Goal: Task Accomplishment & Management: Use online tool/utility

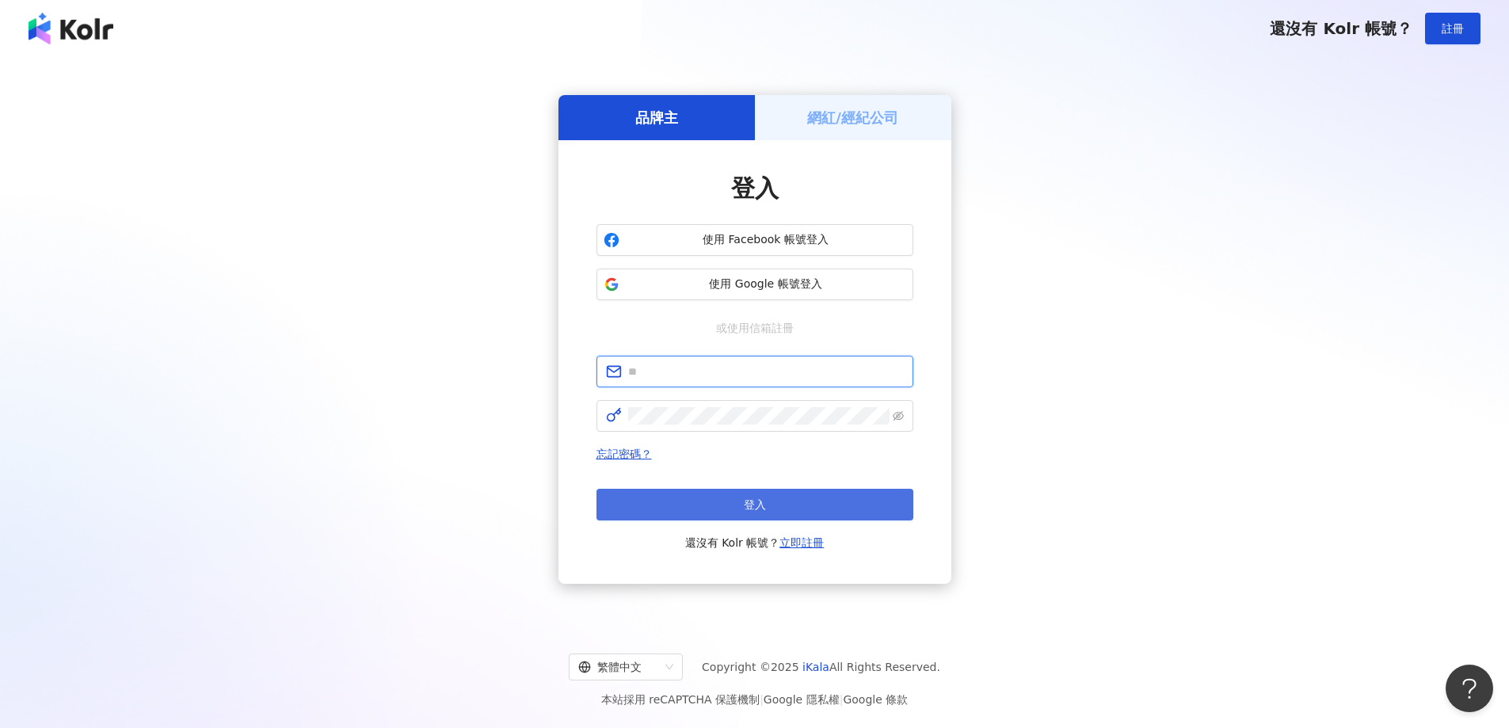
type input "**********"
click at [768, 500] on button "登入" at bounding box center [754, 505] width 317 height 32
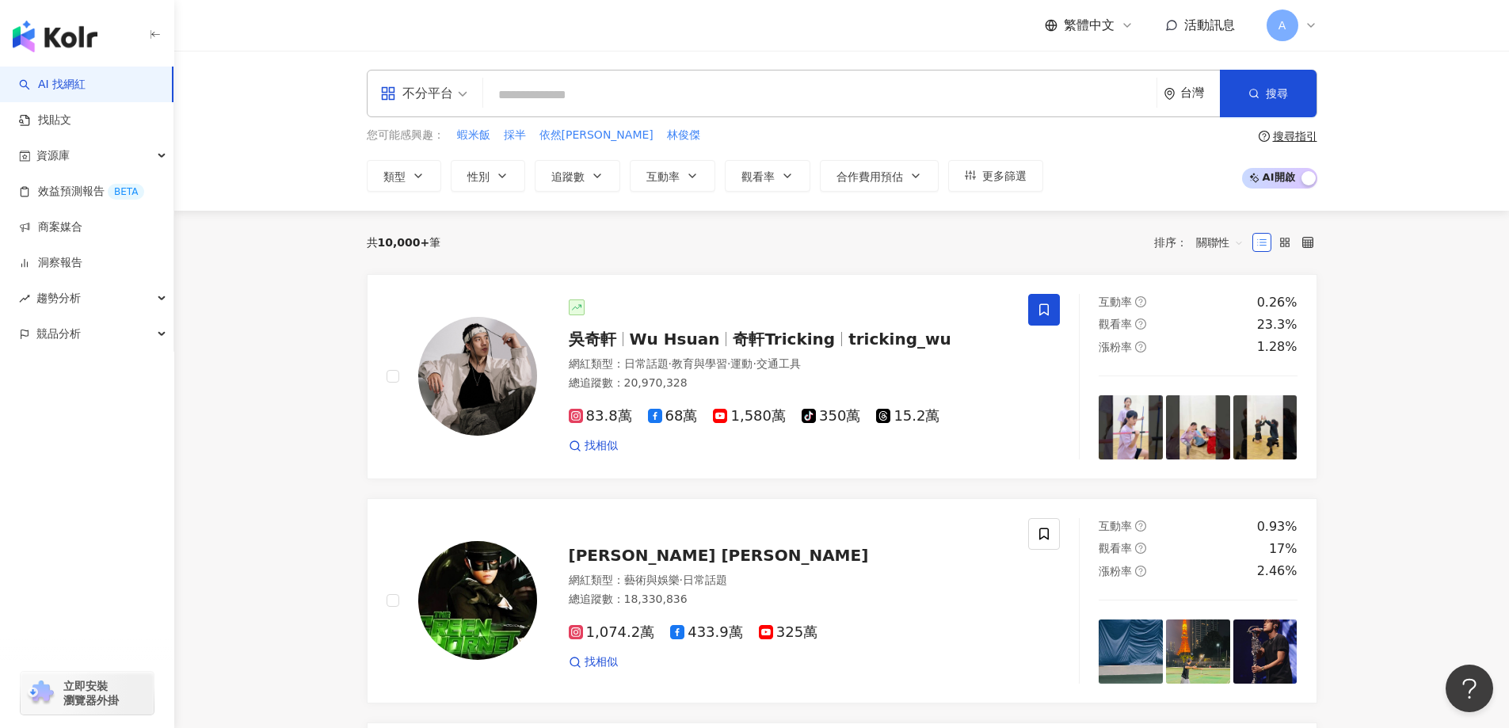
click at [68, 195] on link "效益預測報告 BETA" at bounding box center [81, 192] width 125 height 16
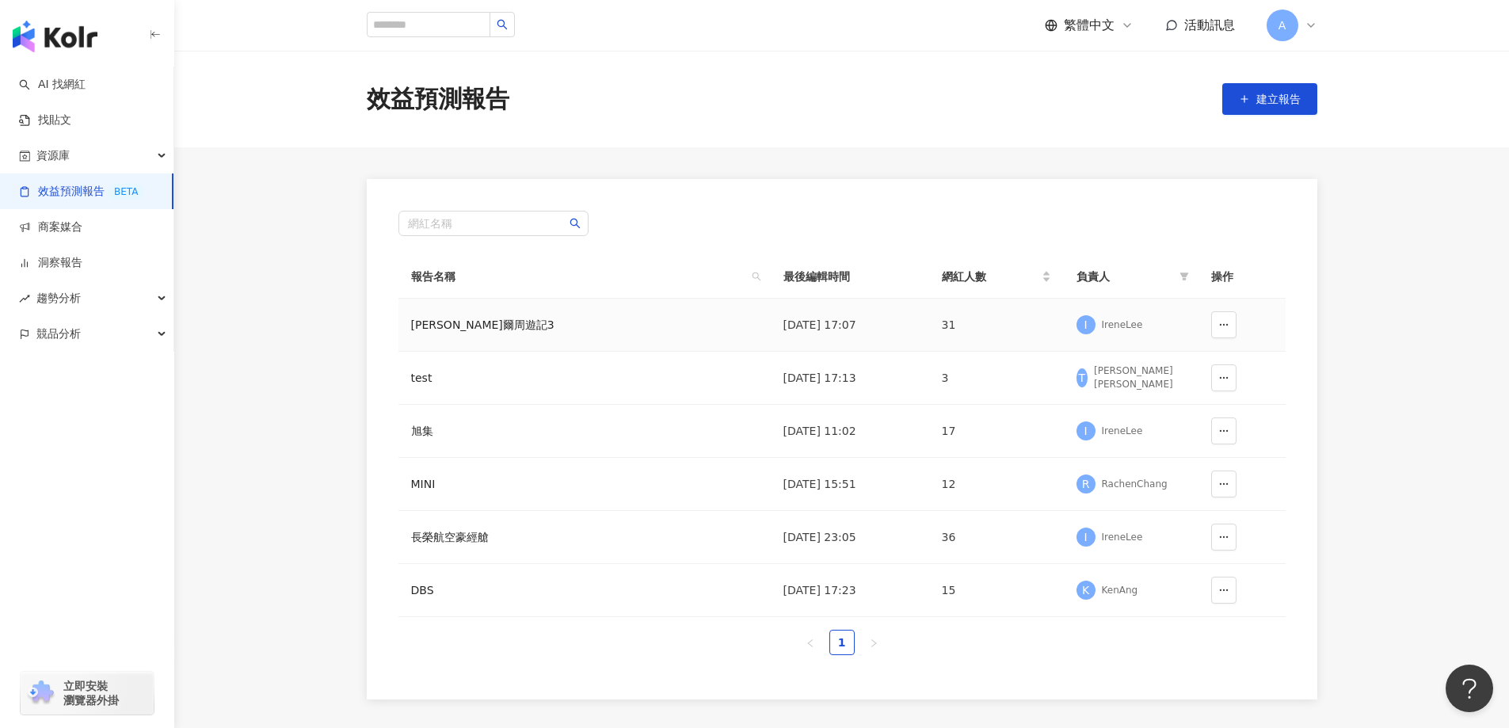
click at [494, 329] on div "[PERSON_NAME]爾周遊記3" at bounding box center [506, 324] width 190 height 17
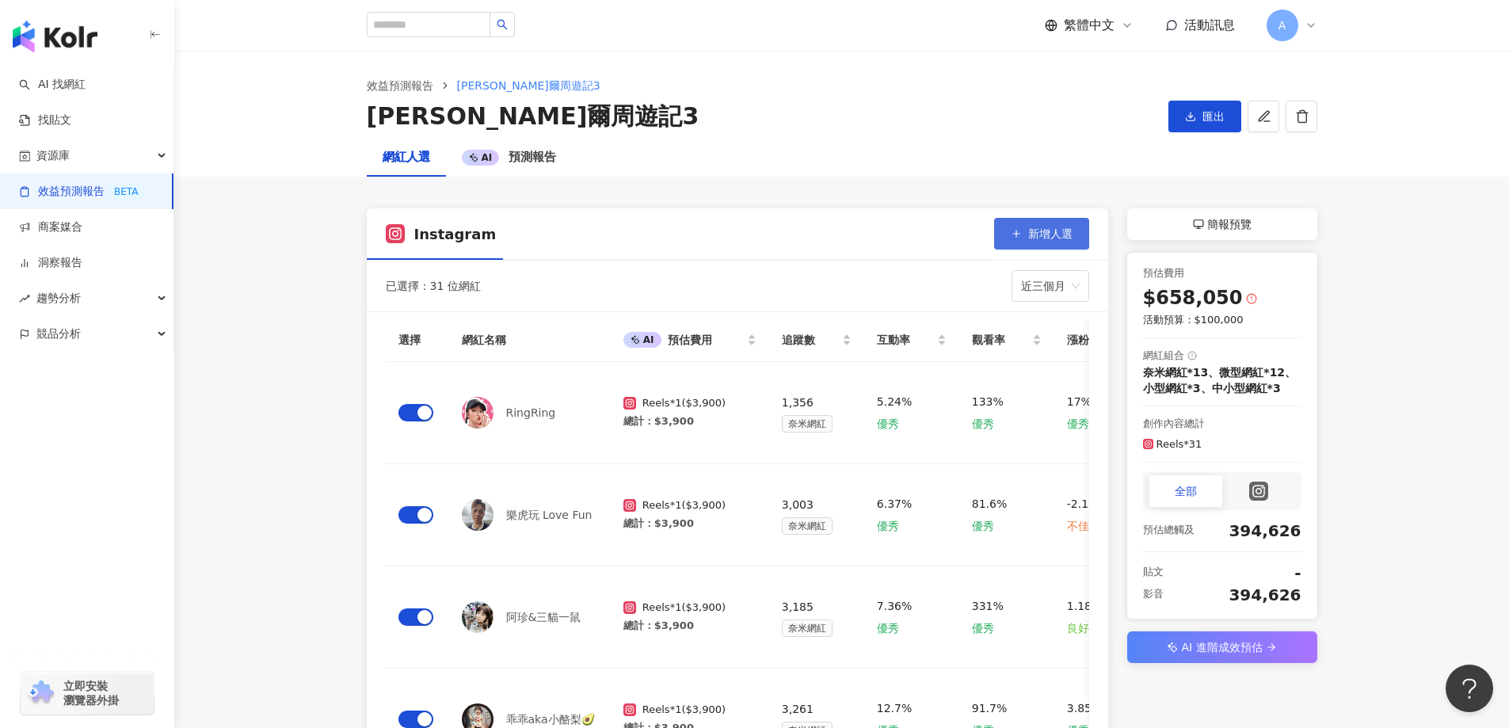
click at [1025, 231] on button "新增人選" at bounding box center [1041, 234] width 95 height 32
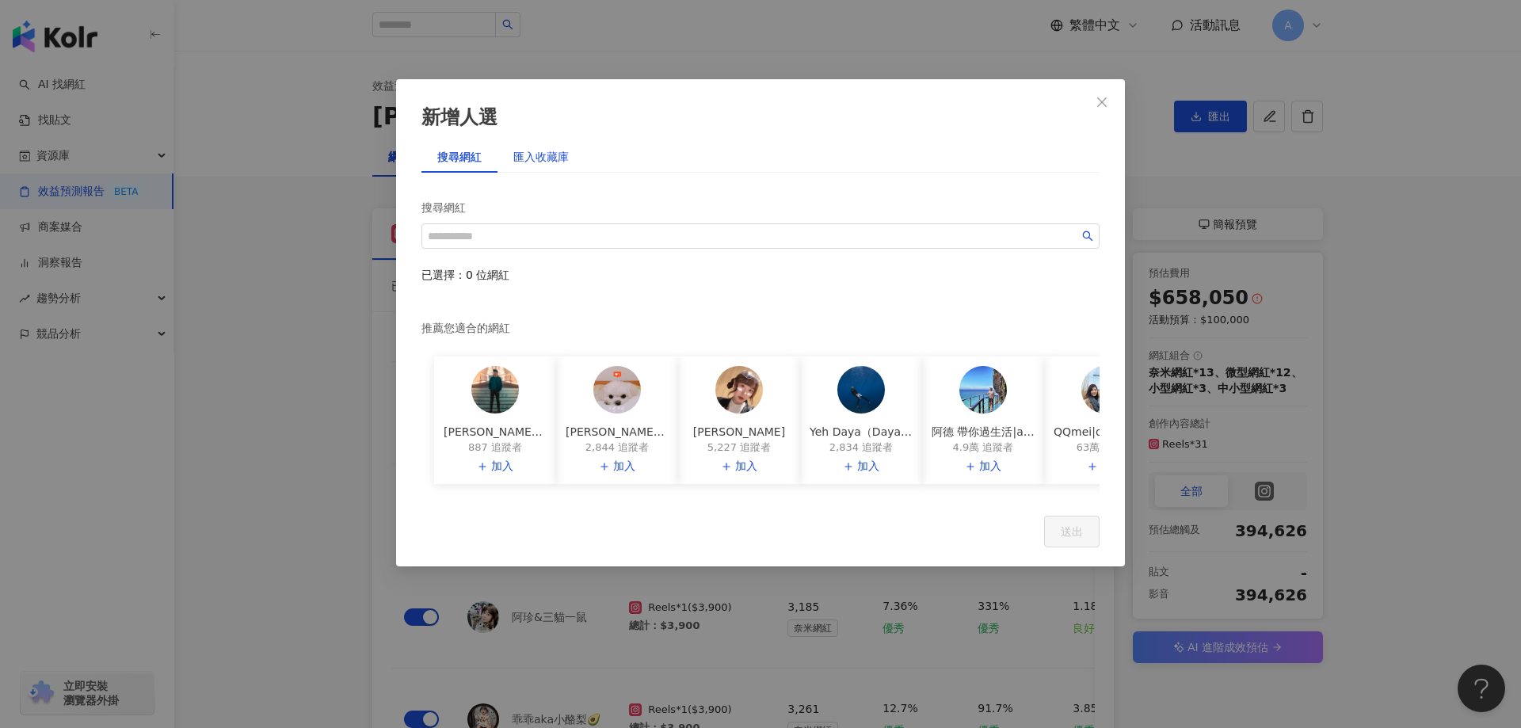
click at [530, 160] on div "匯入收藏庫" at bounding box center [540, 156] width 55 height 17
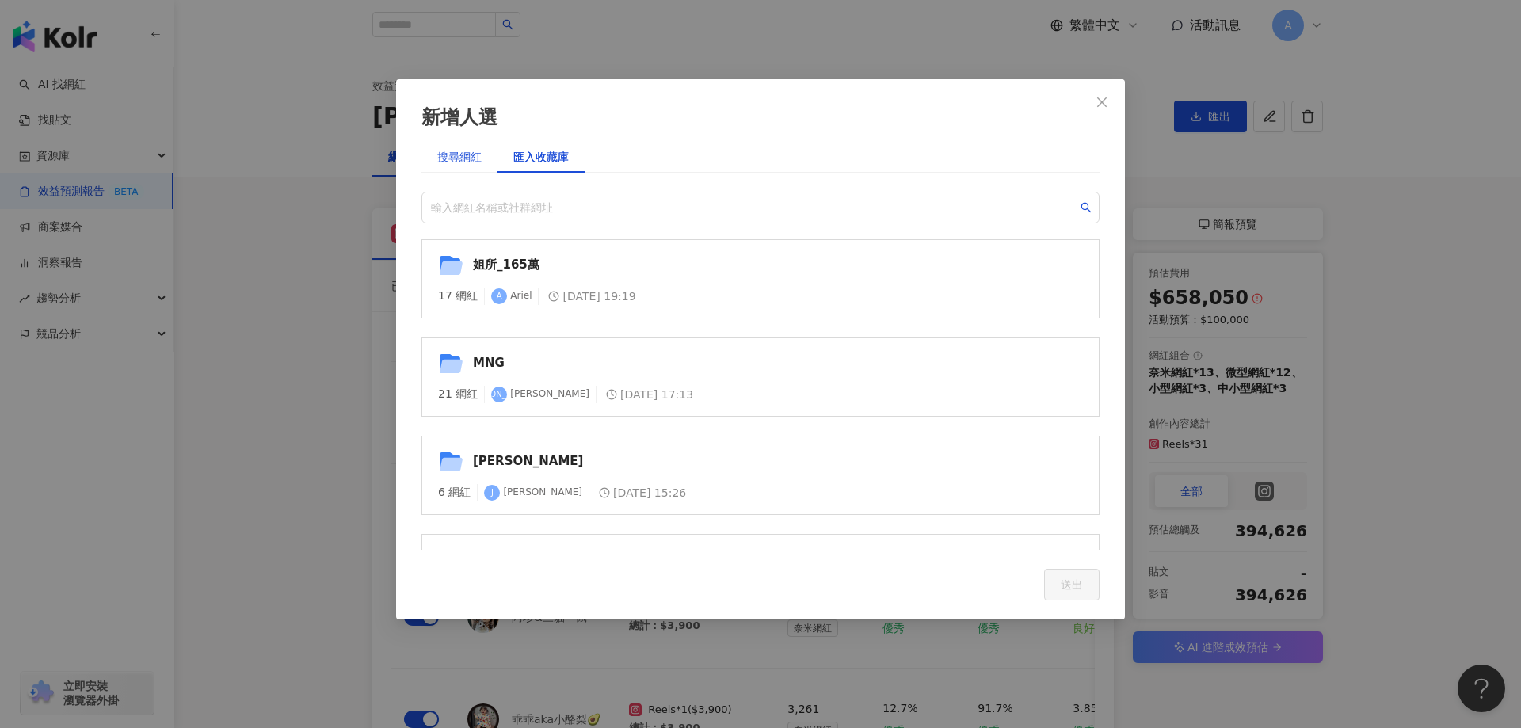
click at [475, 160] on div "搜尋網紅" at bounding box center [459, 156] width 44 height 17
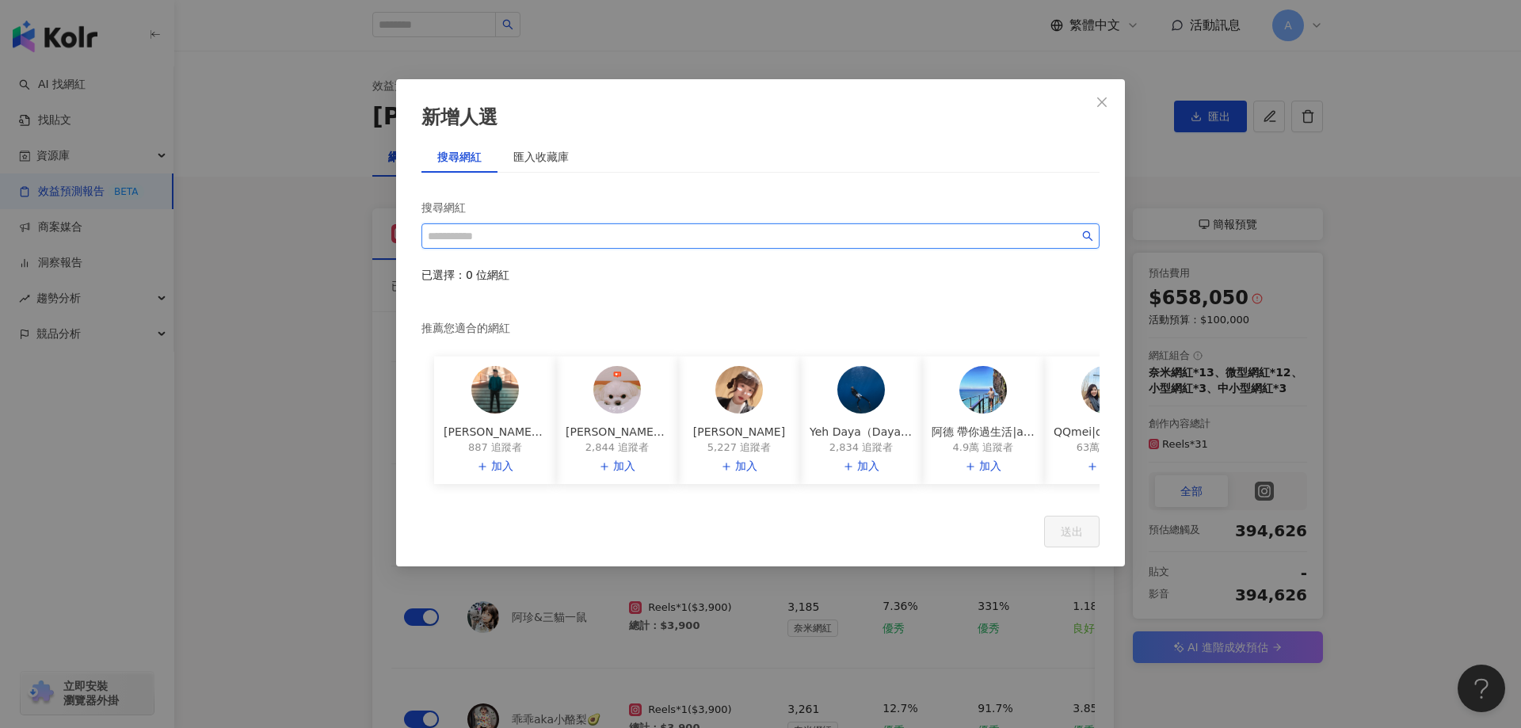
click at [504, 231] on input "search" at bounding box center [753, 235] width 651 height 17
paste input "**********"
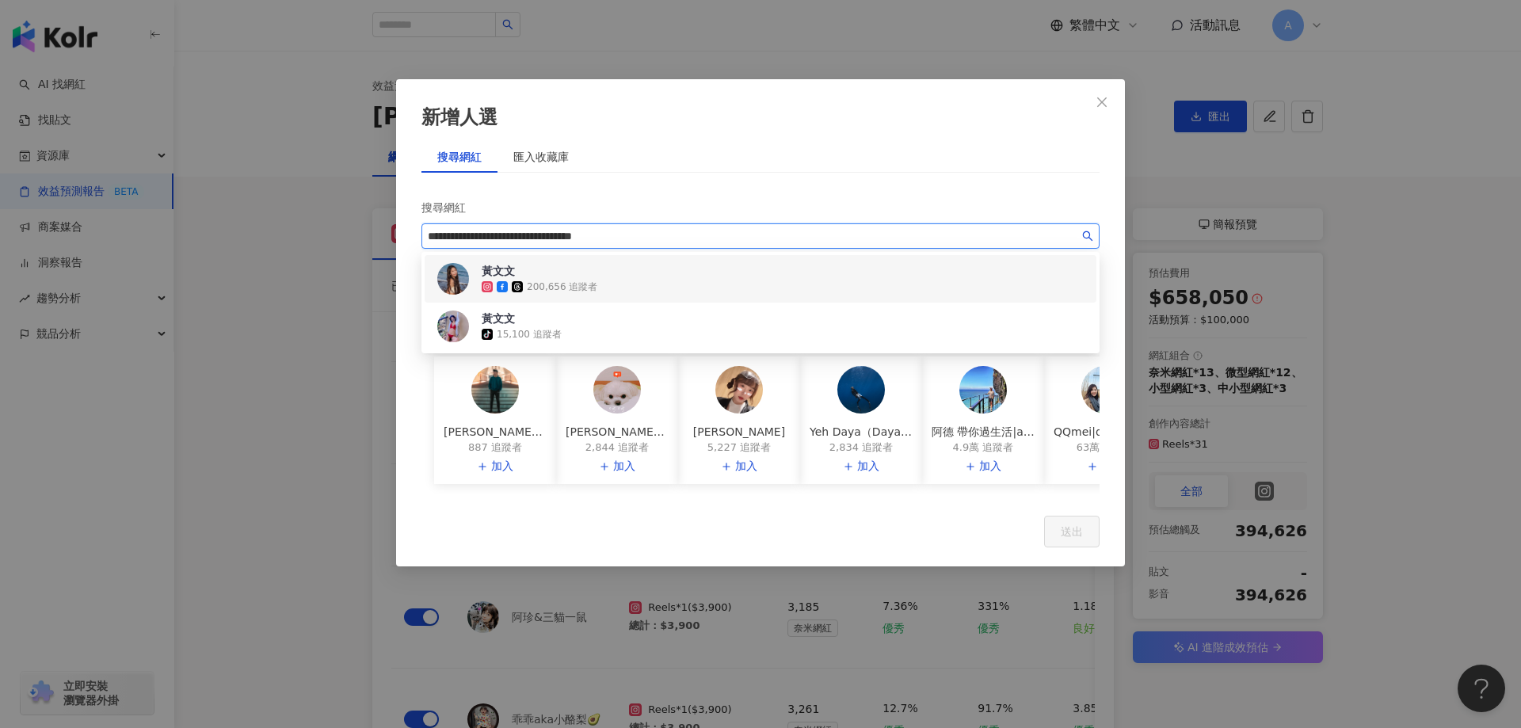
click at [555, 269] on div "黃文文" at bounding box center [540, 271] width 116 height 16
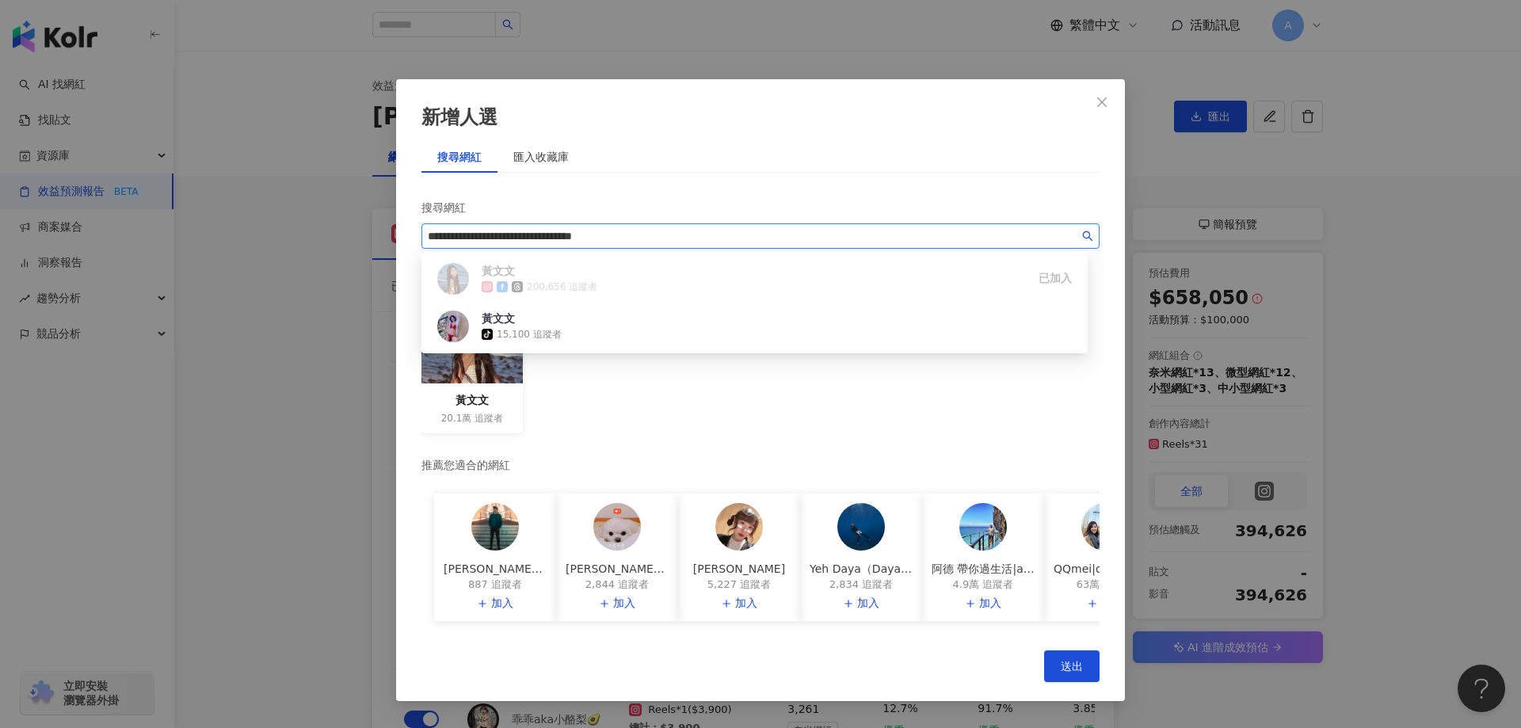
drag, startPoint x: 669, startPoint y: 240, endPoint x: 271, endPoint y: 235, distance: 398.5
click at [271, 235] on div "**********" at bounding box center [760, 364] width 1521 height 728
paste input "***"
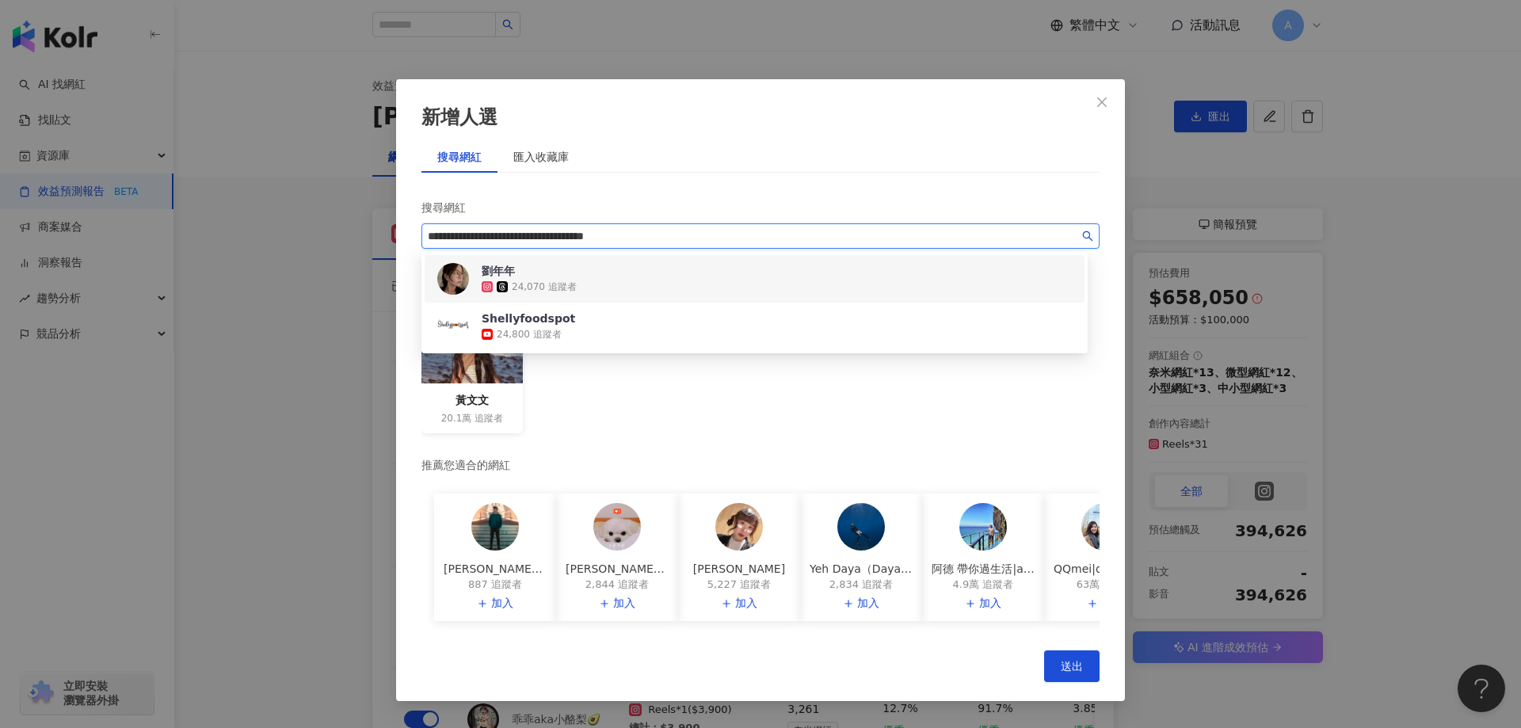
click at [617, 279] on div "劉年年 24,070 追蹤者" at bounding box center [754, 279] width 641 height 38
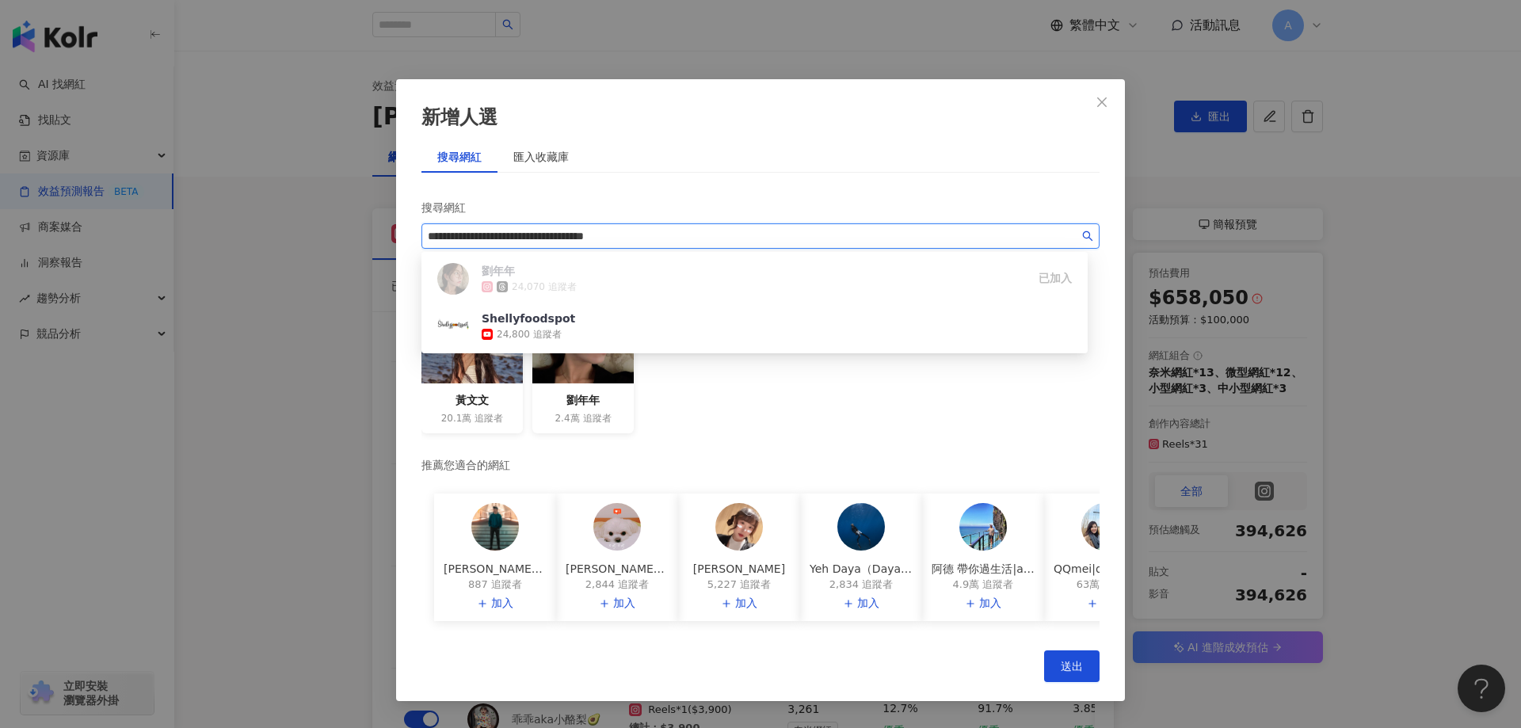
drag, startPoint x: 676, startPoint y: 241, endPoint x: 305, endPoint y: 233, distance: 370.8
click at [305, 233] on div "**********" at bounding box center [760, 364] width 1521 height 728
paste input "search"
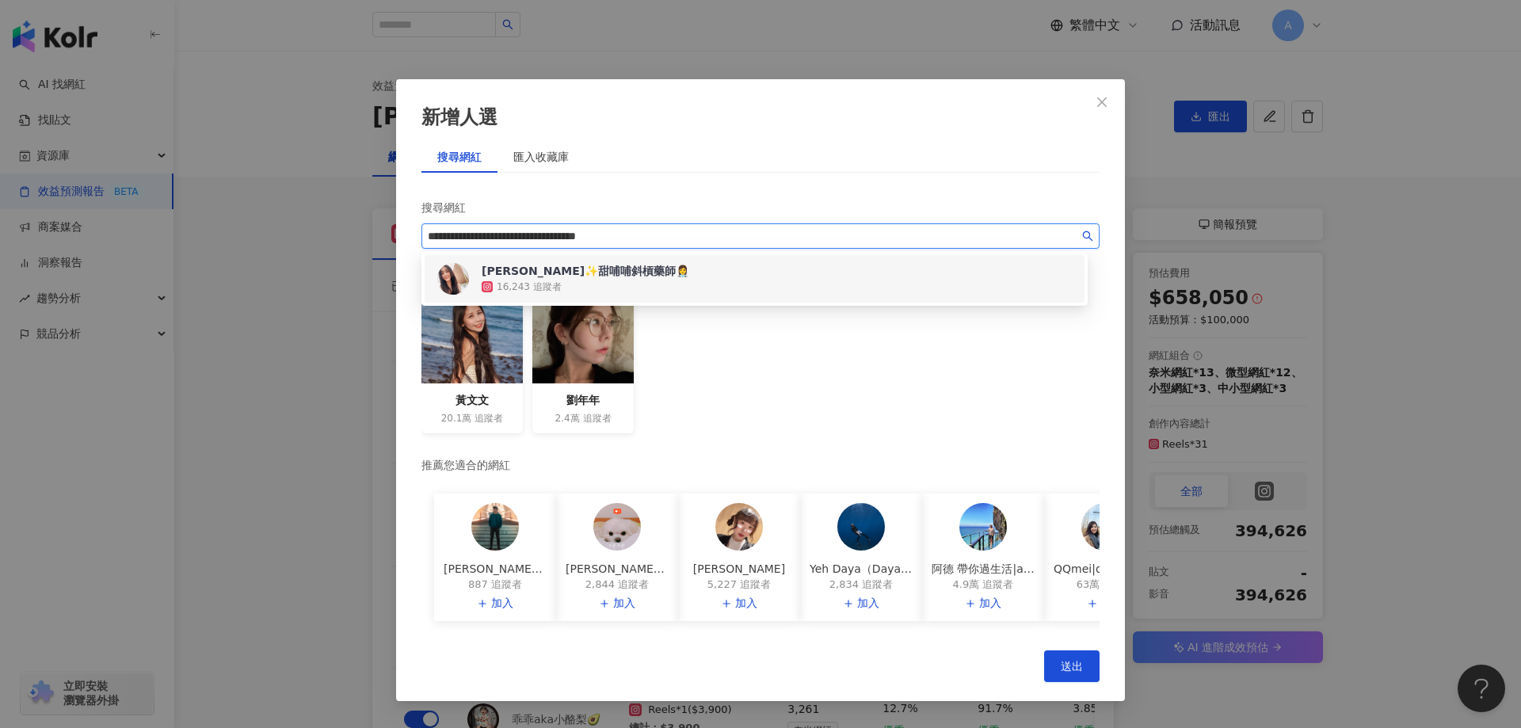
click at [681, 273] on div "[PERSON_NAME]✨甜哺哺斜槓藥師👩‍⚕️ 16,243 追蹤者" at bounding box center [754, 279] width 641 height 38
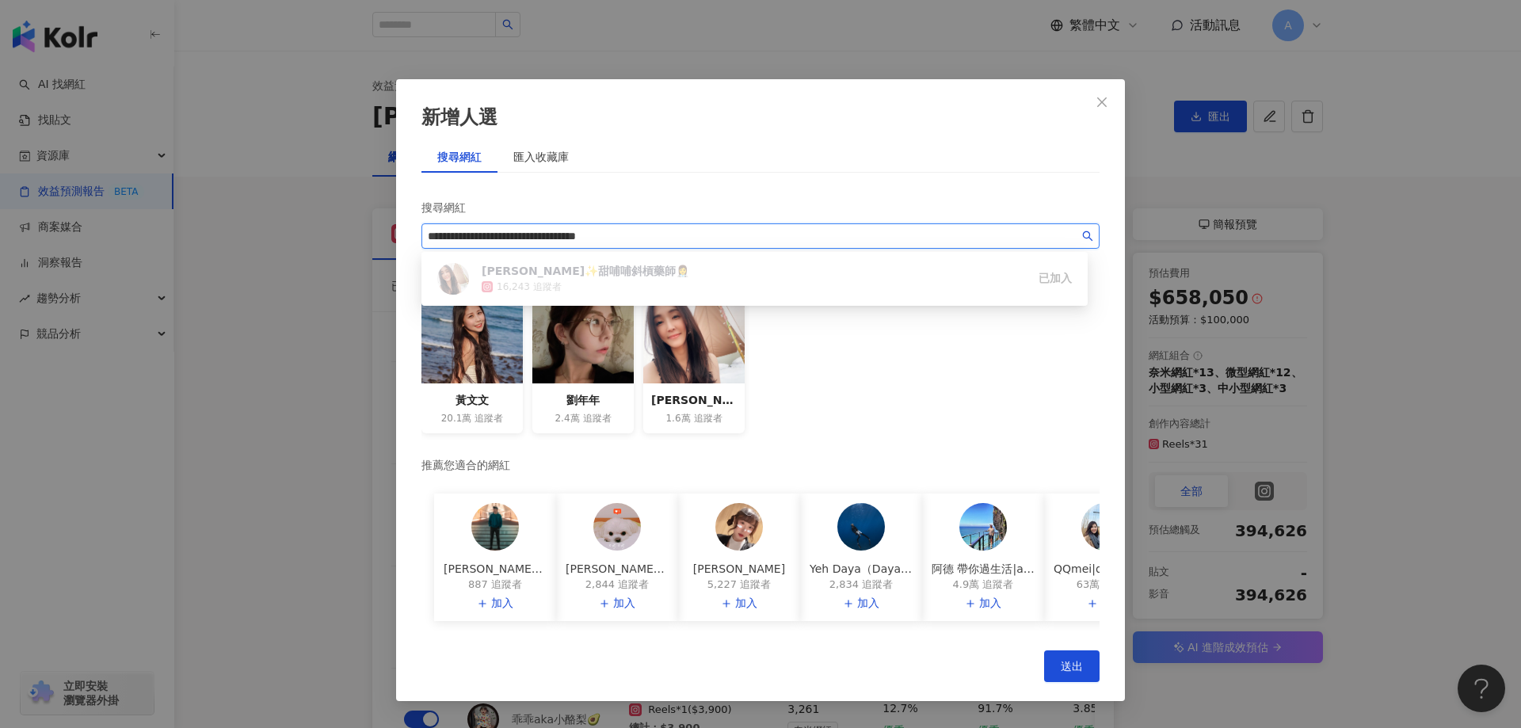
drag, startPoint x: 685, startPoint y: 236, endPoint x: 539, endPoint y: 247, distance: 146.2
click at [289, 230] on div "**********" at bounding box center [760, 364] width 1521 height 728
paste input "search"
click at [640, 273] on div "[PERSON_NAME] tiktok-icon 18,073 追蹤者" at bounding box center [754, 279] width 641 height 38
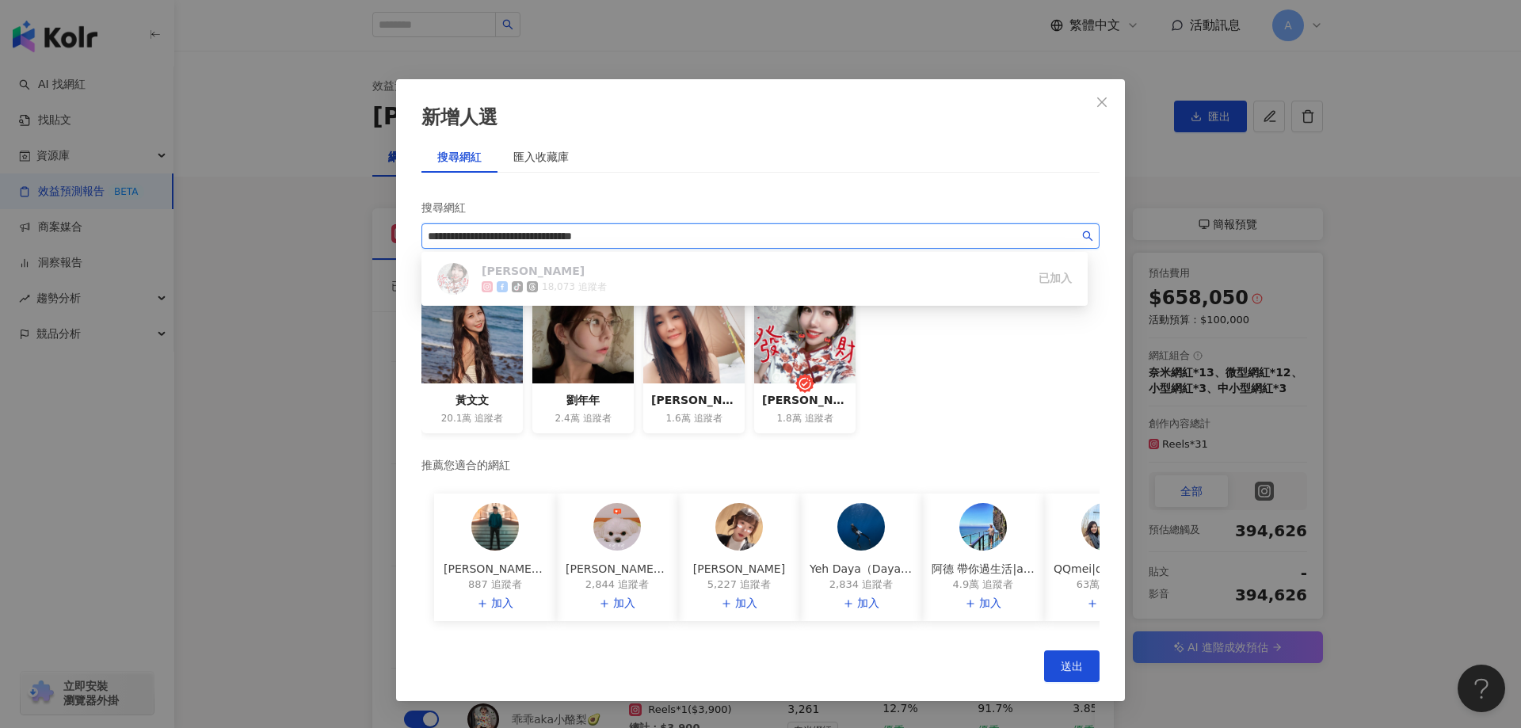
drag, startPoint x: 649, startPoint y: 235, endPoint x: 276, endPoint y: 231, distance: 373.1
click at [276, 231] on div "**********" at bounding box center [760, 364] width 1521 height 728
paste input "search"
click at [625, 280] on div "🎬LIVA娛樂站 7,947 追蹤者" at bounding box center [754, 279] width 641 height 38
drag, startPoint x: 699, startPoint y: 236, endPoint x: 332, endPoint y: 227, distance: 367.7
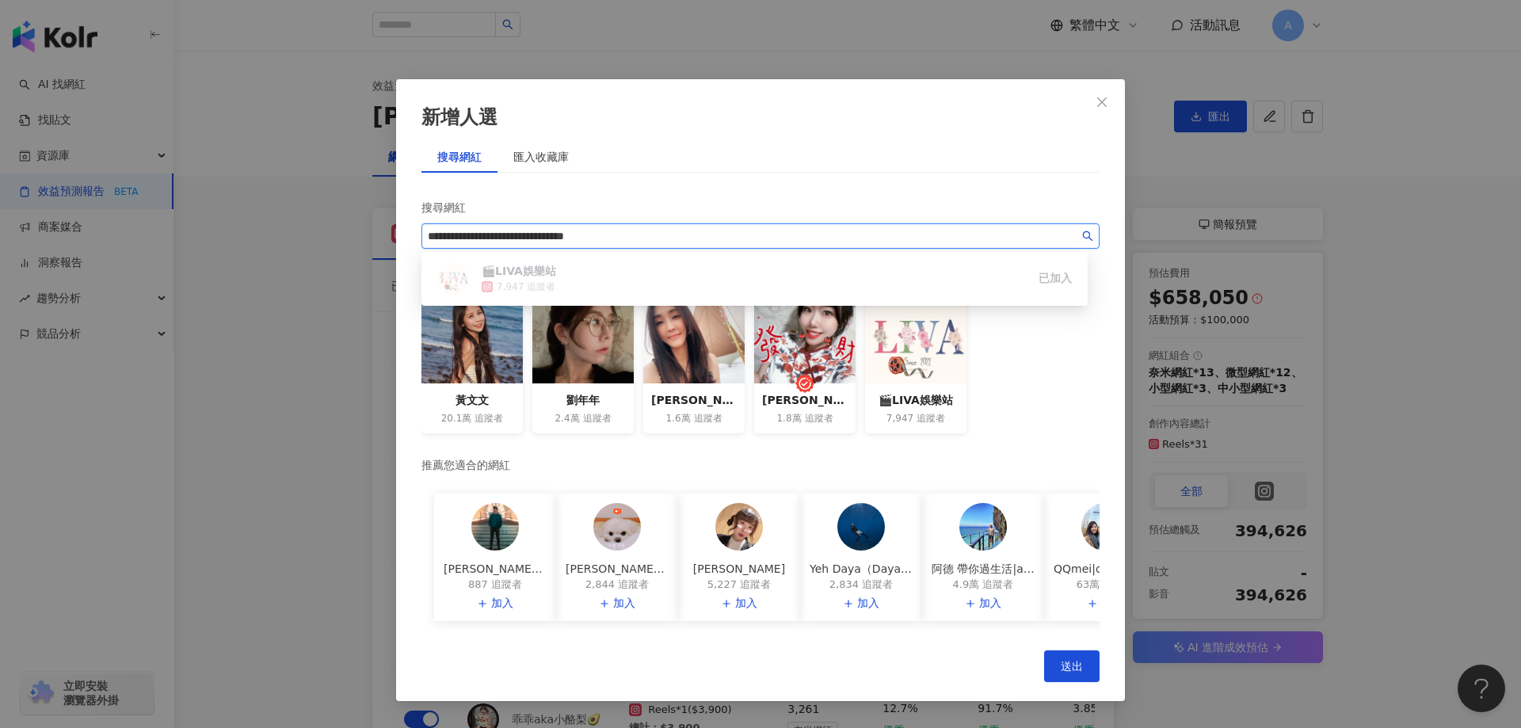
click at [332, 227] on div "**********" at bounding box center [760, 364] width 1521 height 728
paste input "******"
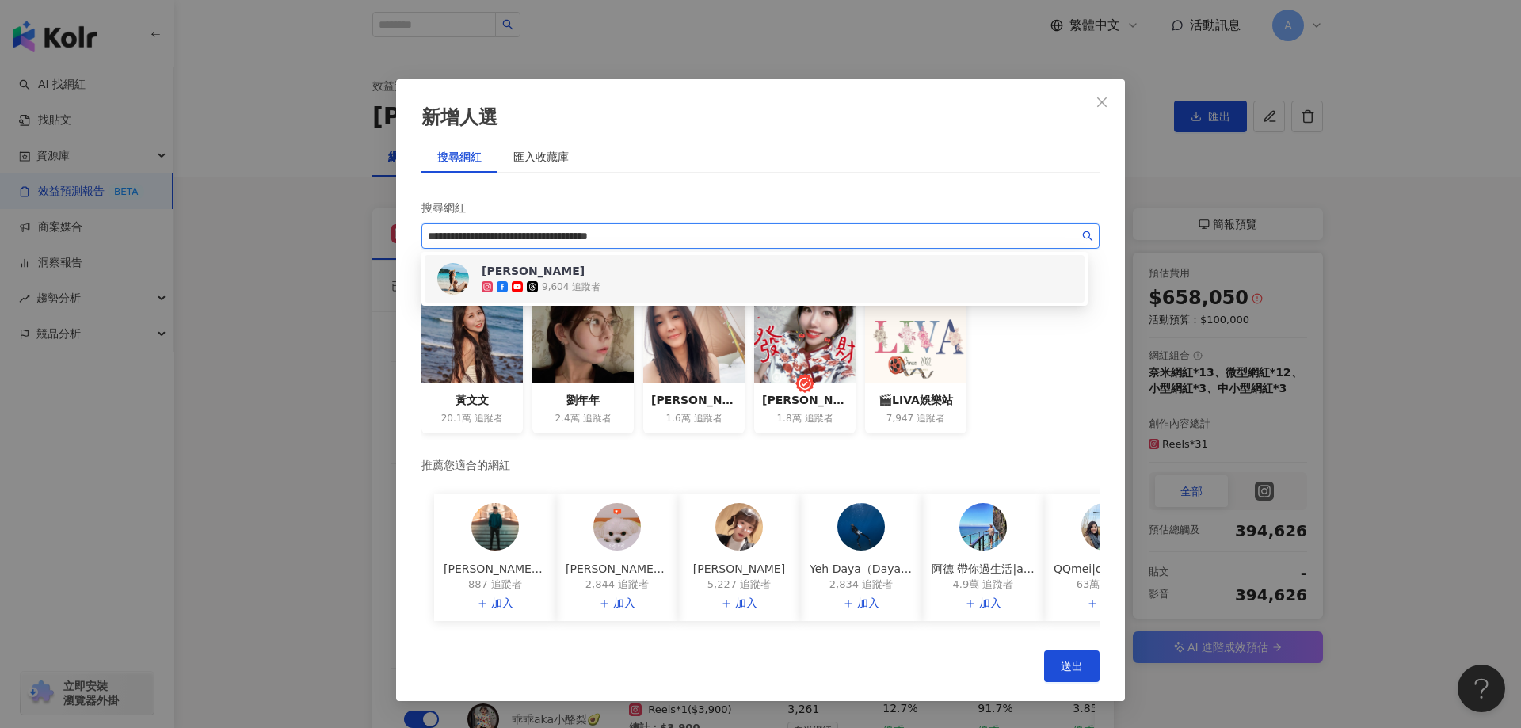
click at [577, 269] on div "[PERSON_NAME]" at bounding box center [541, 271] width 119 height 16
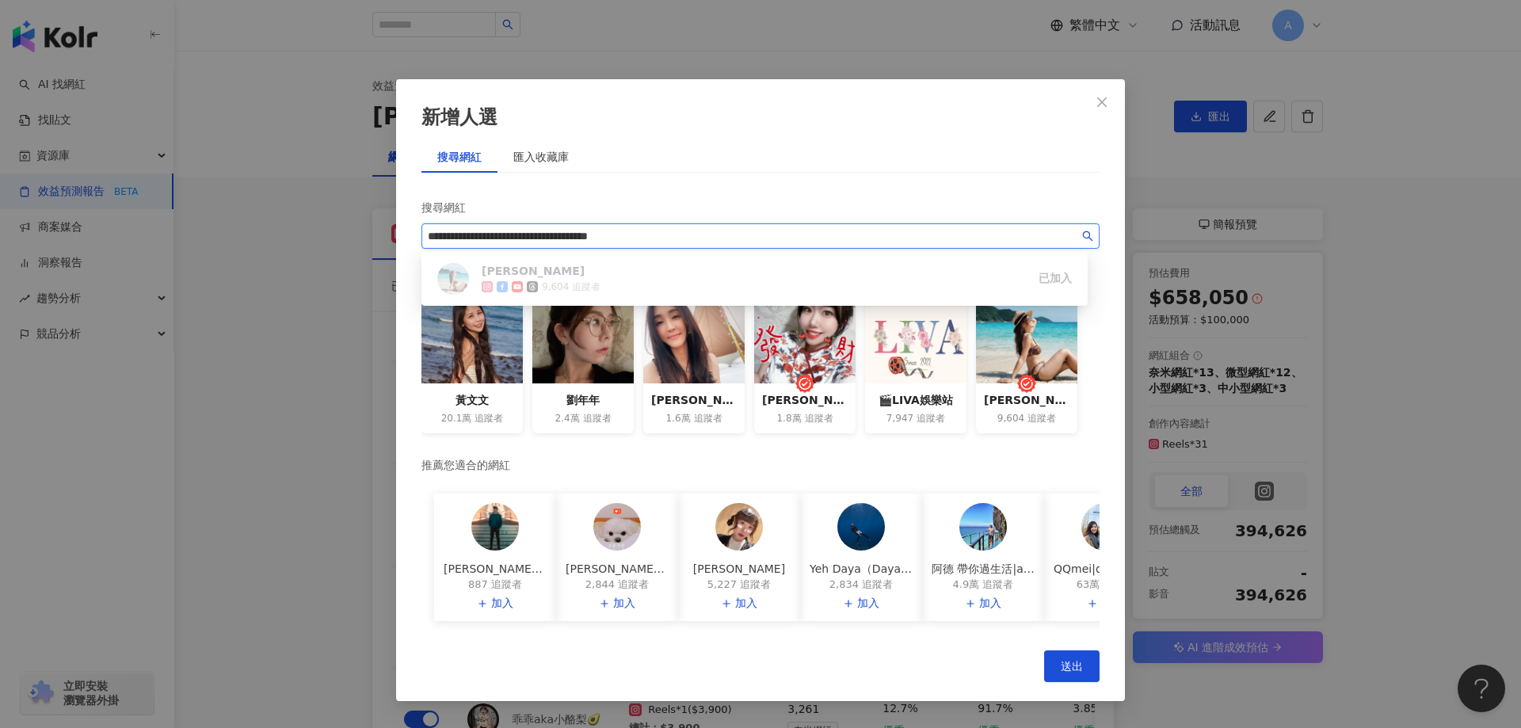
drag, startPoint x: 692, startPoint y: 234, endPoint x: 312, endPoint y: 227, distance: 380.3
click at [312, 227] on div "**********" at bounding box center [760, 364] width 1521 height 728
paste input "search"
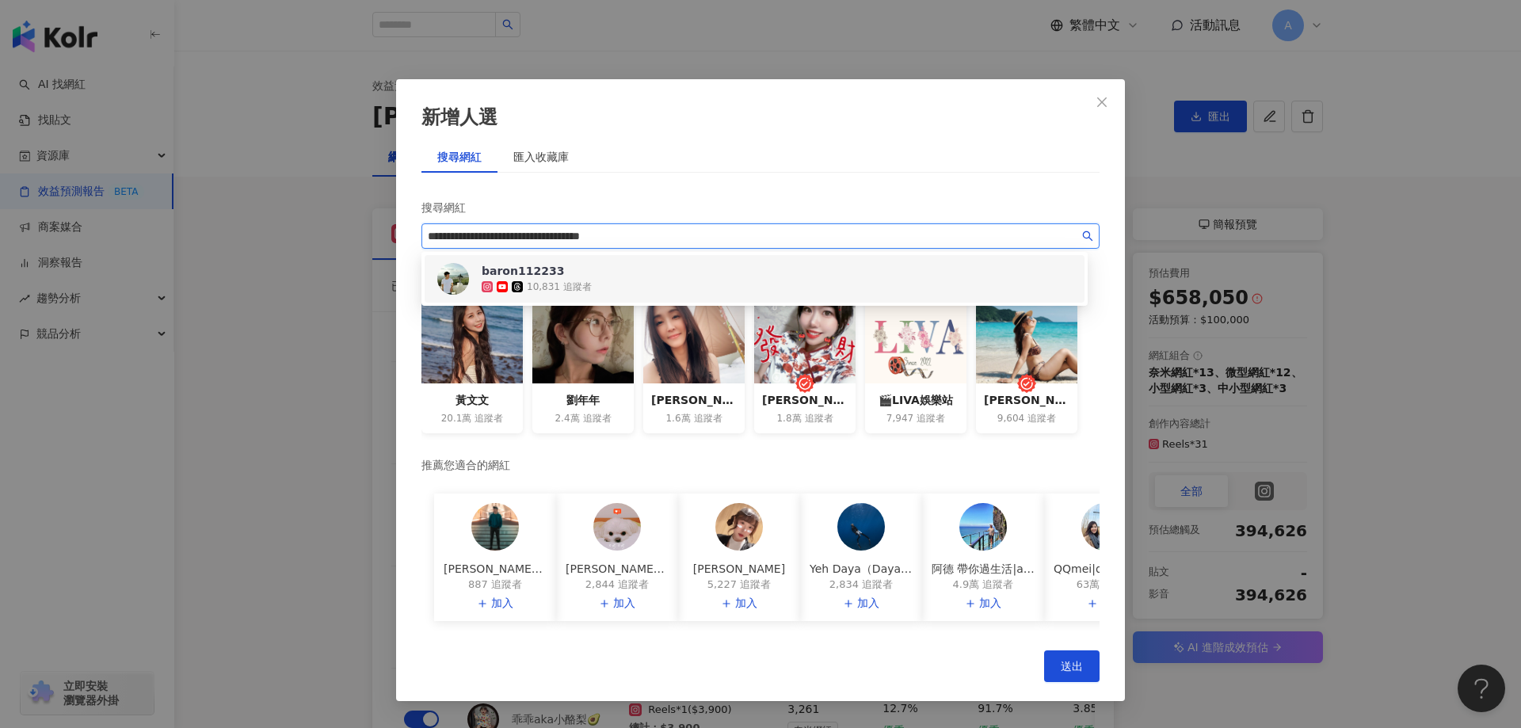
click at [654, 280] on div "baron112233 10,831 追蹤者" at bounding box center [754, 279] width 641 height 38
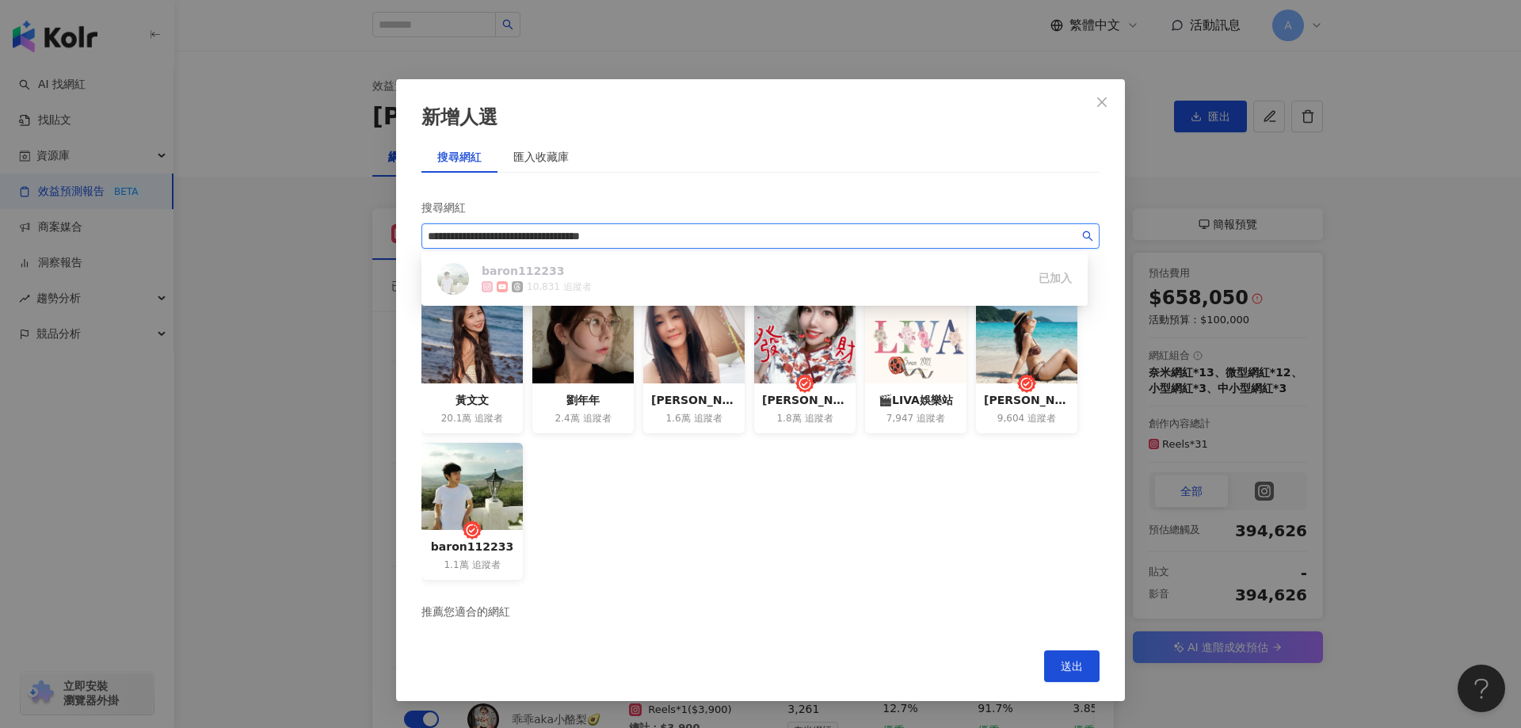
drag, startPoint x: 678, startPoint y: 234, endPoint x: 238, endPoint y: 223, distance: 440.6
click at [238, 223] on div "**********" at bounding box center [760, 364] width 1521 height 728
paste input "search"
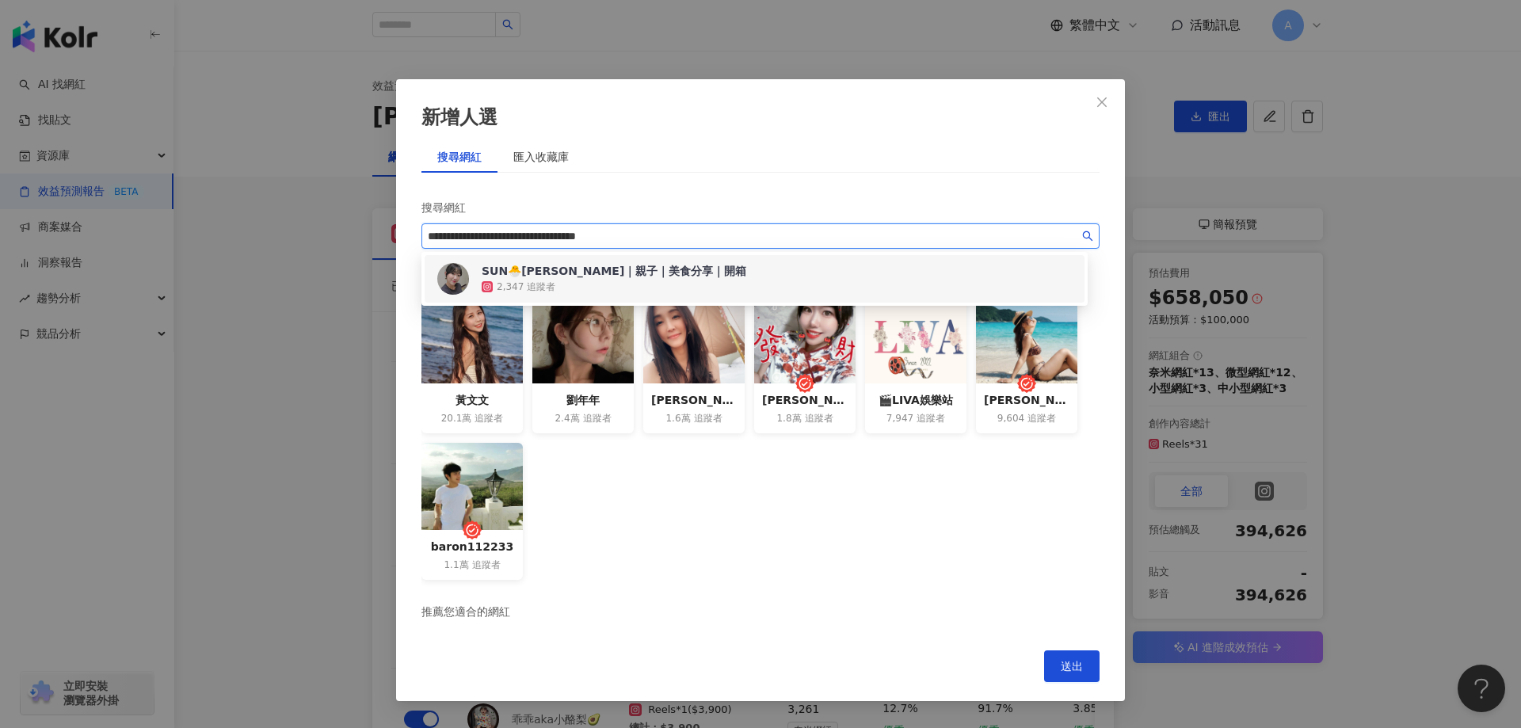
click at [667, 277] on div "SUN🐣[PERSON_NAME]｜親子｜美食分享｜開箱" at bounding box center [614, 271] width 265 height 16
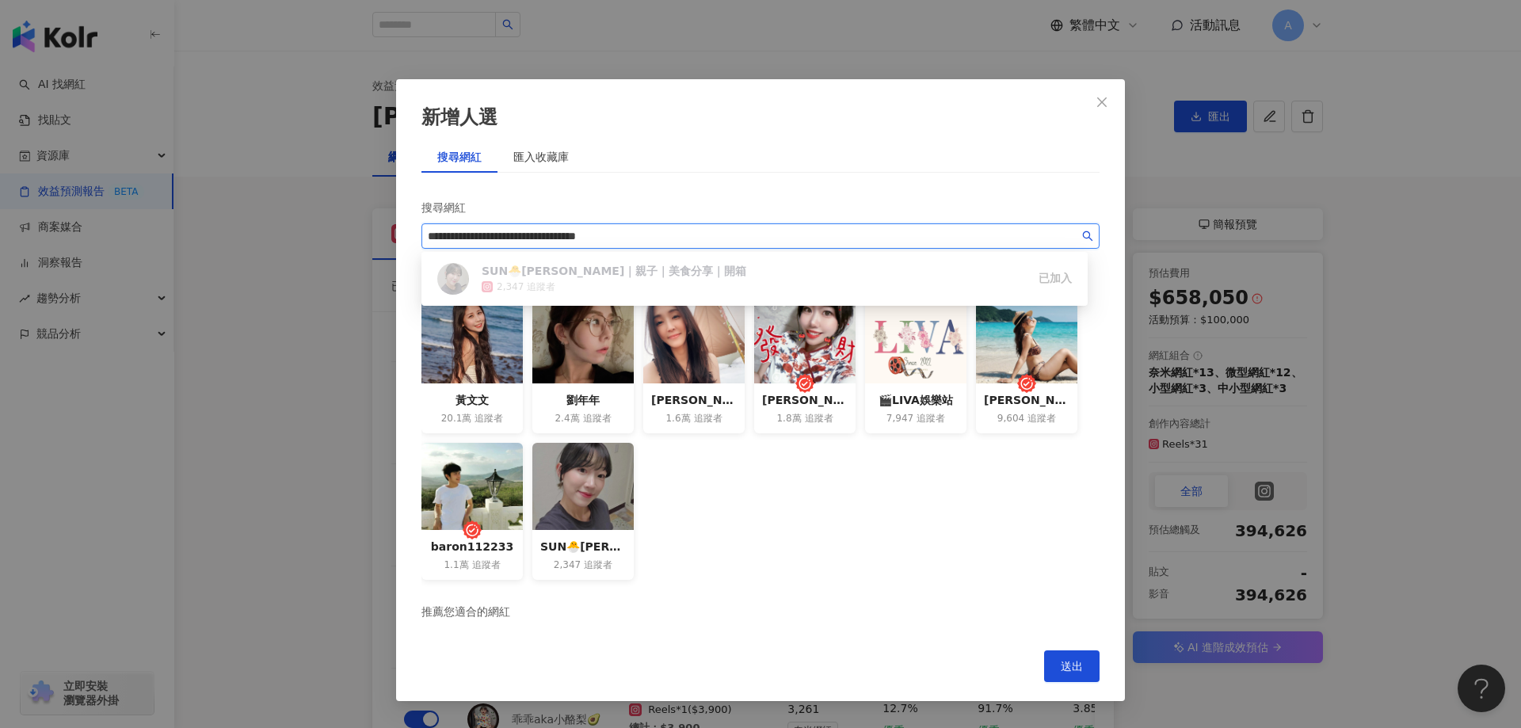
drag, startPoint x: 662, startPoint y: 234, endPoint x: 288, endPoint y: 223, distance: 374.1
click at [288, 223] on div "**********" at bounding box center [760, 364] width 1521 height 728
paste input "search"
click at [685, 273] on div "🇵 🇪 🇮 🇾 🇺 3,044 追蹤者" at bounding box center [754, 279] width 641 height 38
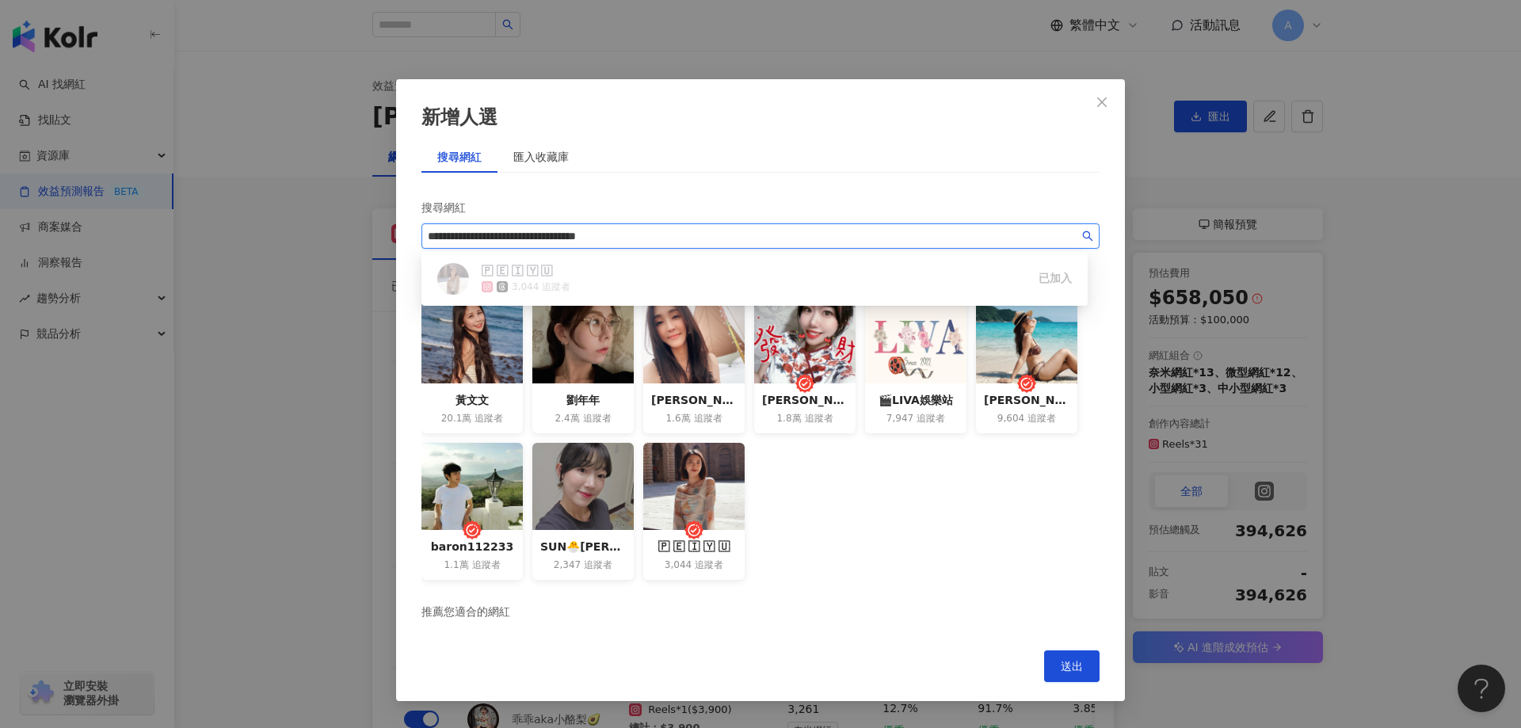
drag, startPoint x: 665, startPoint y: 234, endPoint x: 353, endPoint y: 226, distance: 313.0
click at [227, 217] on div "**********" at bounding box center [760, 364] width 1521 height 728
paste input "*****"
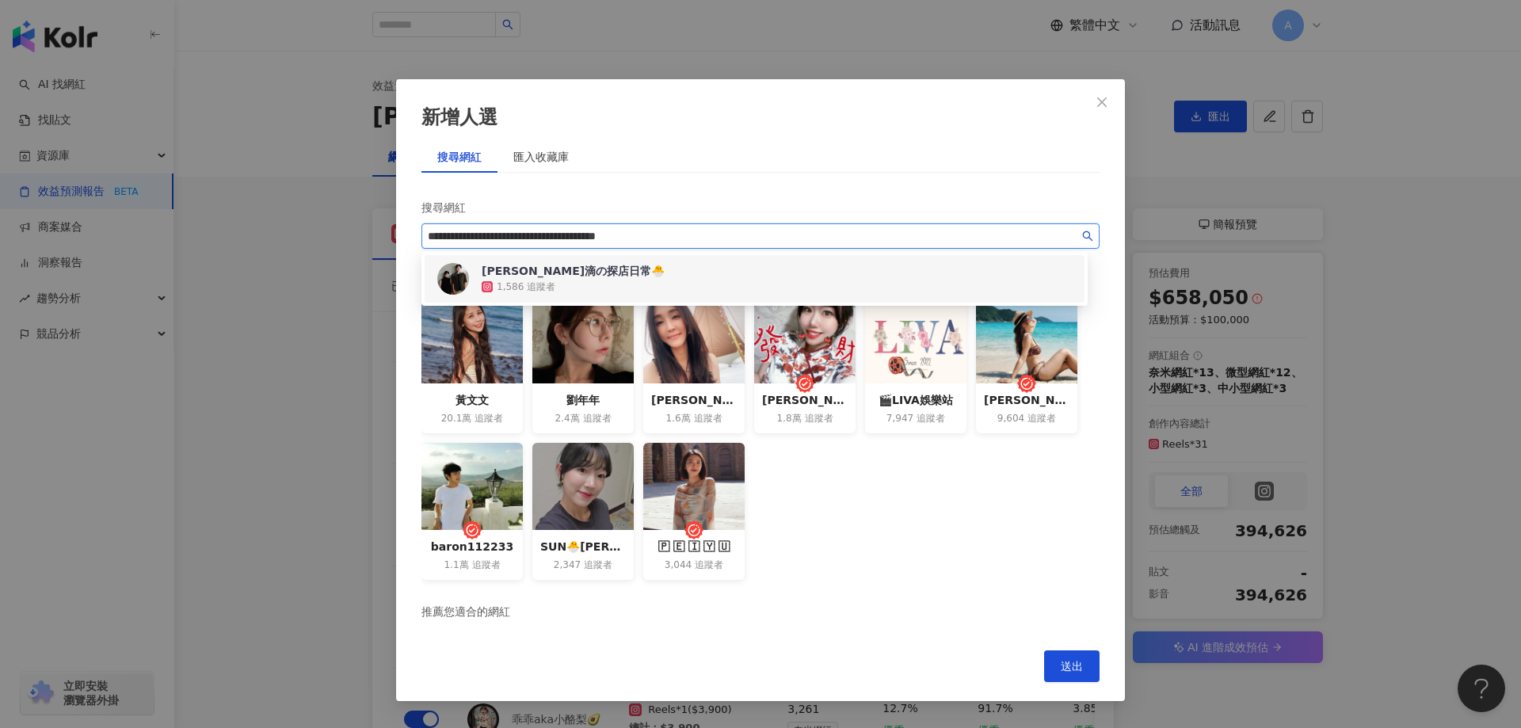
click at [651, 276] on div "[PERSON_NAME]滴の探店日常🐣 1,586 追蹤者" at bounding box center [754, 279] width 641 height 38
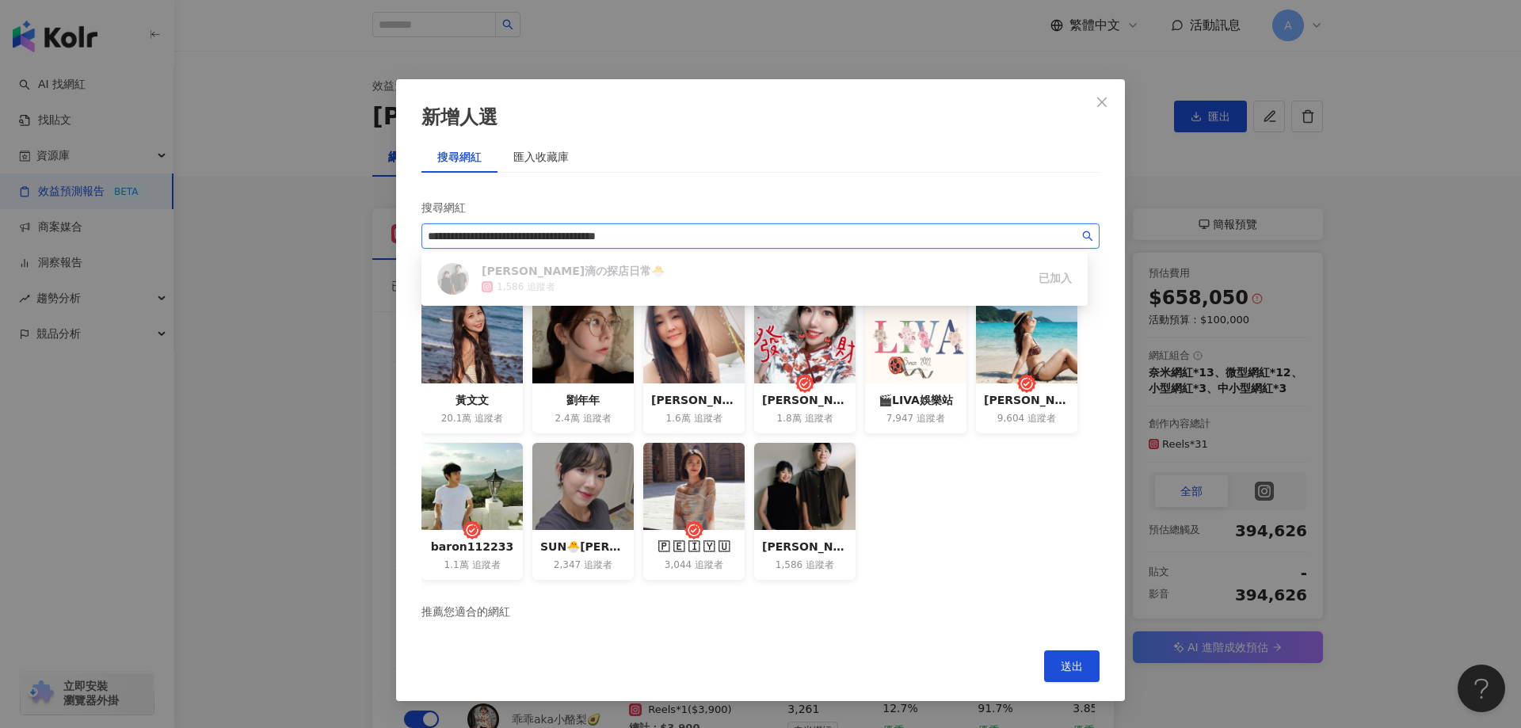
click at [722, 226] on span "**********" at bounding box center [760, 235] width 678 height 25
click at [723, 238] on input "**********" at bounding box center [753, 235] width 651 height 17
drag, startPoint x: 744, startPoint y: 238, endPoint x: 267, endPoint y: 223, distance: 477.1
click at [267, 223] on div "**********" at bounding box center [760, 364] width 1521 height 728
paste input "search"
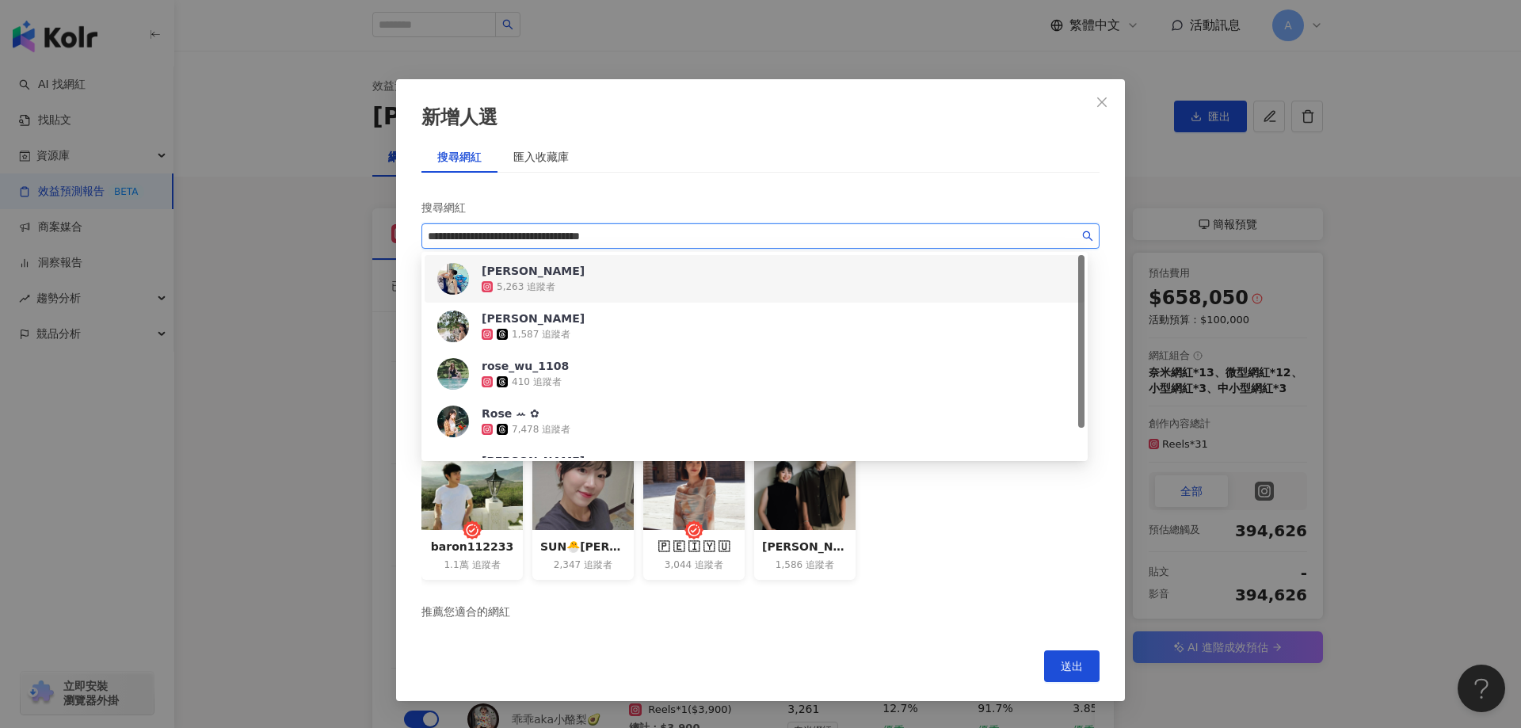
click at [674, 269] on div "[PERSON_NAME] 5,263 追蹤者" at bounding box center [754, 279] width 641 height 38
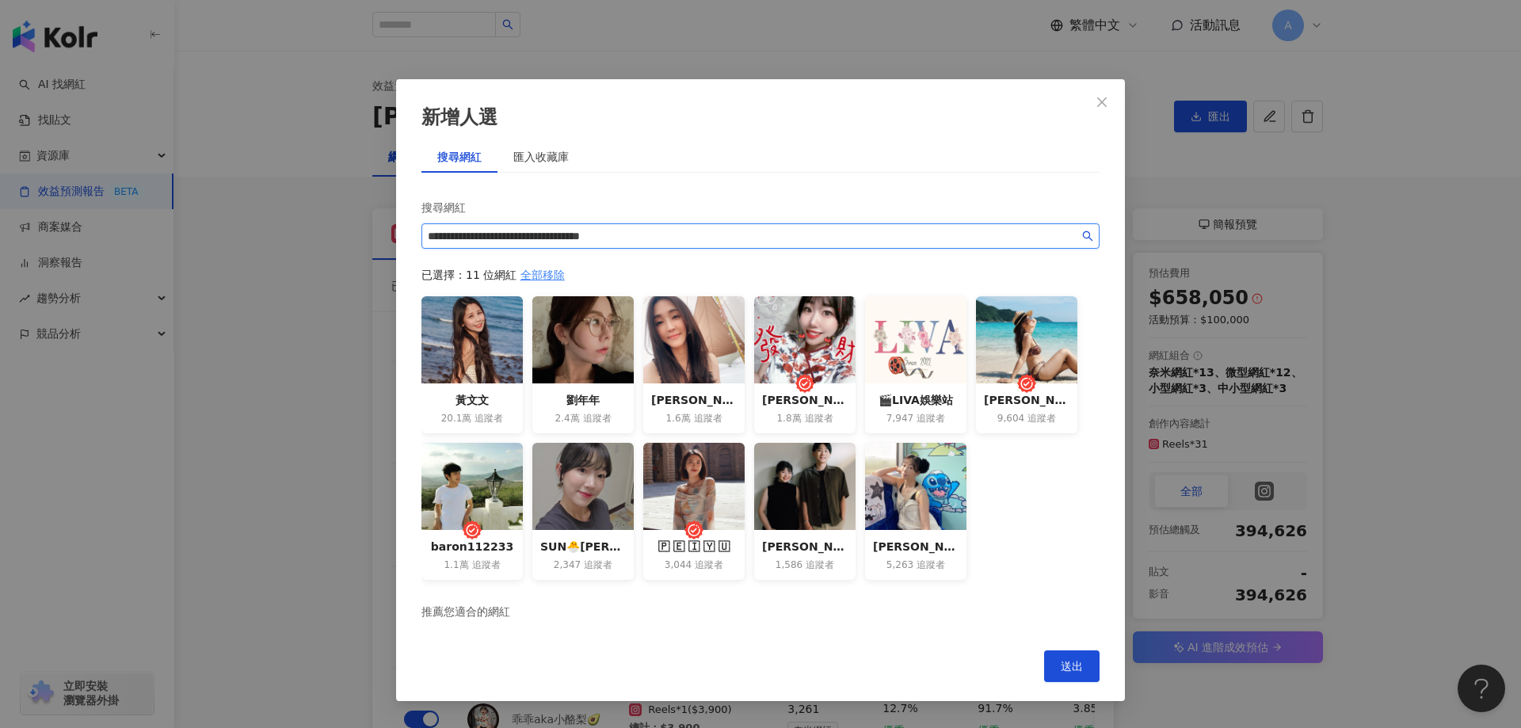
type input "**********"
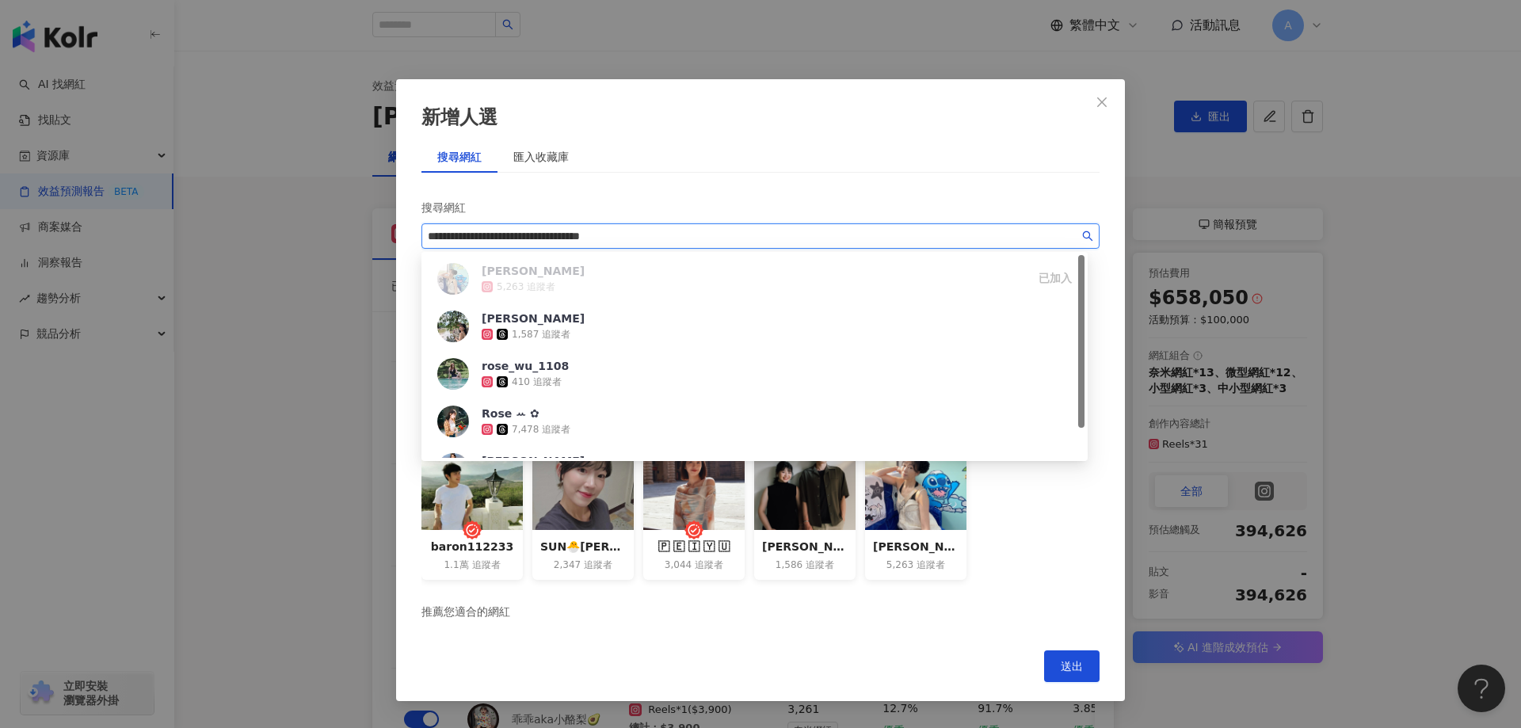
drag, startPoint x: 722, startPoint y: 238, endPoint x: 407, endPoint y: 224, distance: 315.6
click at [403, 227] on div "**********" at bounding box center [760, 390] width 729 height 622
click at [622, 331] on div "[PERSON_NAME]1,587 追蹤者" at bounding box center [754, 326] width 641 height 38
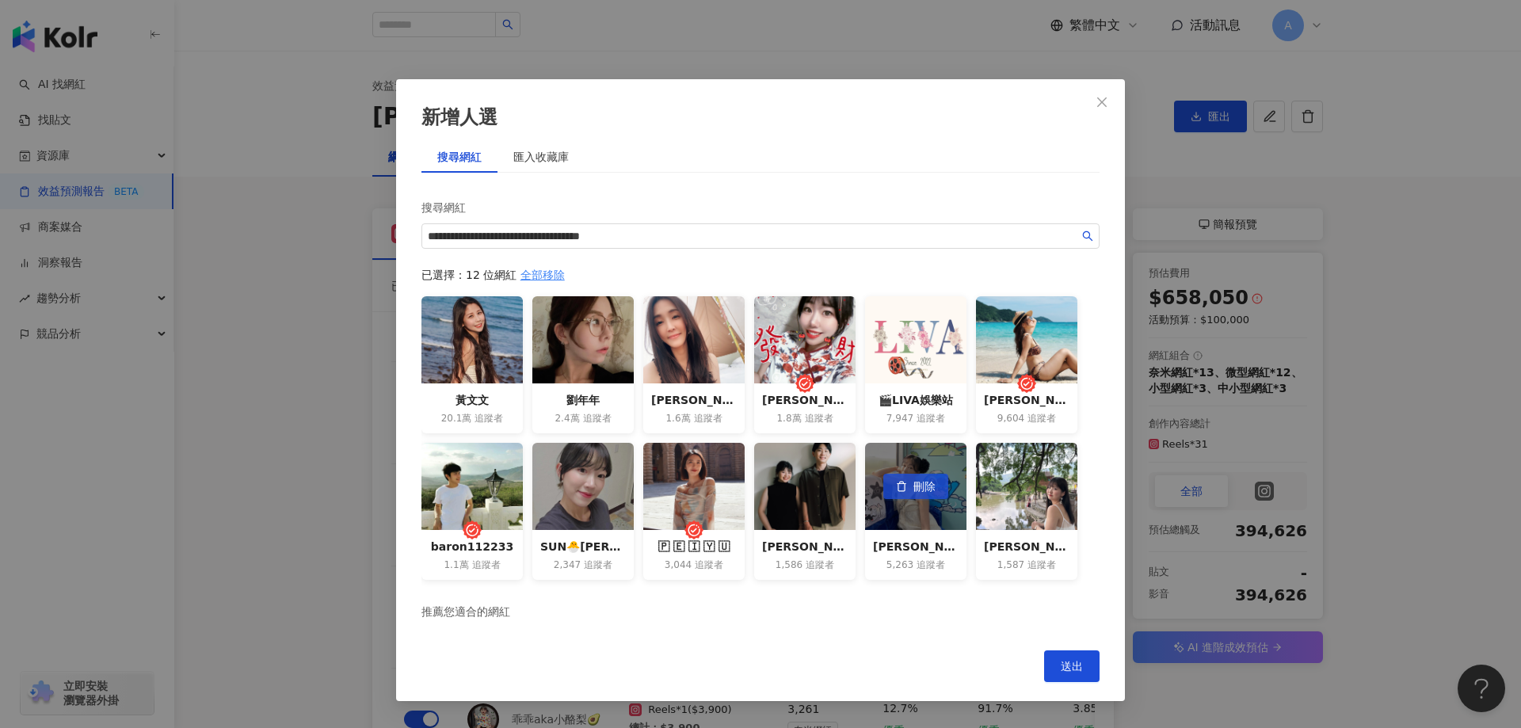
click at [925, 483] on span "刪除" at bounding box center [924, 487] width 22 height 25
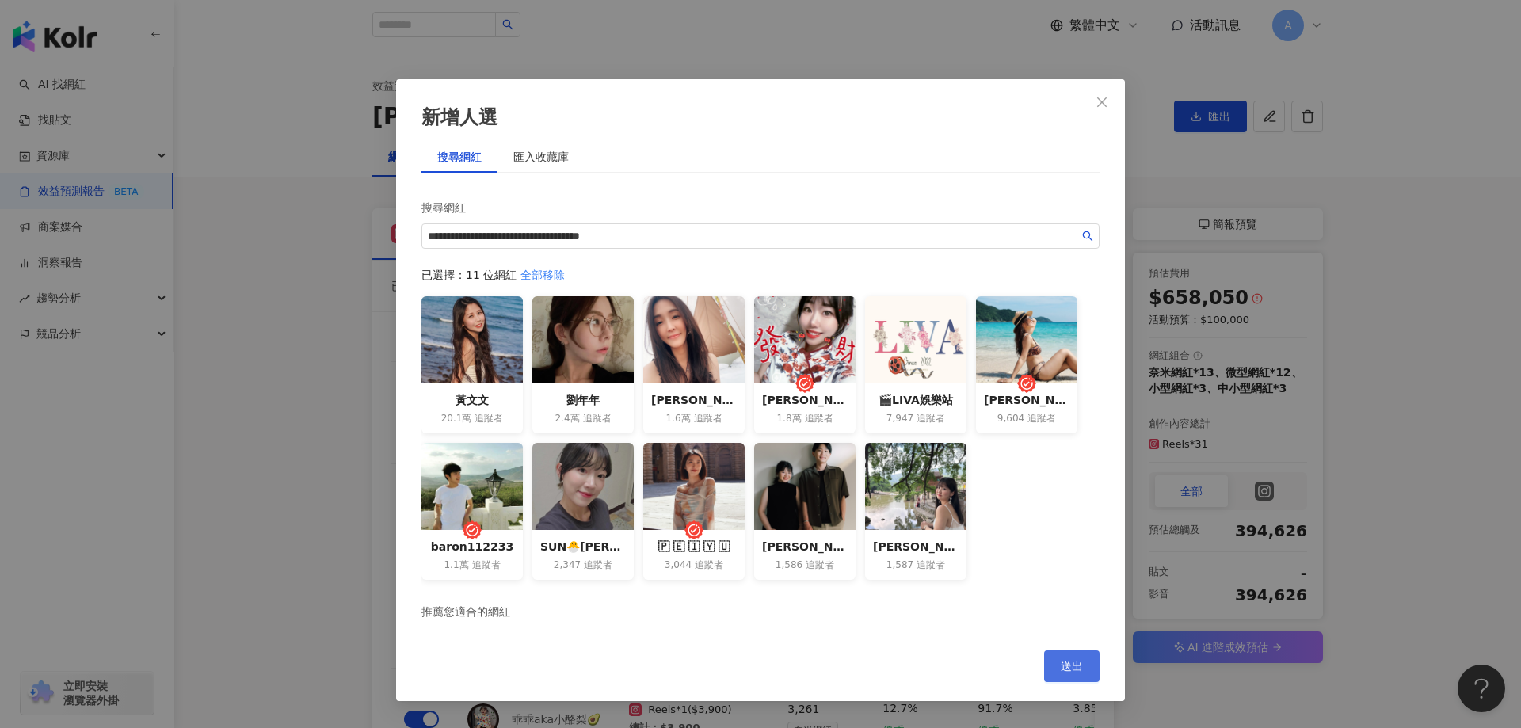
click at [1077, 660] on span "送出" at bounding box center [1072, 666] width 22 height 13
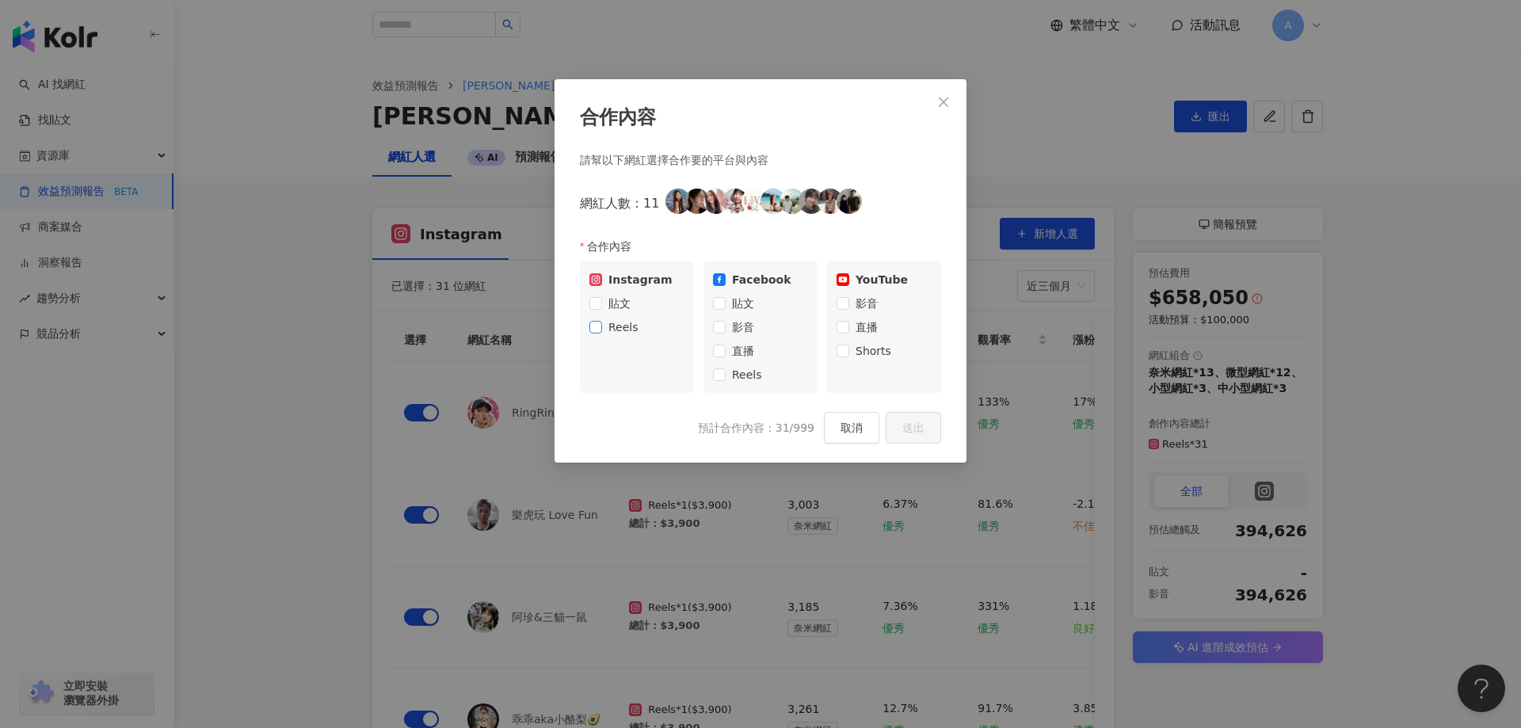
click at [606, 322] on span "Reels" at bounding box center [623, 326] width 43 height 17
click at [899, 427] on button "送出" at bounding box center [913, 428] width 55 height 32
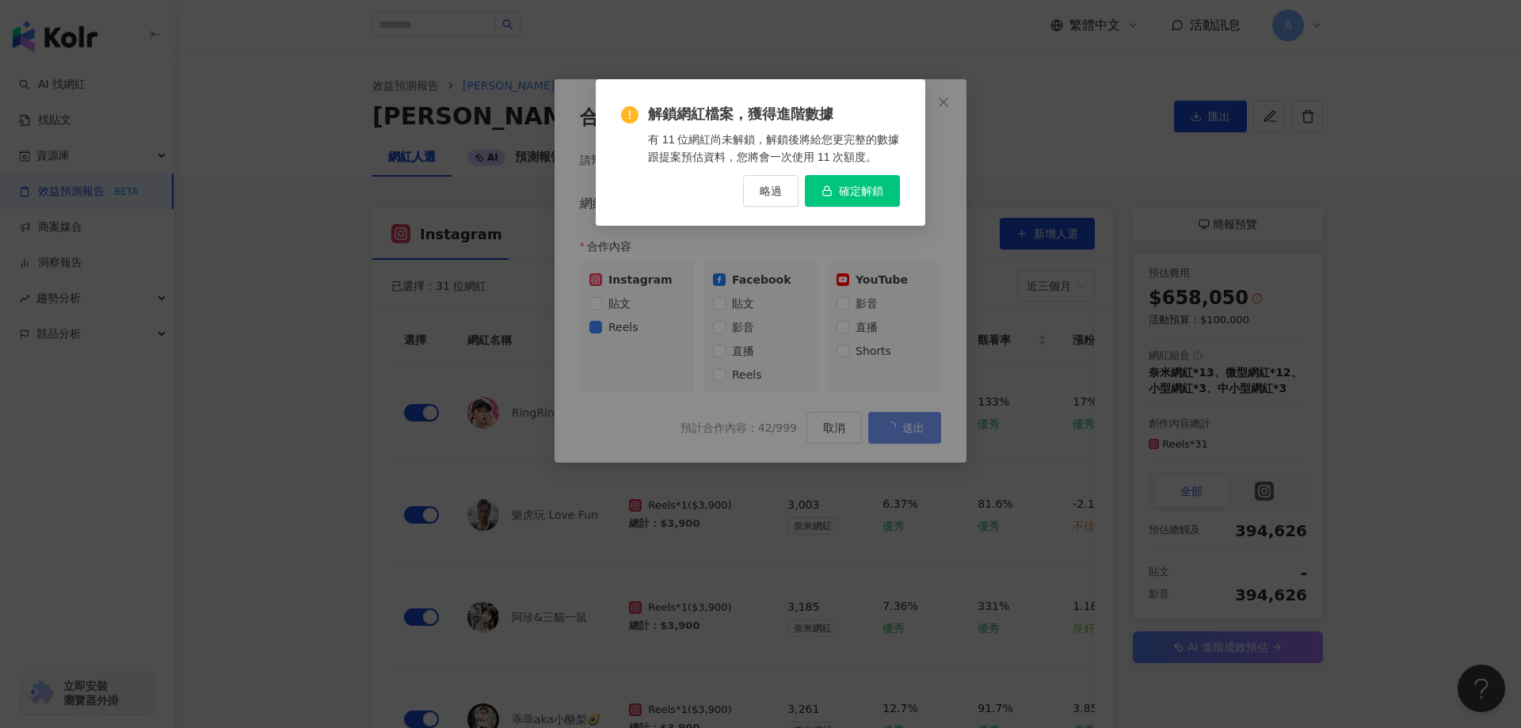
click at [840, 177] on button "確定解鎖" at bounding box center [852, 191] width 95 height 32
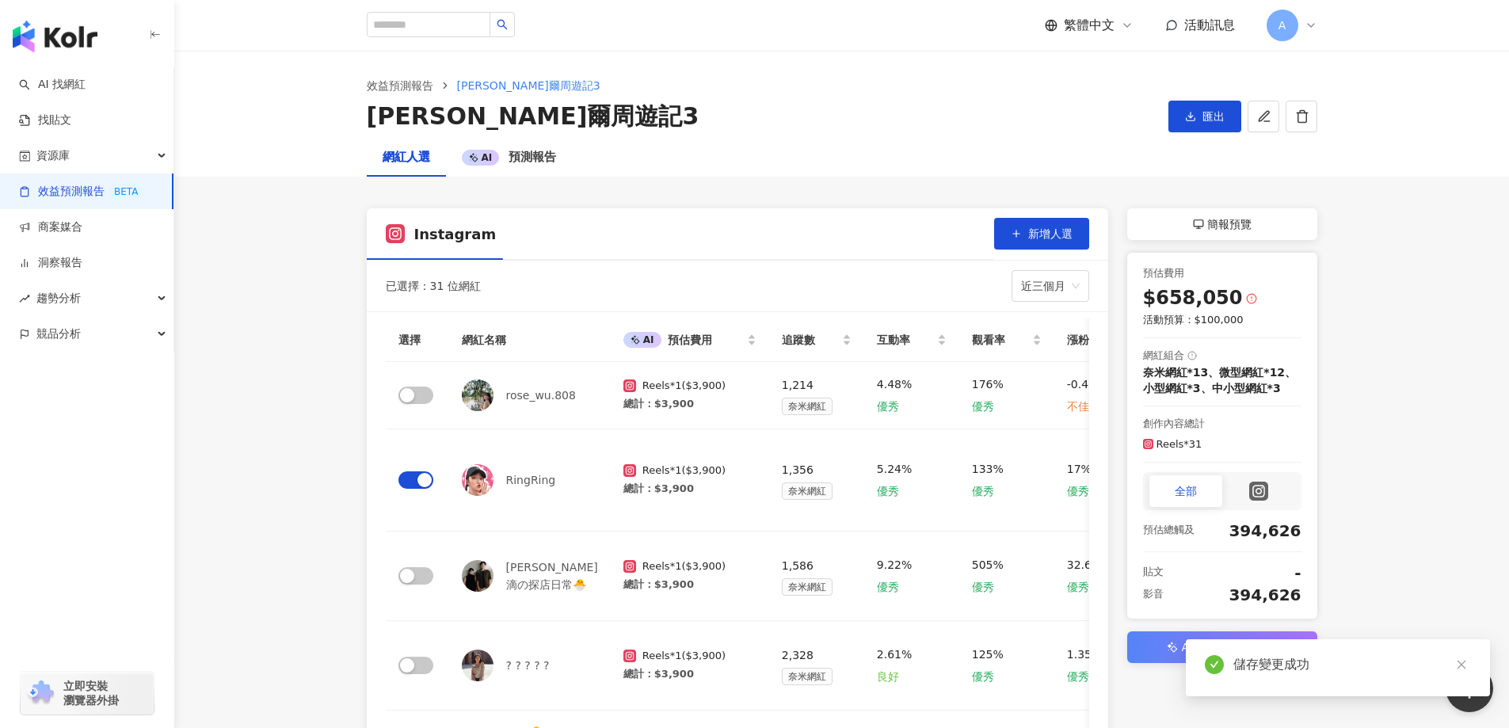
click at [482, 241] on span "Instagram" at bounding box center [455, 234] width 82 height 20
click at [522, 158] on span "預測報告" at bounding box center [533, 157] width 48 height 14
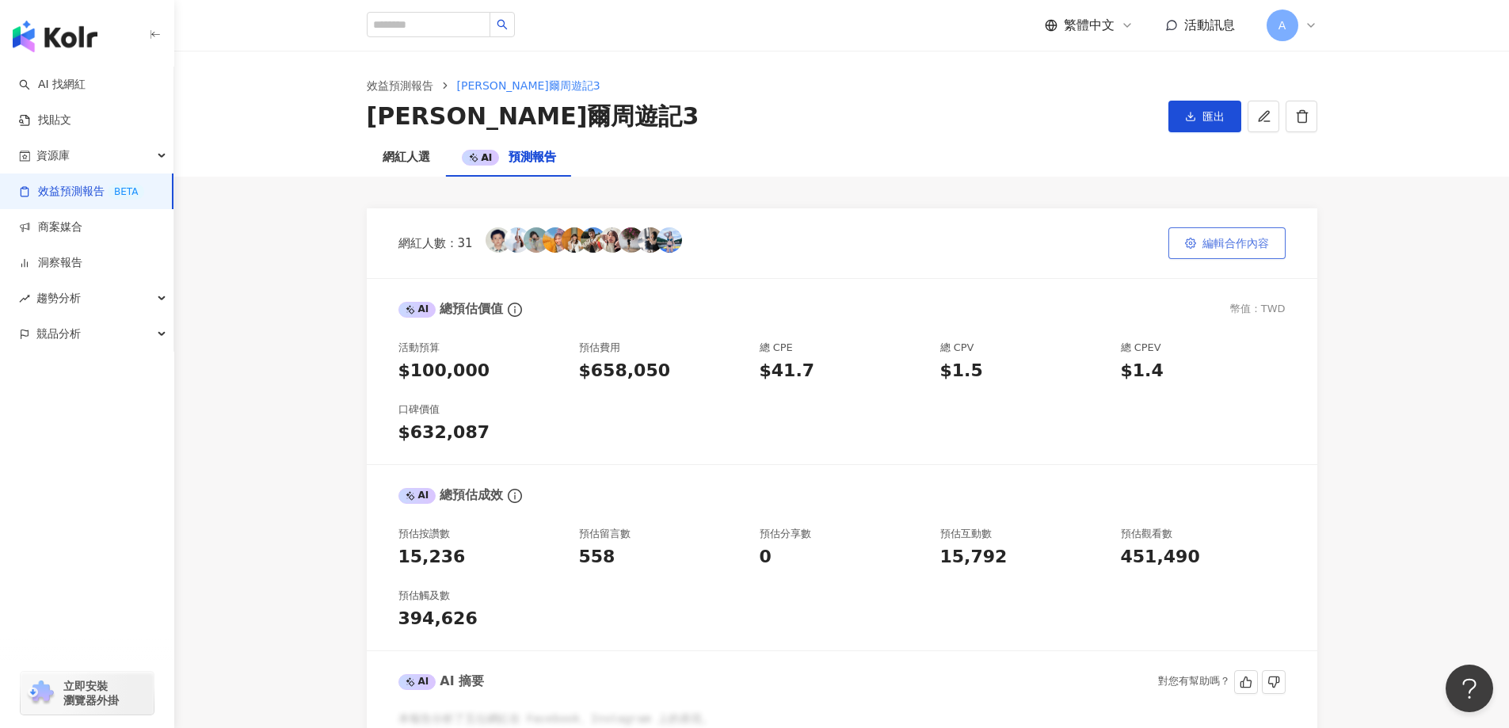
click at [1231, 257] on button "編輯合作內容" at bounding box center [1226, 243] width 117 height 32
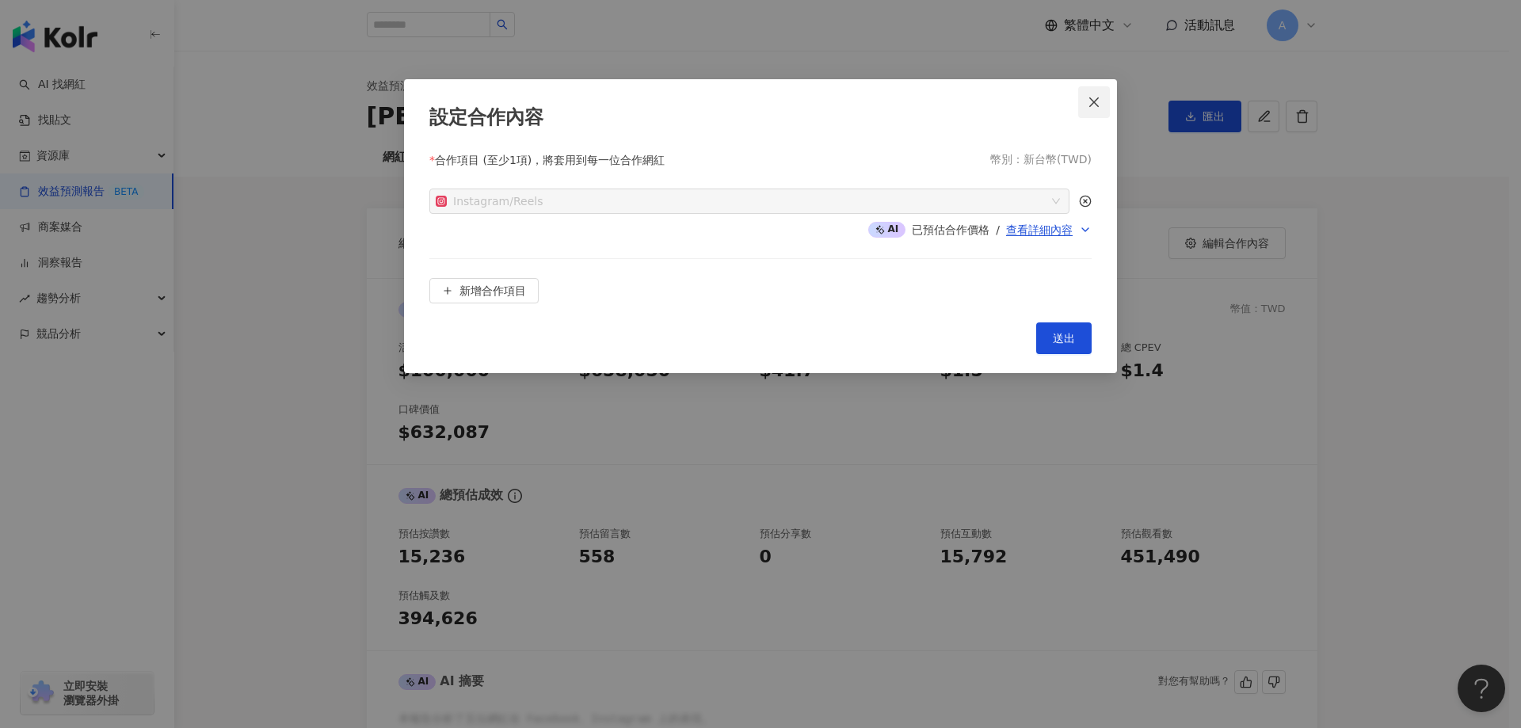
click at [1095, 104] on icon "close" at bounding box center [1094, 102] width 13 height 13
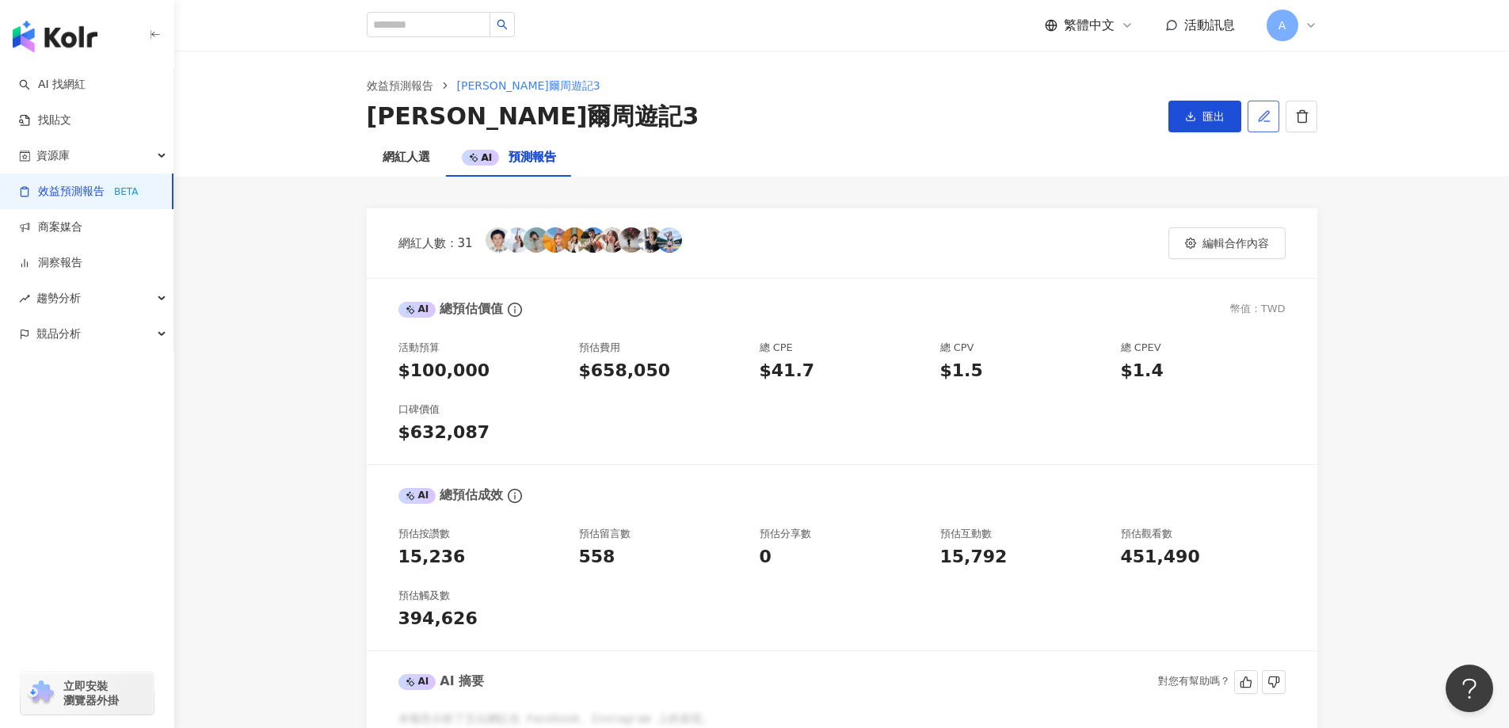
click at [1271, 117] on button "button" at bounding box center [1264, 117] width 32 height 32
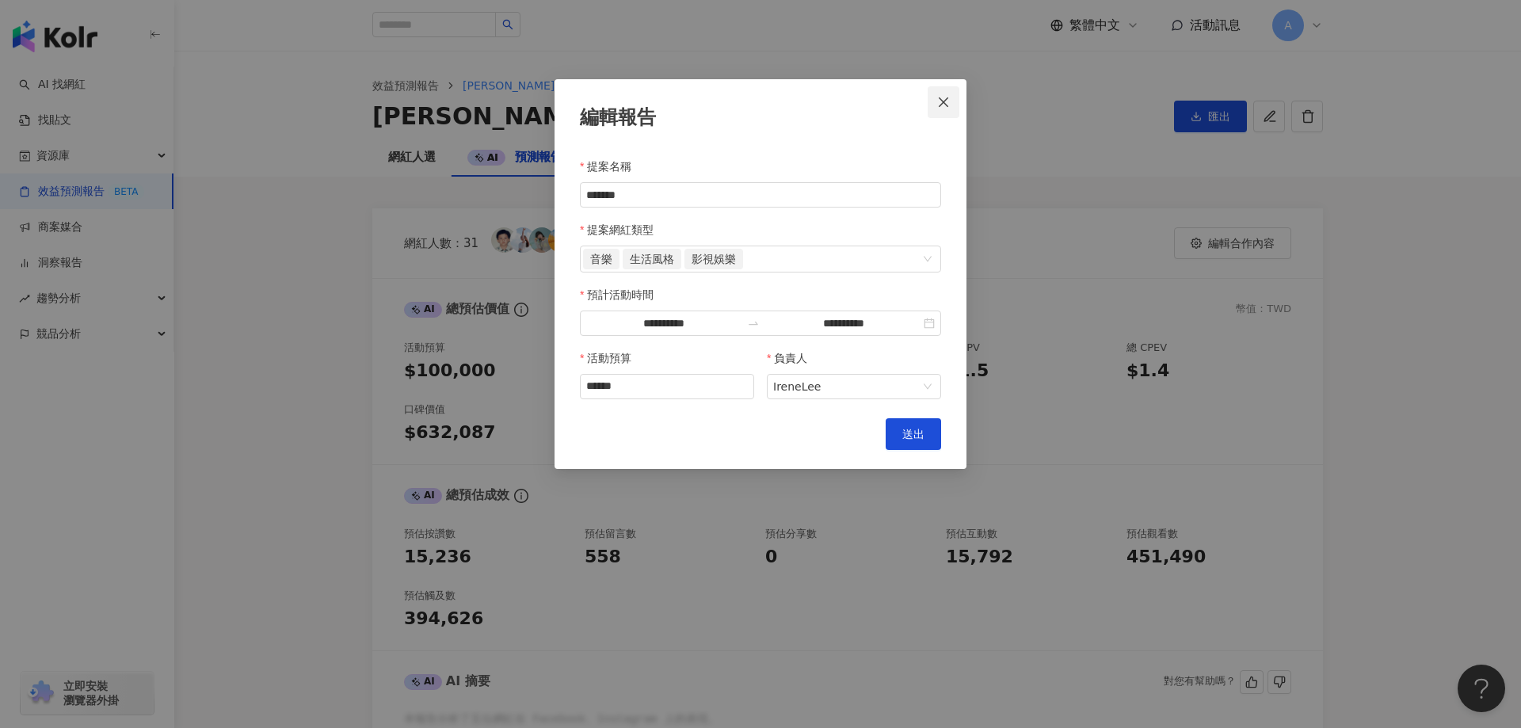
click at [941, 107] on icon "close" at bounding box center [943, 102] width 13 height 13
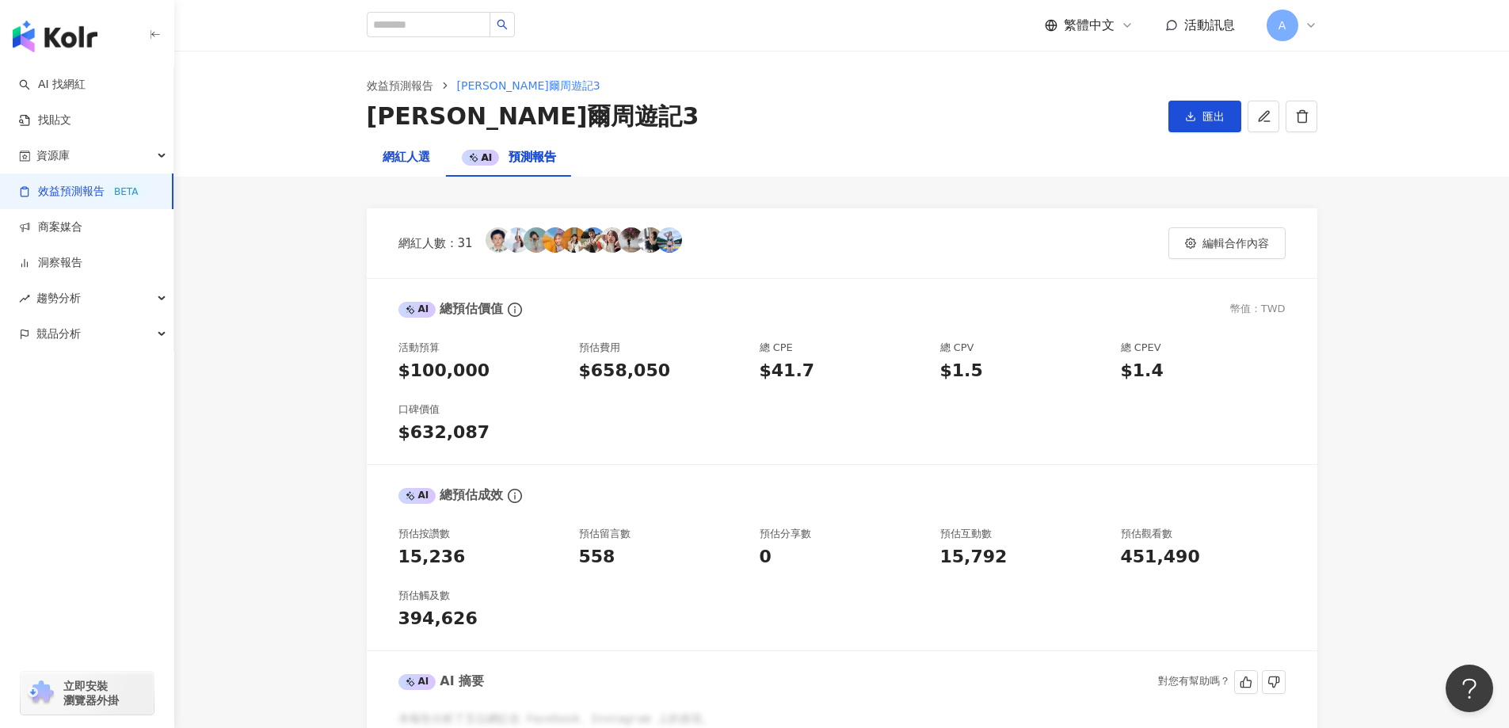
click at [412, 160] on div "網紅人選" at bounding box center [407, 157] width 48 height 19
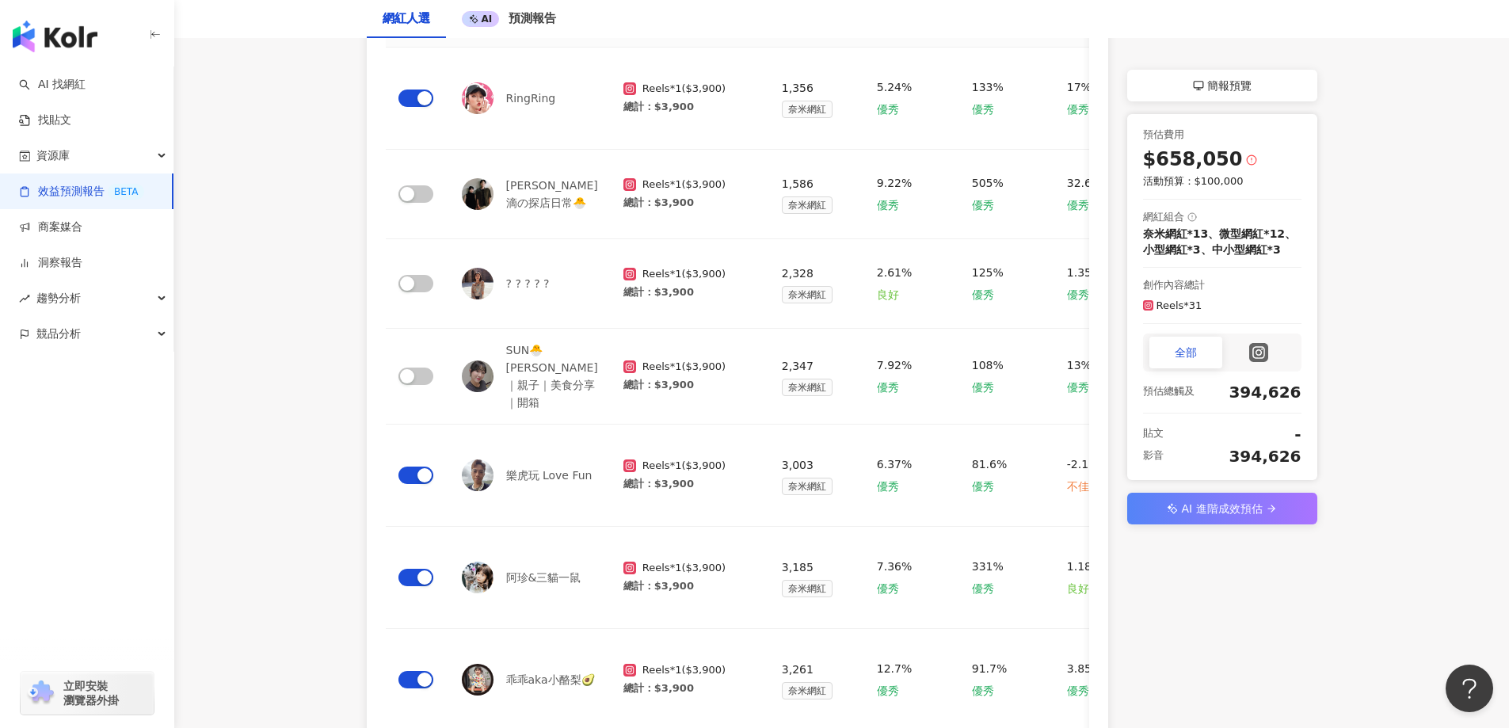
scroll to position [396, 0]
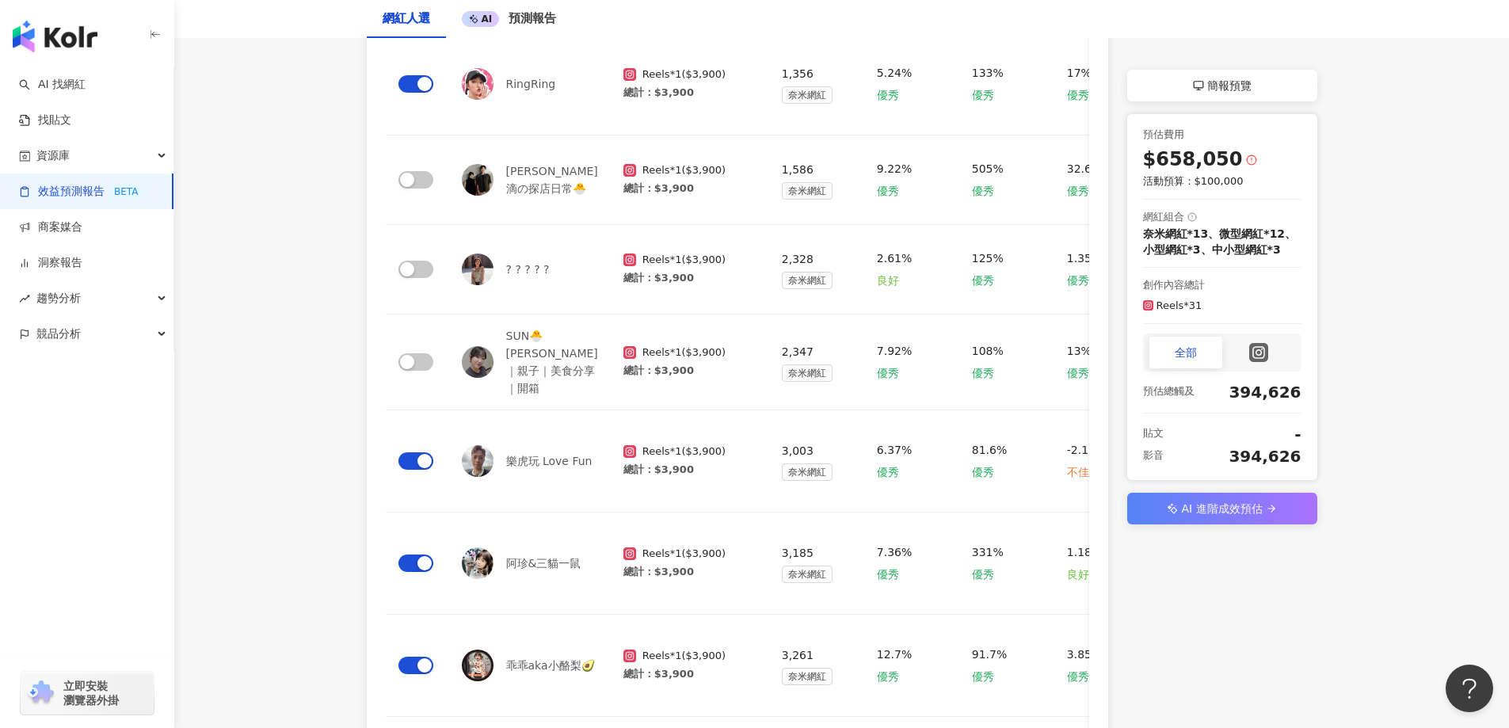
click at [1246, 361] on div at bounding box center [1258, 353] width 73 height 32
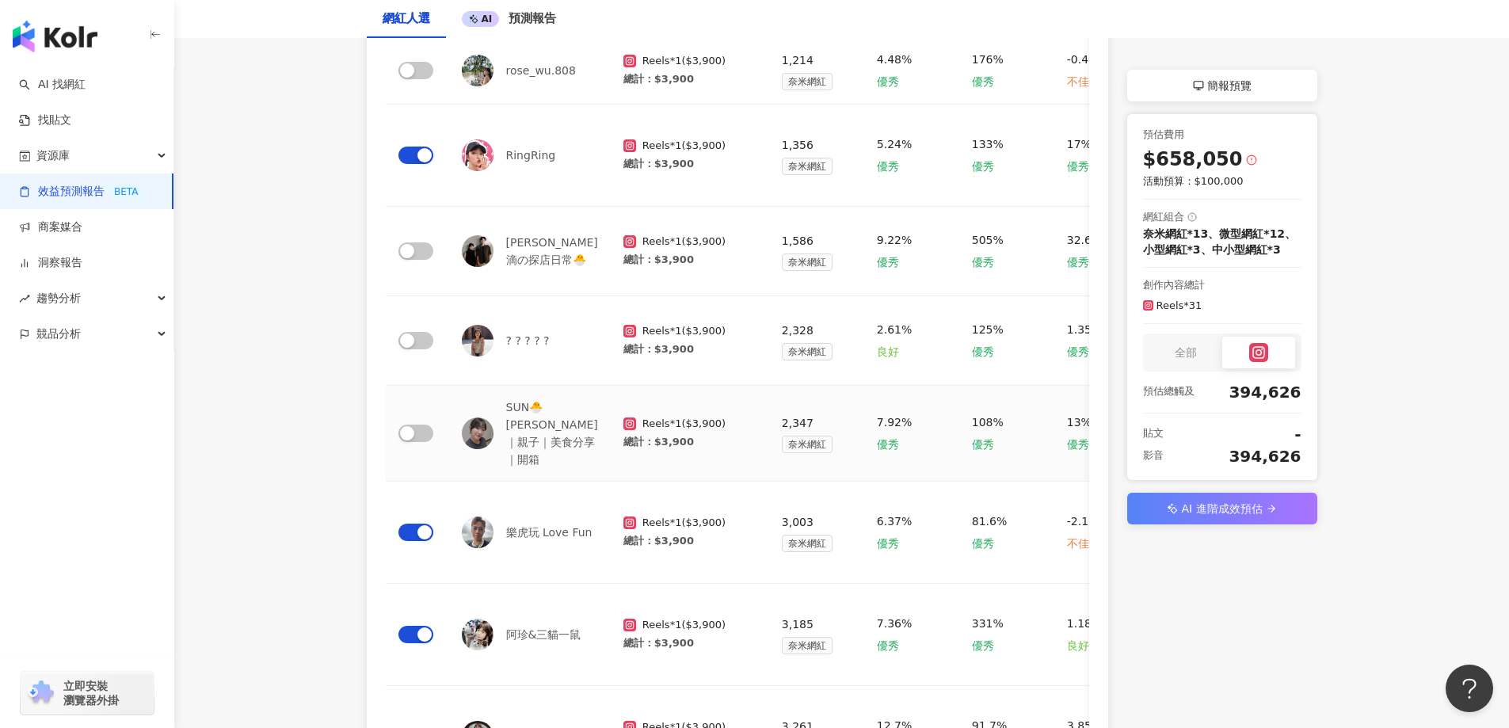
scroll to position [79, 0]
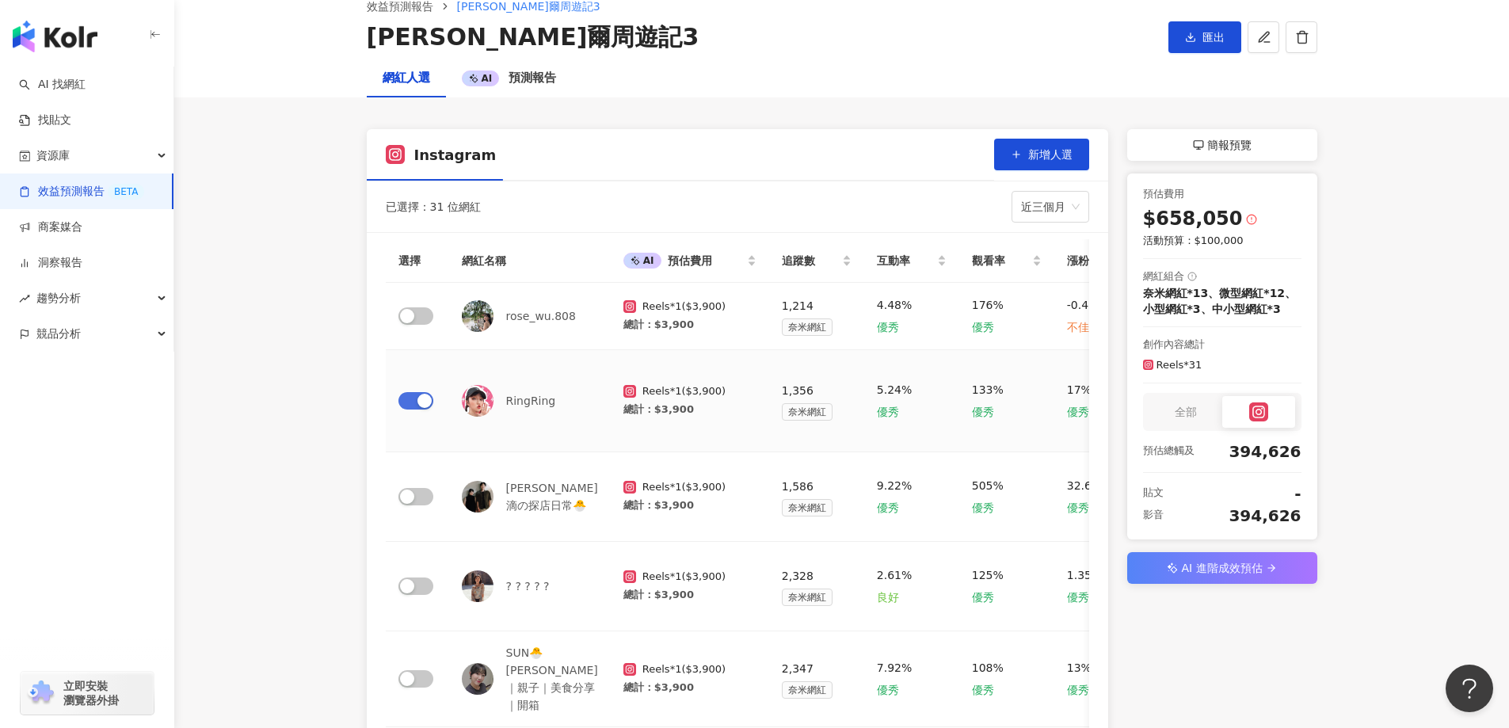
click at [417, 399] on div "button" at bounding box center [424, 401] width 14 height 14
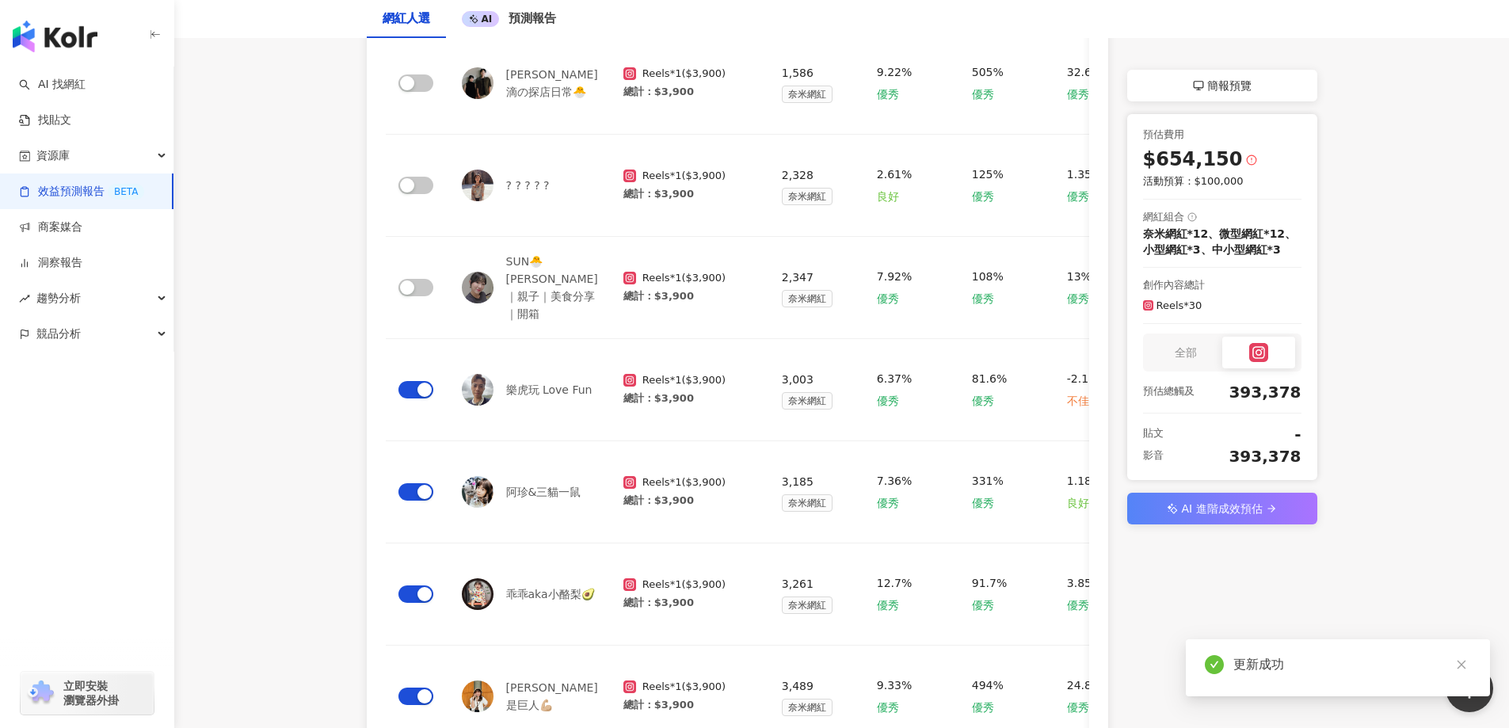
scroll to position [555, 0]
click at [414, 379] on span "button" at bounding box center [415, 387] width 35 height 17
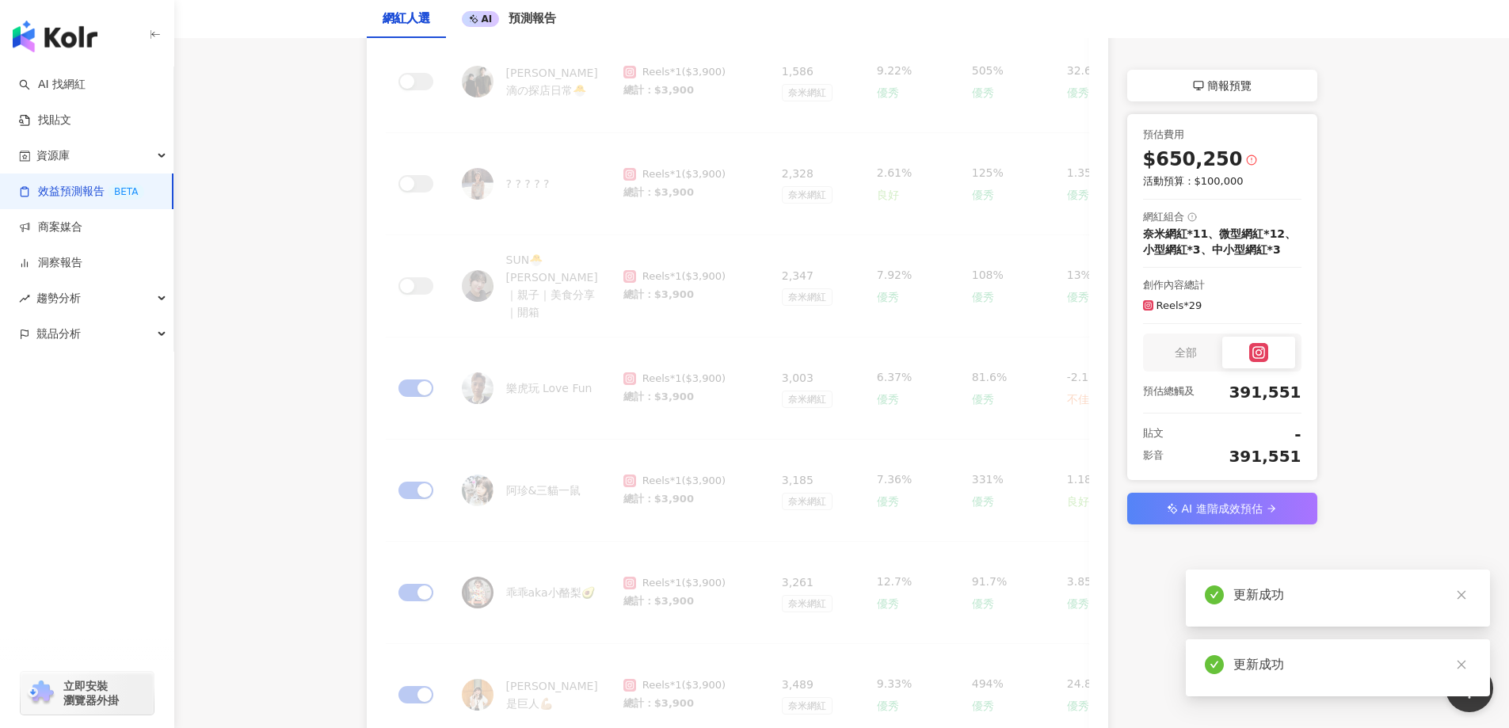
click at [419, 469] on div "選擇 網紅名稱 AI 預估費用 追蹤數 互動率 觀看率 漲粉率 AI 預估貼文觸及數 AI 預估影片觸及數 AI 近期商業合作內容 AI 摘要 合作意願 備註…" at bounding box center [737, 325] width 703 height 1122
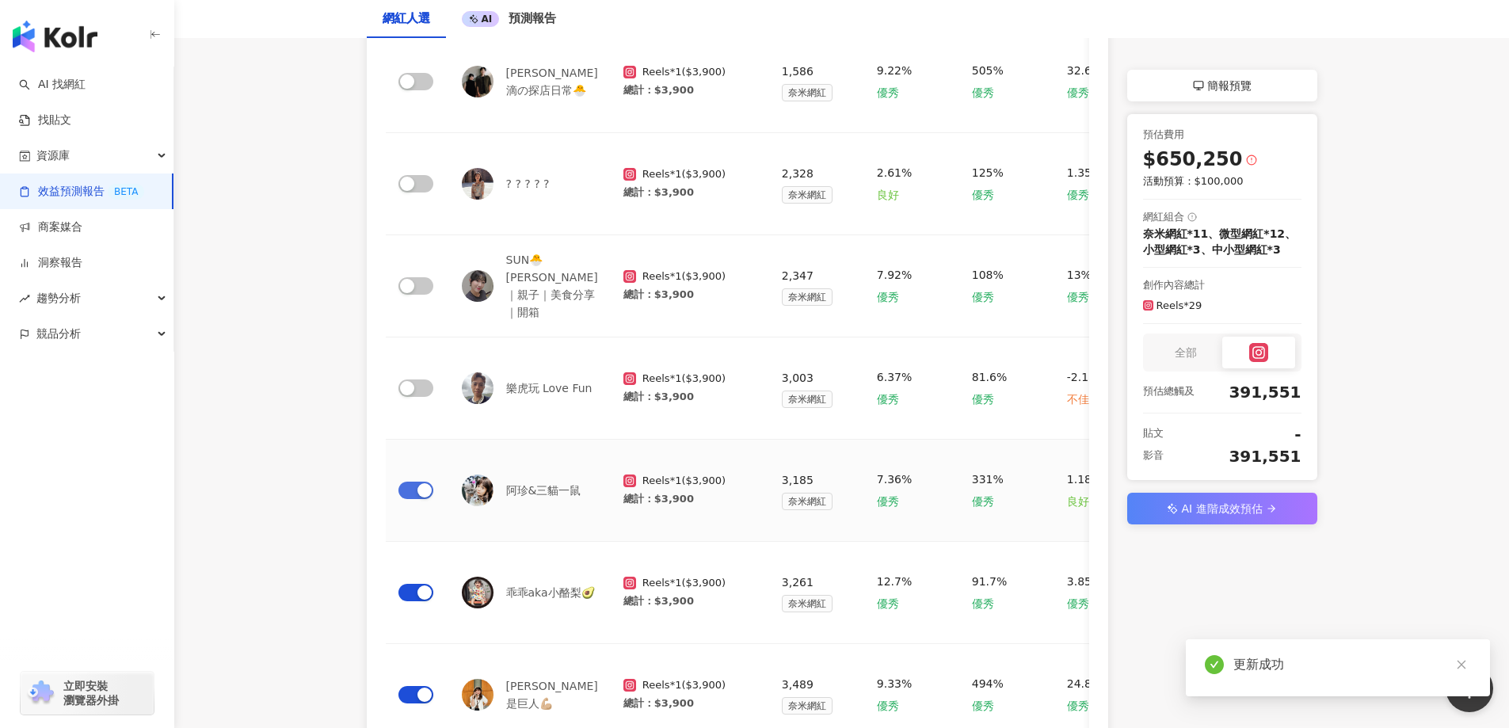
click at [417, 483] on div "button" at bounding box center [424, 490] width 14 height 14
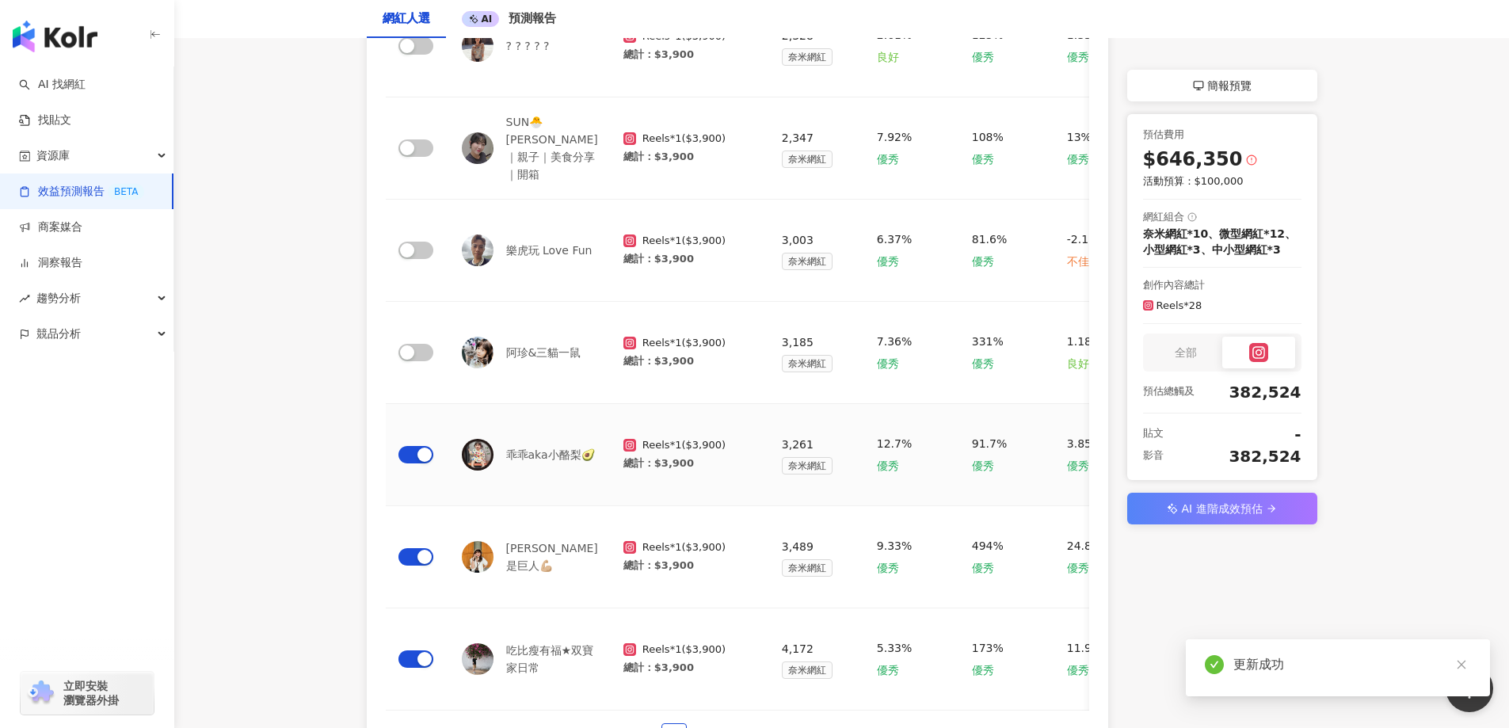
scroll to position [901, 0]
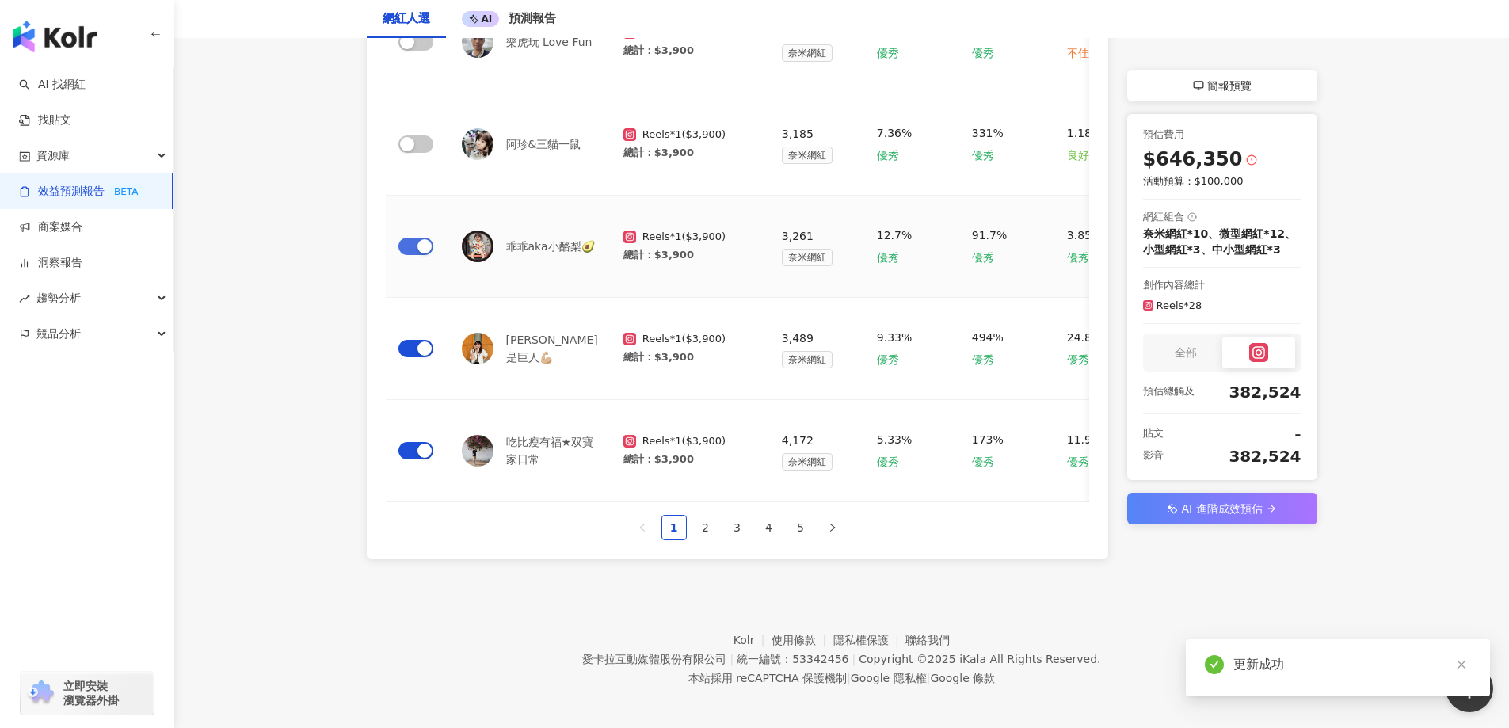
click at [414, 238] on span "button" at bounding box center [415, 246] width 35 height 17
click at [417, 341] on div "button" at bounding box center [424, 348] width 14 height 14
click at [417, 444] on div "button" at bounding box center [424, 451] width 14 height 14
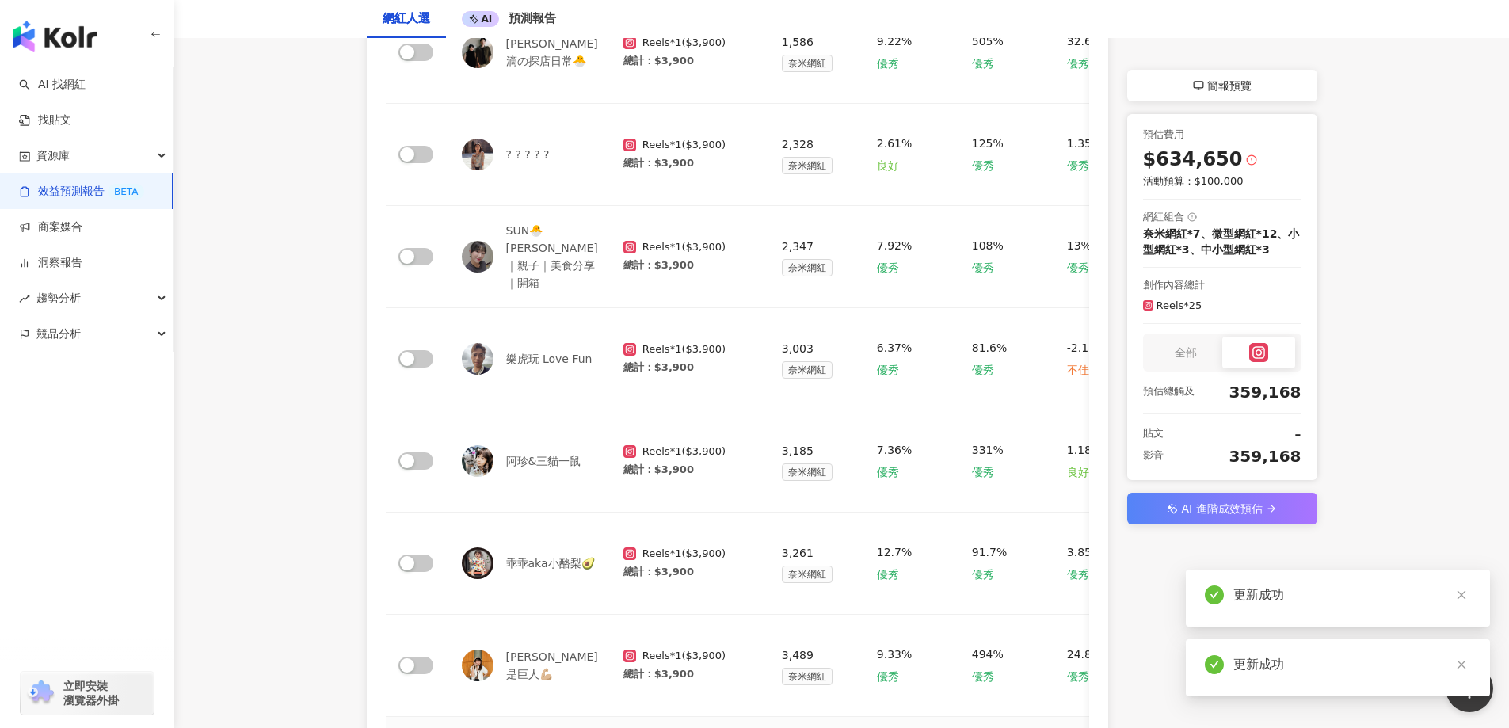
scroll to position [109, 0]
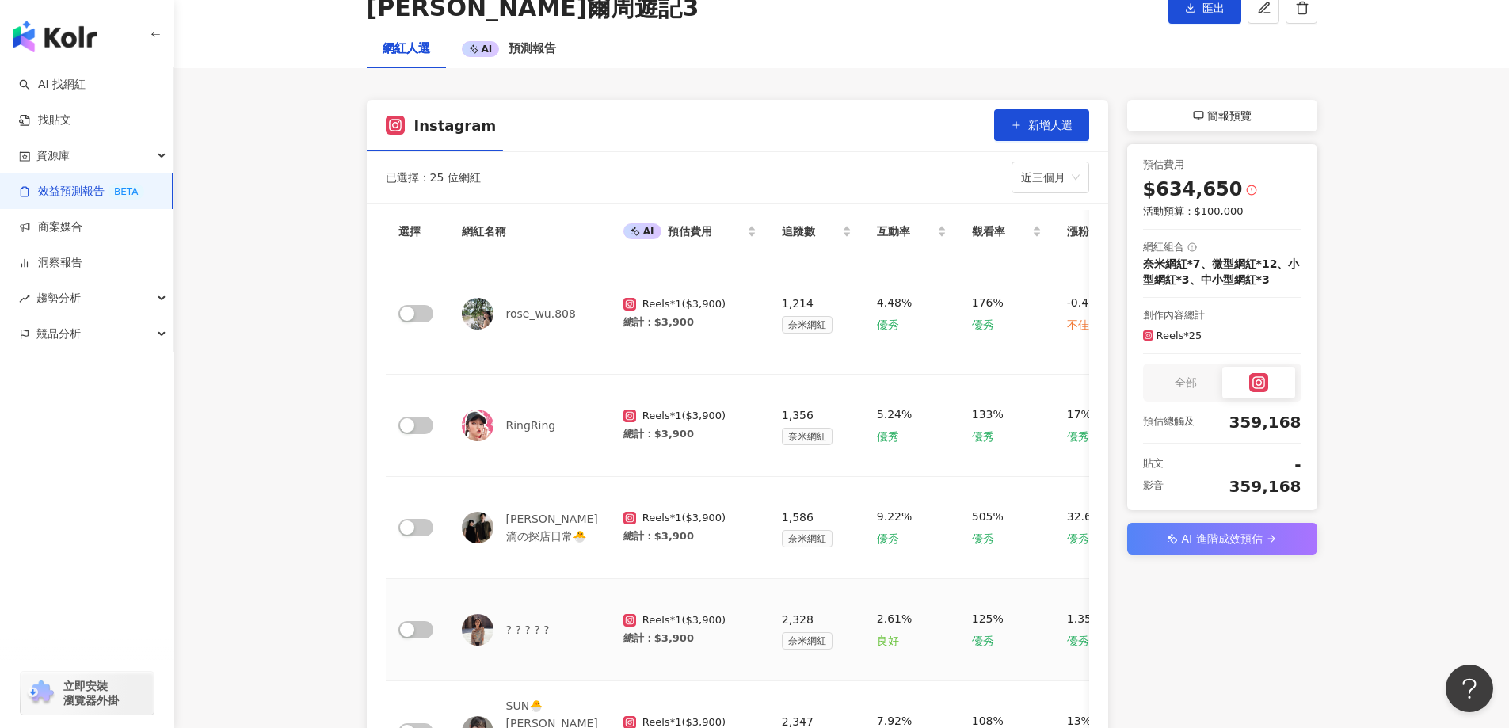
click at [516, 614] on div "? ? ? ? ?" at bounding box center [530, 630] width 136 height 32
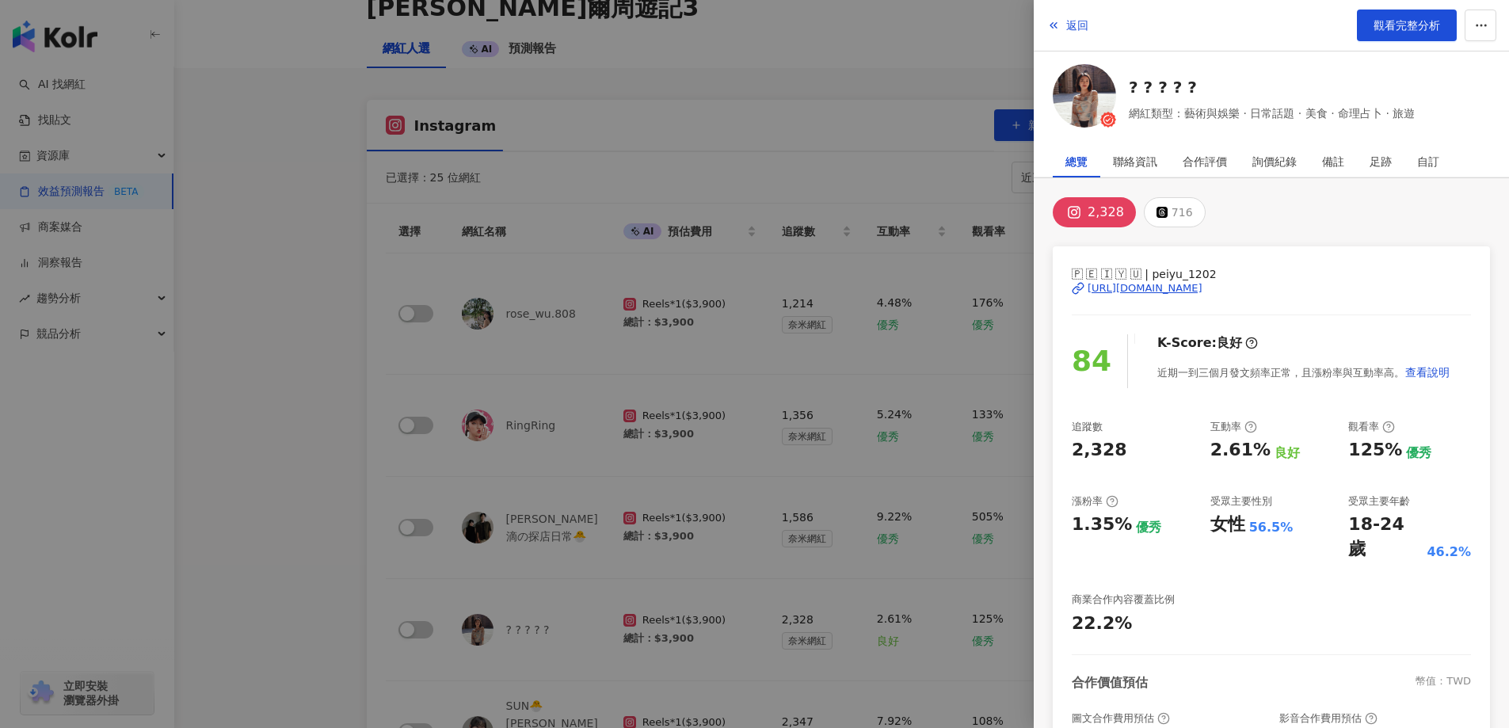
click at [428, 563] on div at bounding box center [754, 364] width 1509 height 728
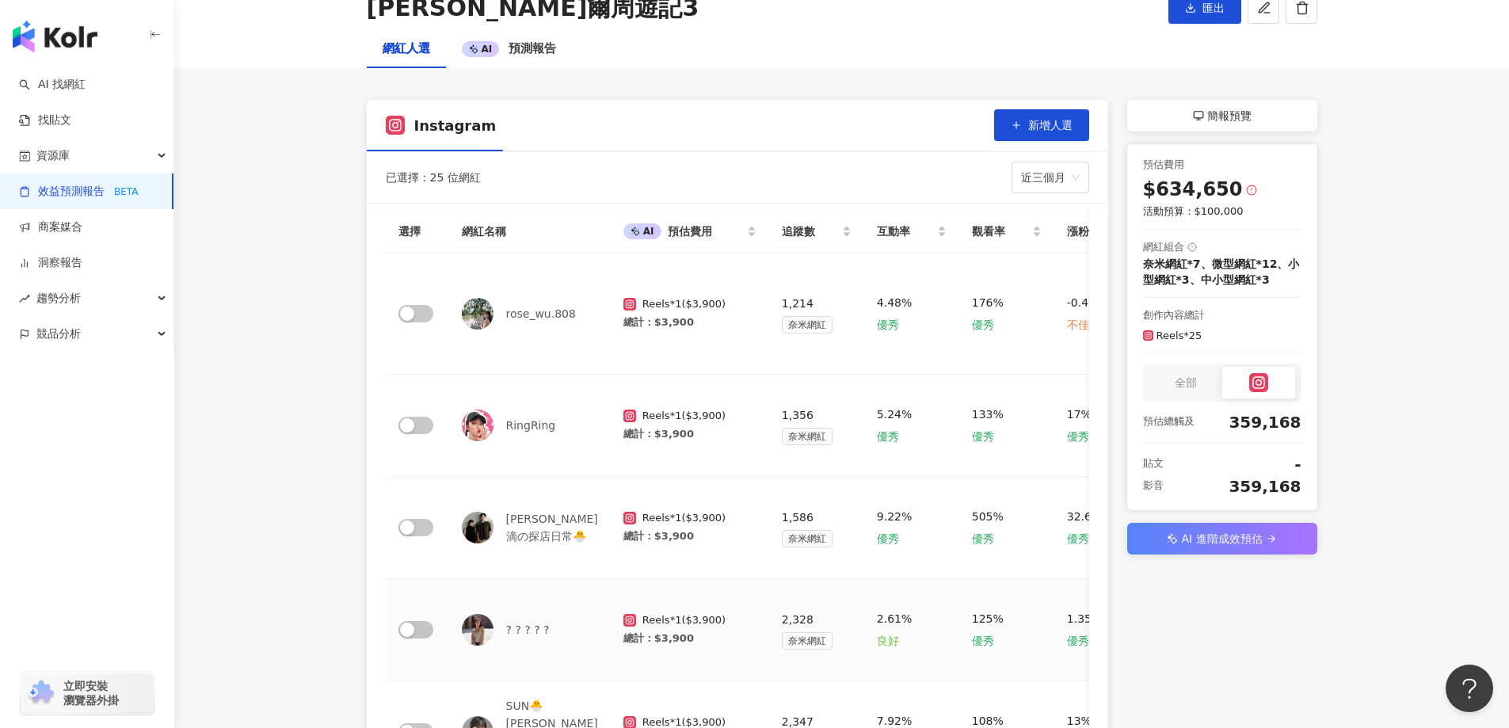
click at [412, 596] on td at bounding box center [417, 630] width 63 height 102
click at [415, 621] on span "button" at bounding box center [415, 629] width 35 height 17
click at [424, 723] on span "button" at bounding box center [415, 731] width 35 height 17
click at [426, 305] on span "button" at bounding box center [415, 313] width 35 height 17
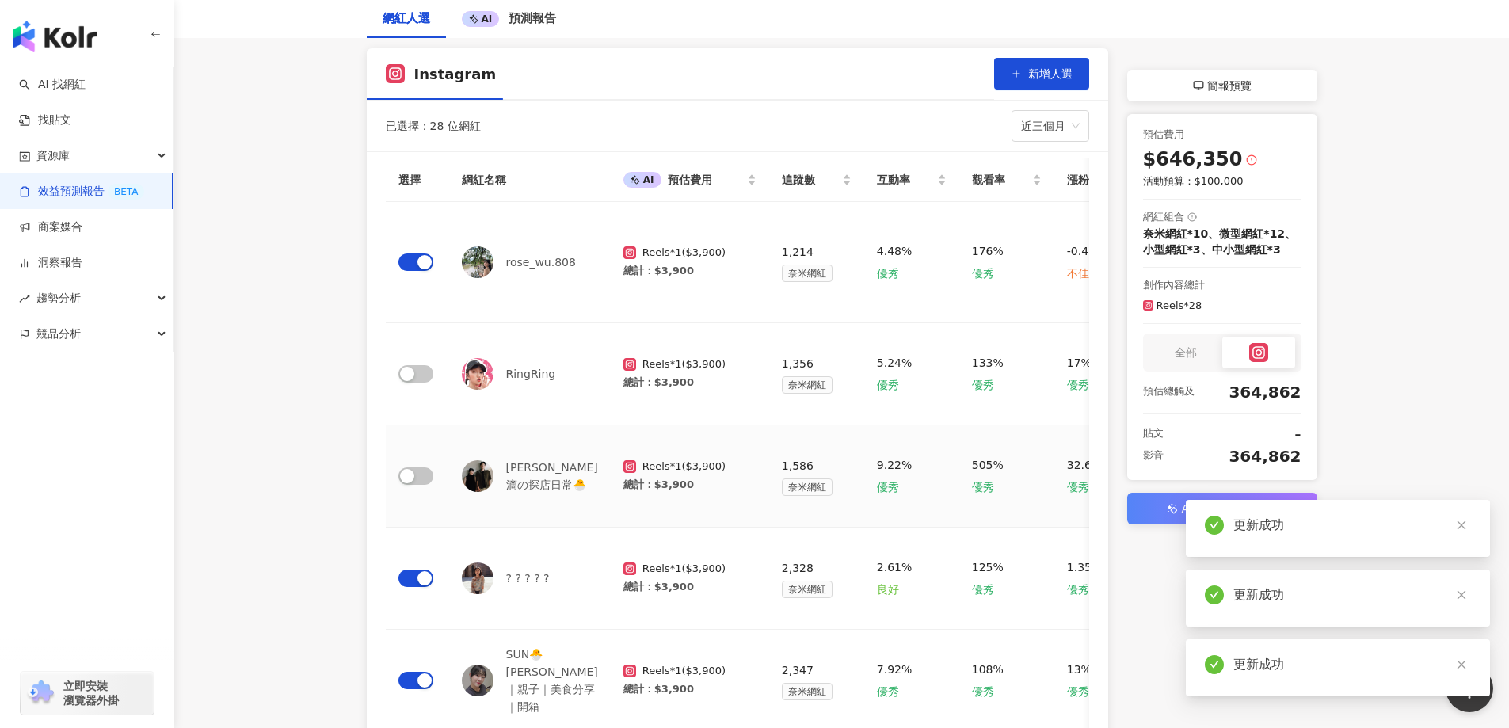
scroll to position [188, 0]
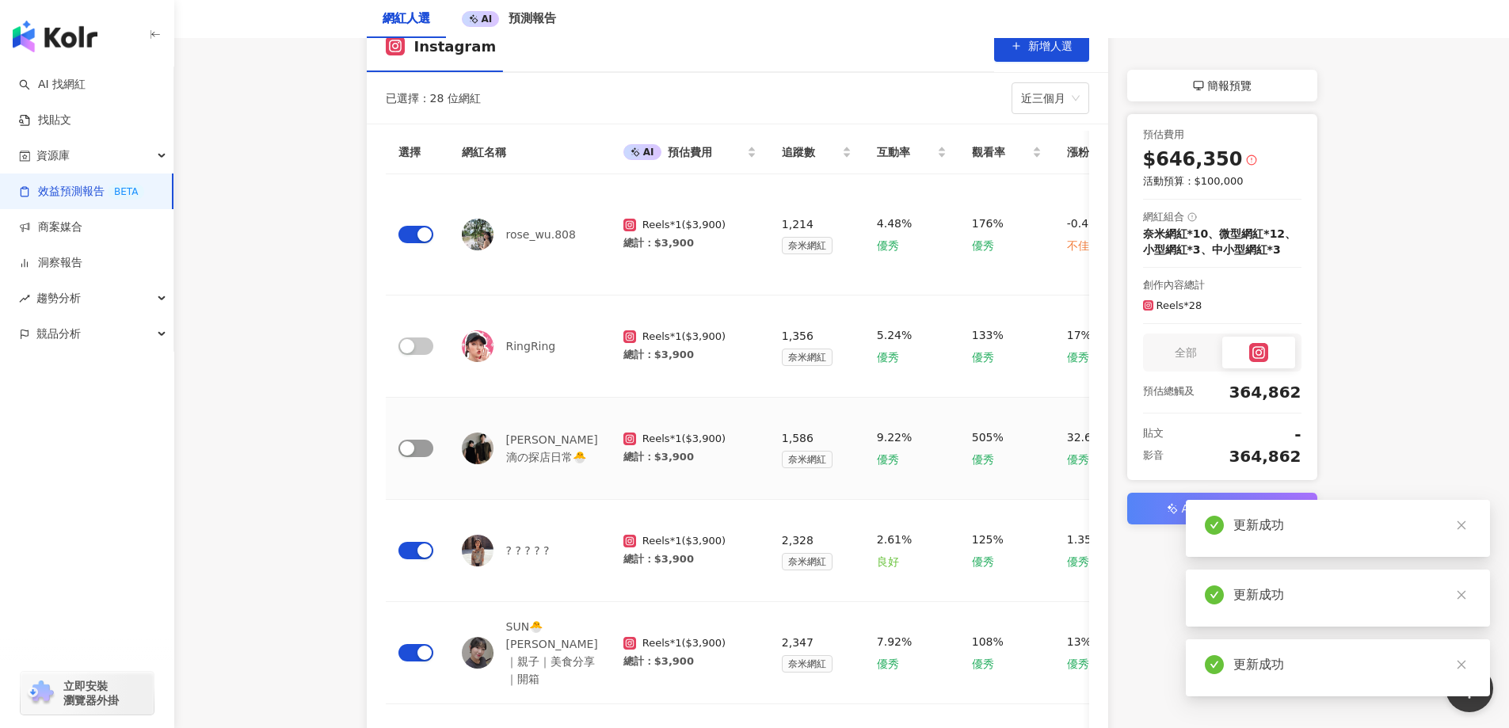
click at [409, 441] on div "button" at bounding box center [407, 448] width 14 height 14
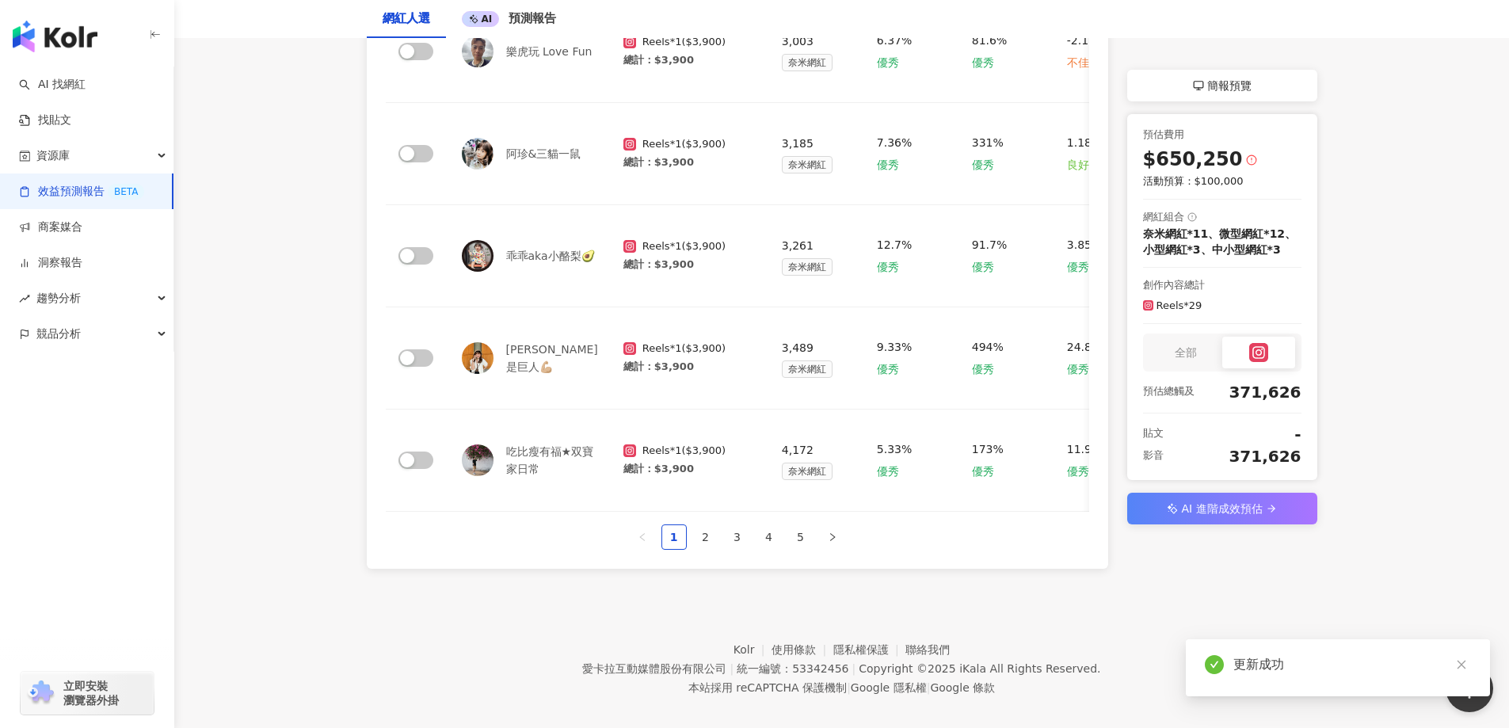
scroll to position [901, 0]
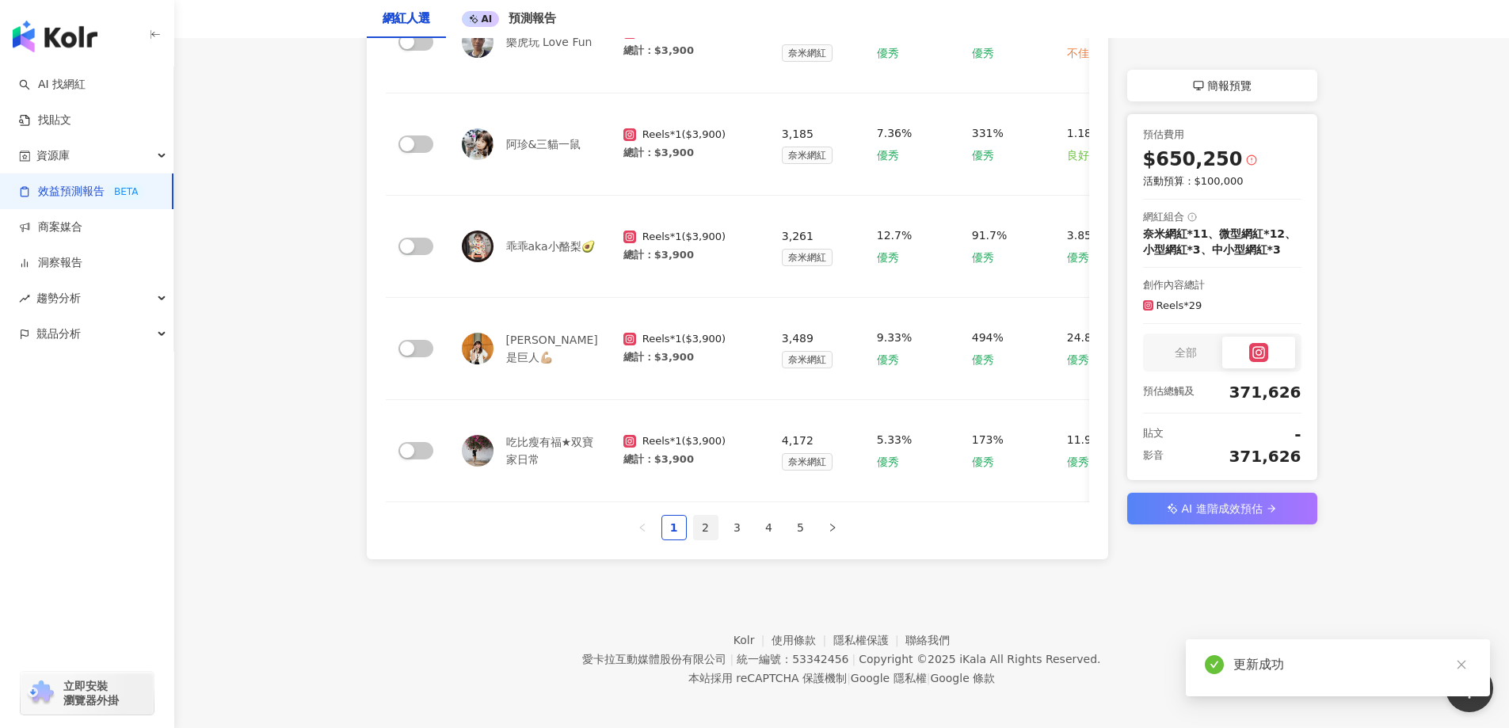
click at [700, 519] on link "2" at bounding box center [706, 528] width 24 height 24
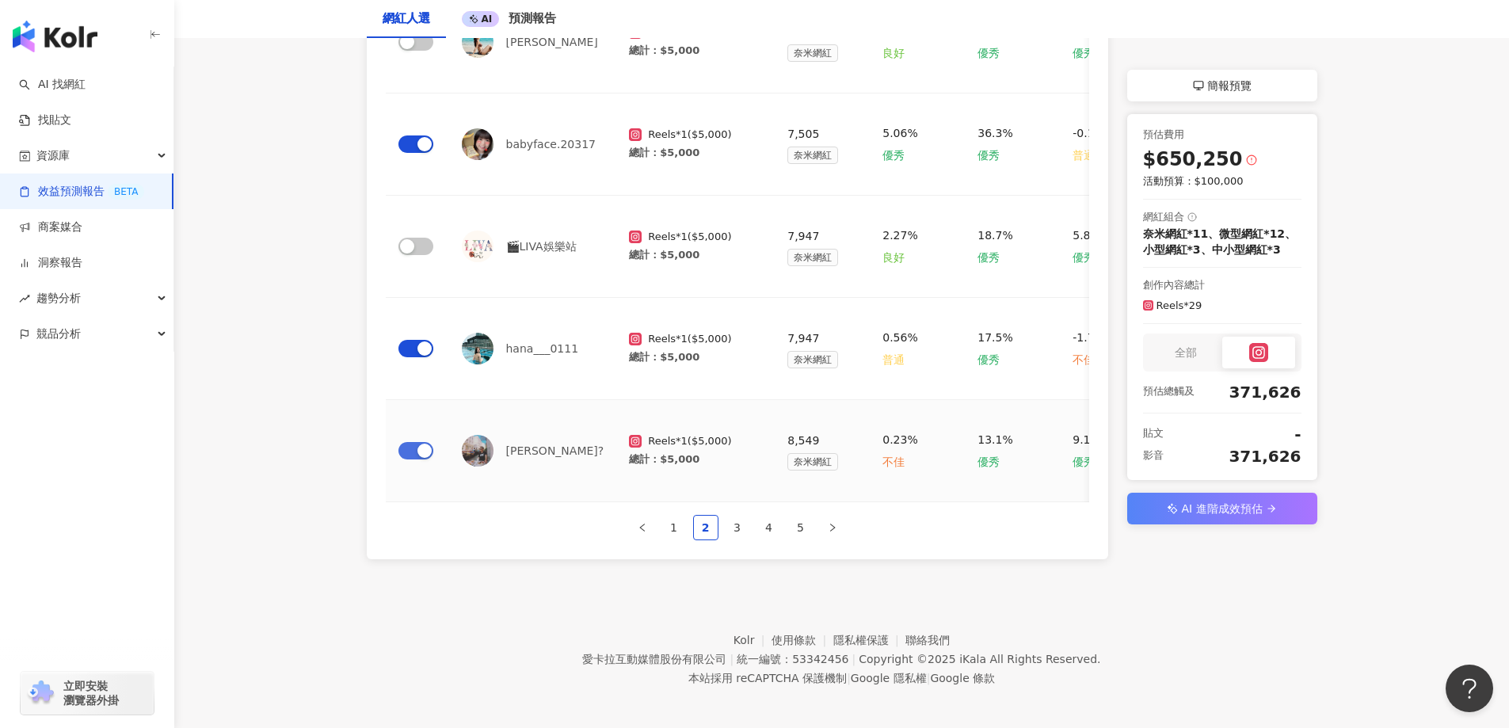
click at [413, 448] on span "button" at bounding box center [415, 450] width 35 height 17
click at [419, 345] on div "button" at bounding box center [424, 348] width 14 height 14
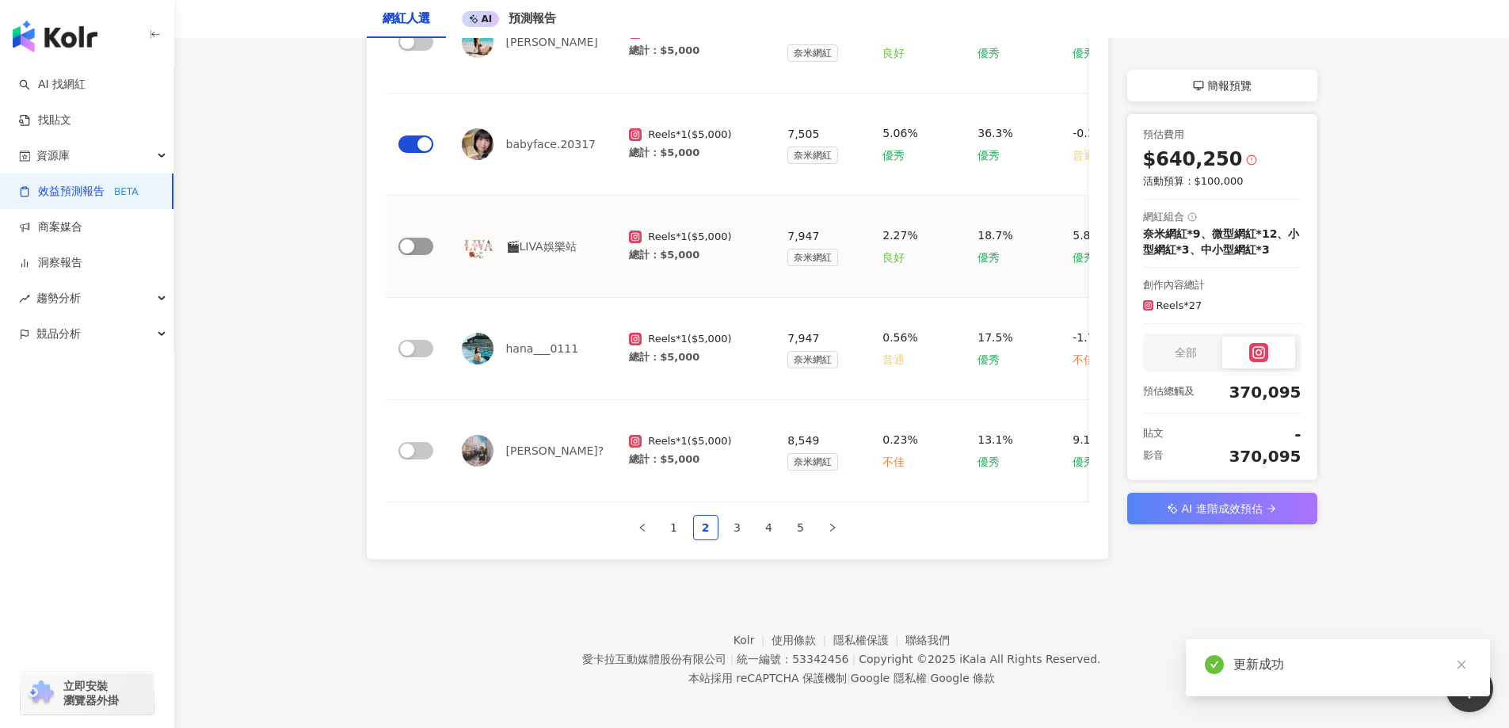
click at [423, 246] on span "button" at bounding box center [415, 246] width 35 height 17
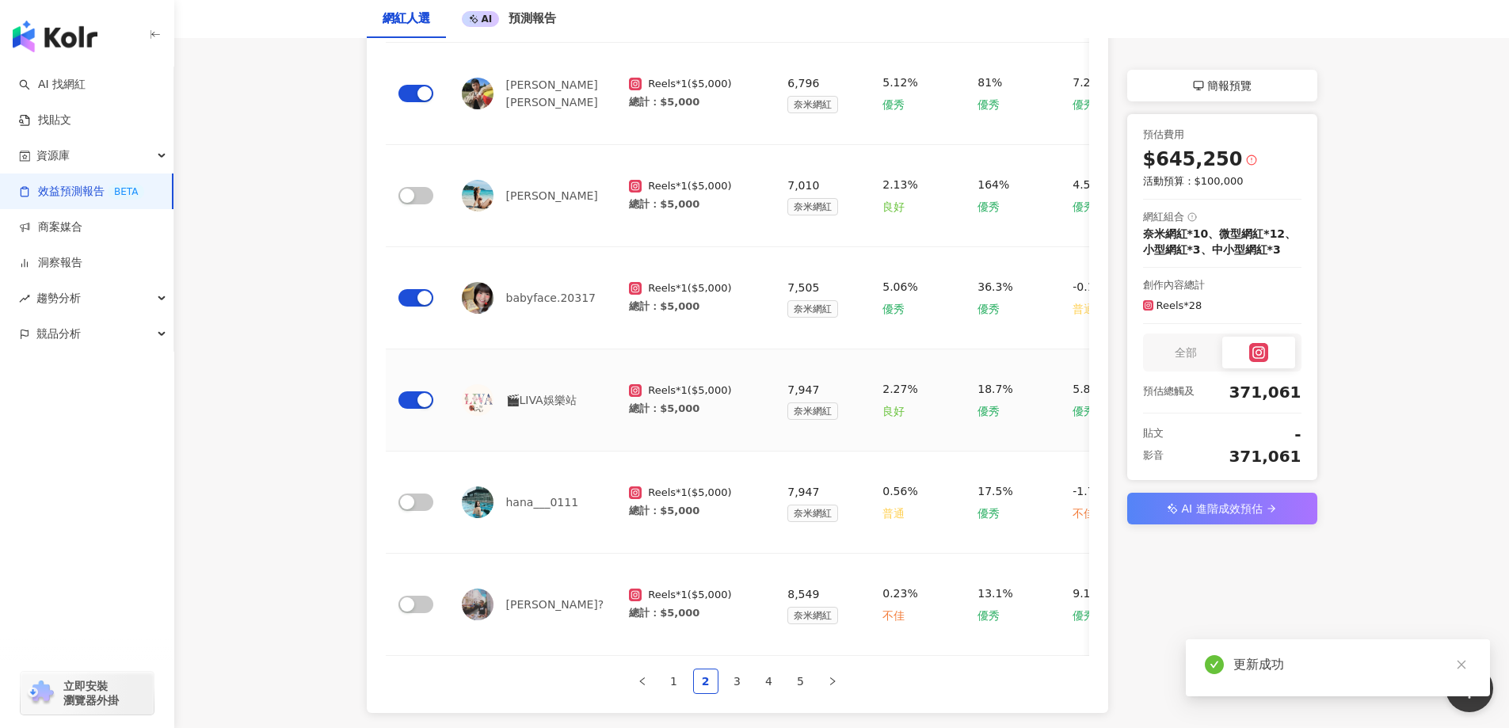
scroll to position [742, 0]
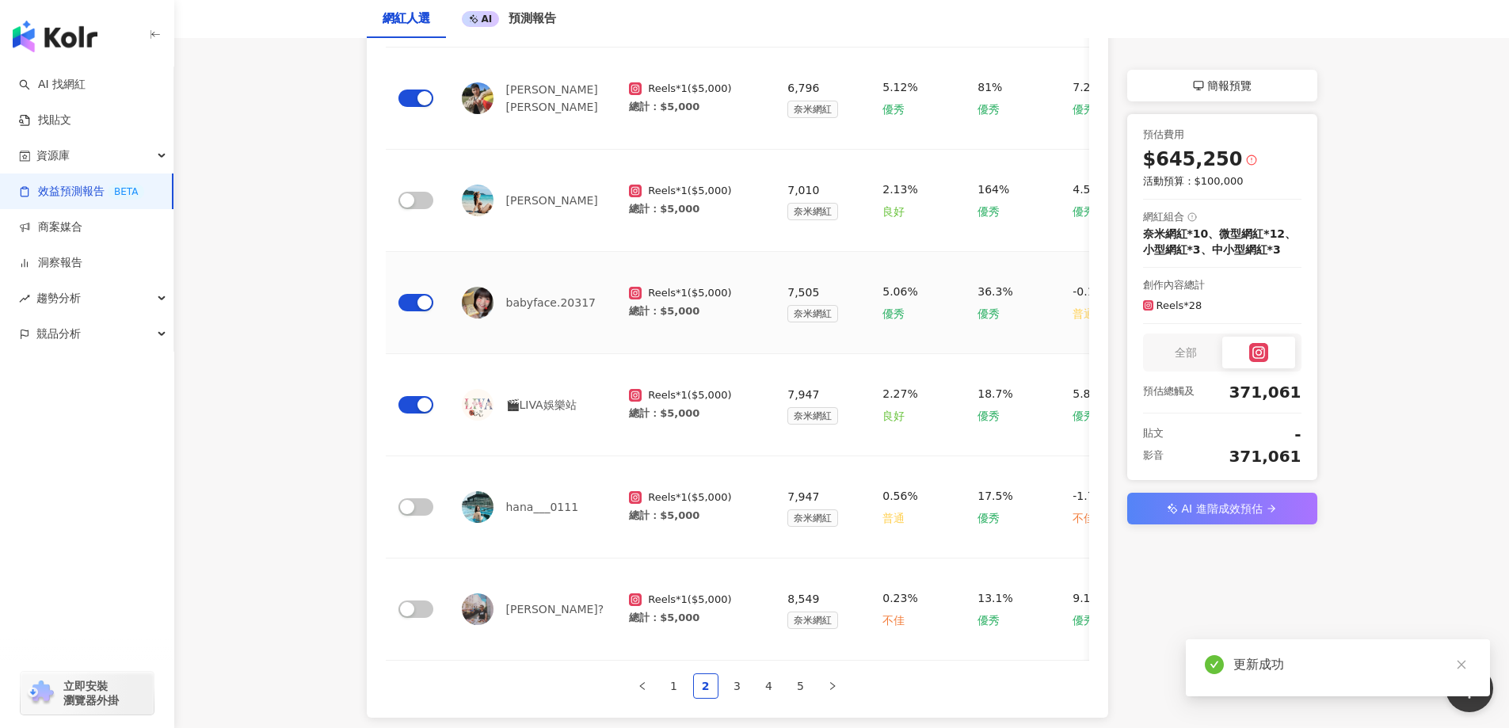
click at [408, 292] on td at bounding box center [417, 303] width 63 height 102
click at [415, 302] on span "button" at bounding box center [415, 302] width 35 height 17
click at [432, 200] on span "button" at bounding box center [415, 200] width 35 height 17
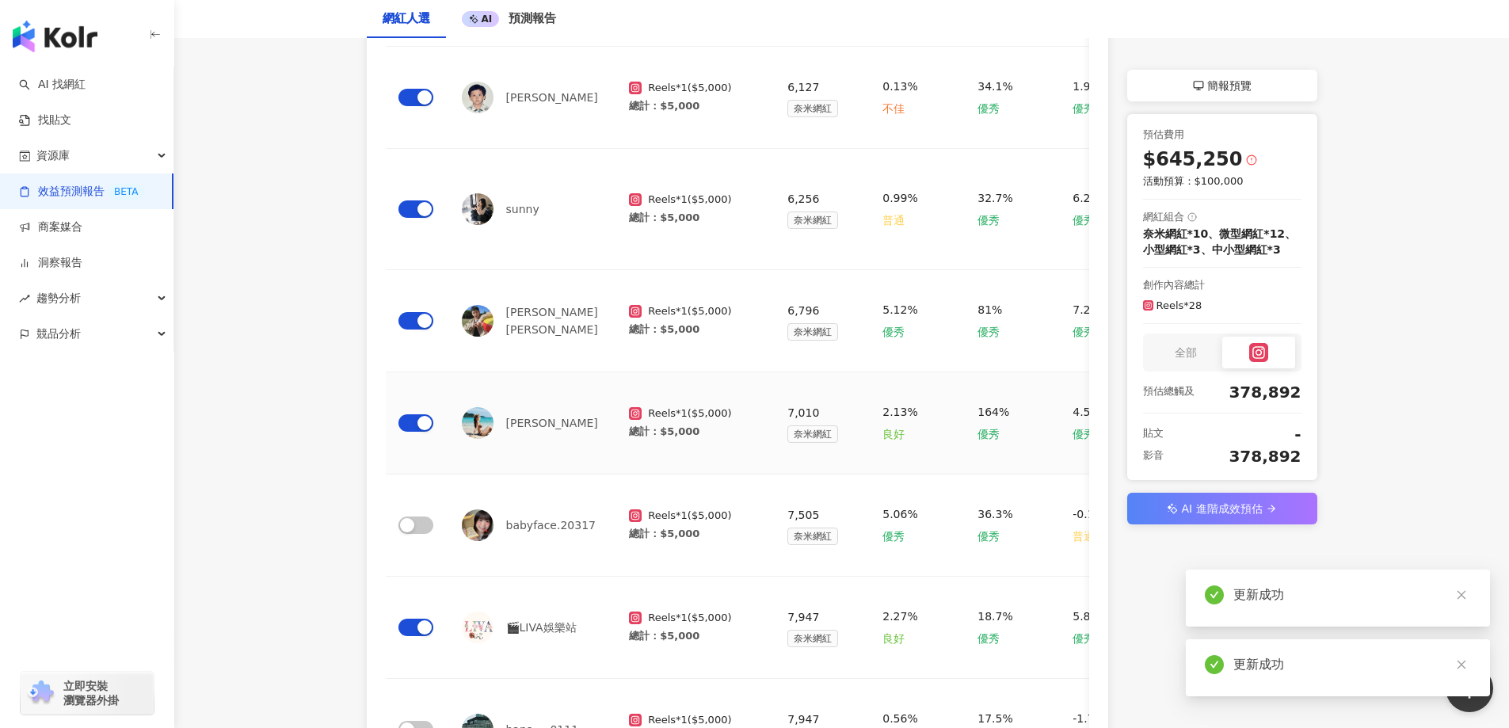
scroll to position [505, 0]
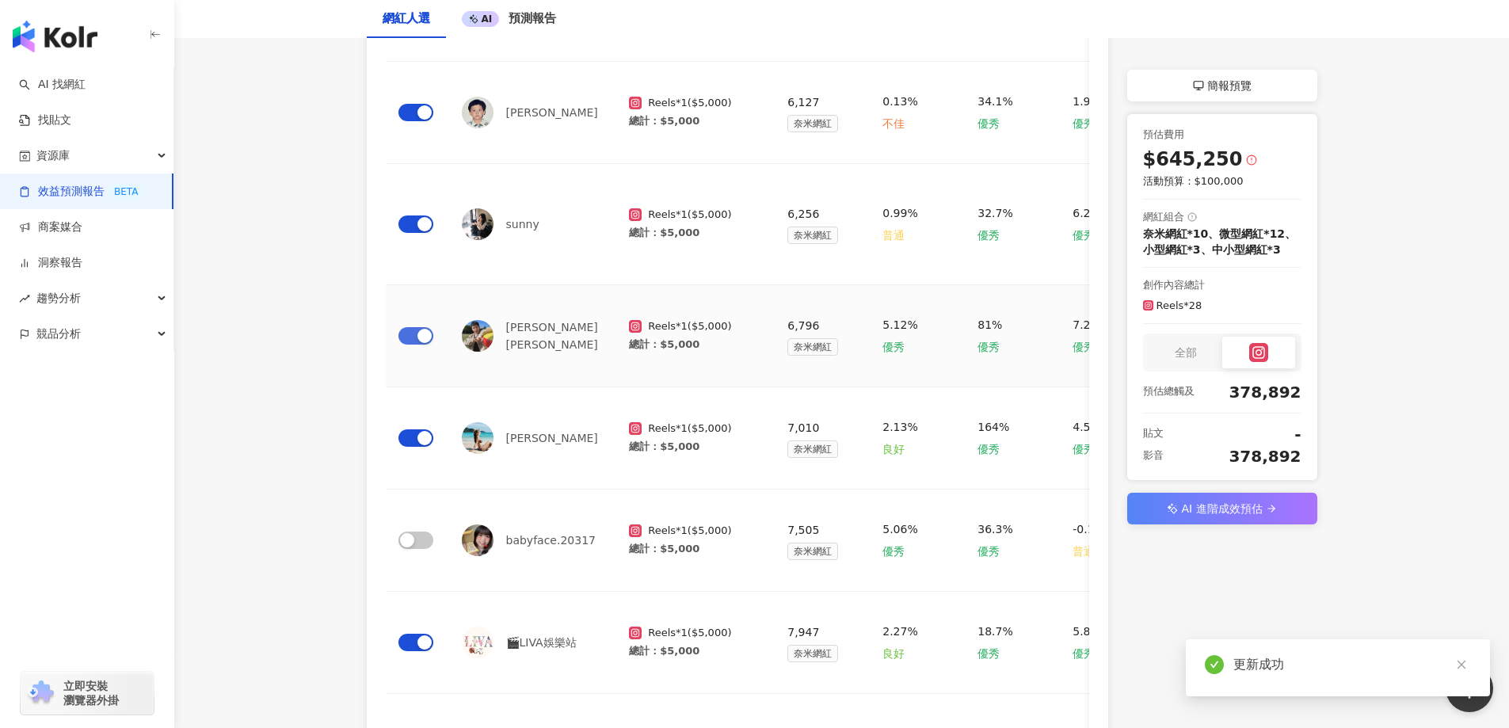
click at [414, 330] on span "button" at bounding box center [415, 335] width 35 height 17
click at [414, 219] on span "button" at bounding box center [415, 223] width 35 height 17
click at [418, 115] on div "button" at bounding box center [424, 112] width 14 height 14
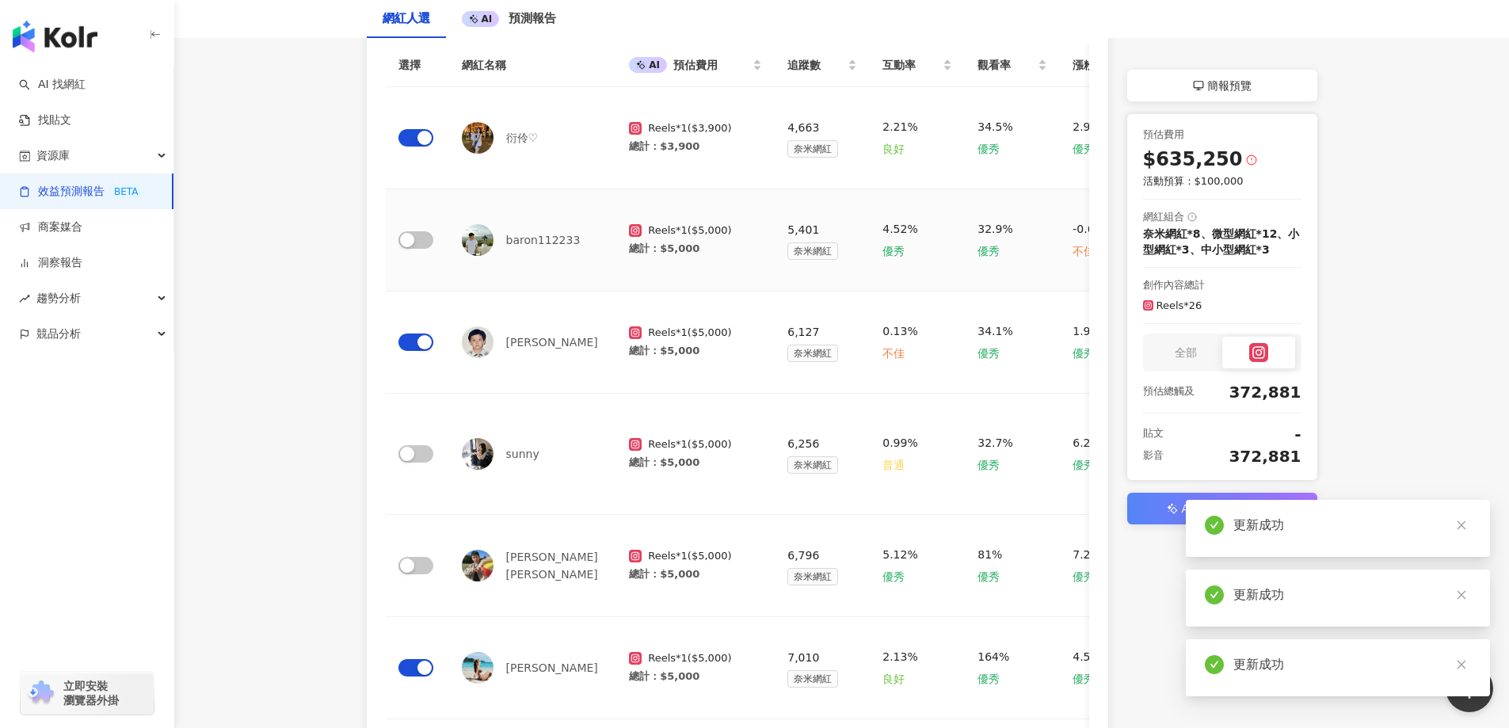
scroll to position [267, 0]
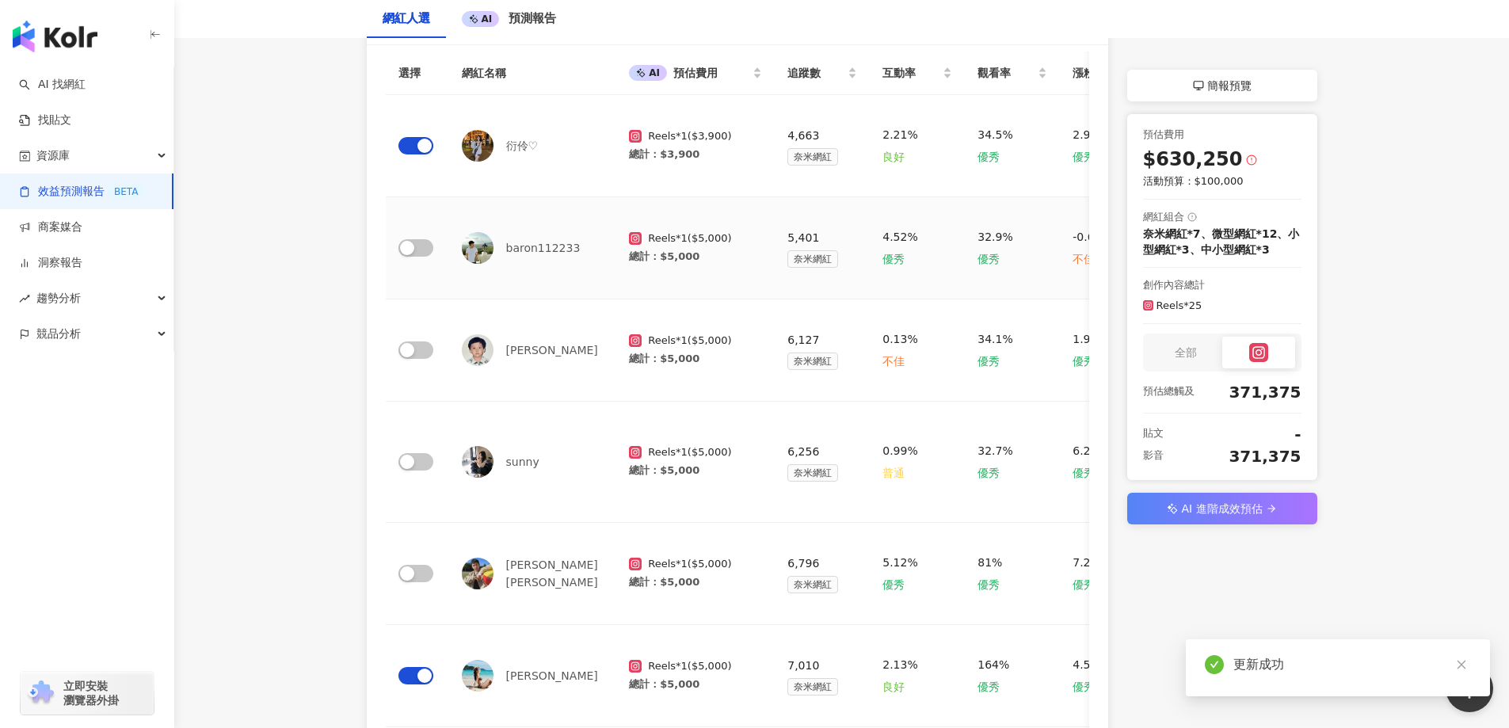
click at [419, 244] on span "button" at bounding box center [415, 247] width 35 height 17
click at [421, 143] on div "button" at bounding box center [424, 146] width 14 height 14
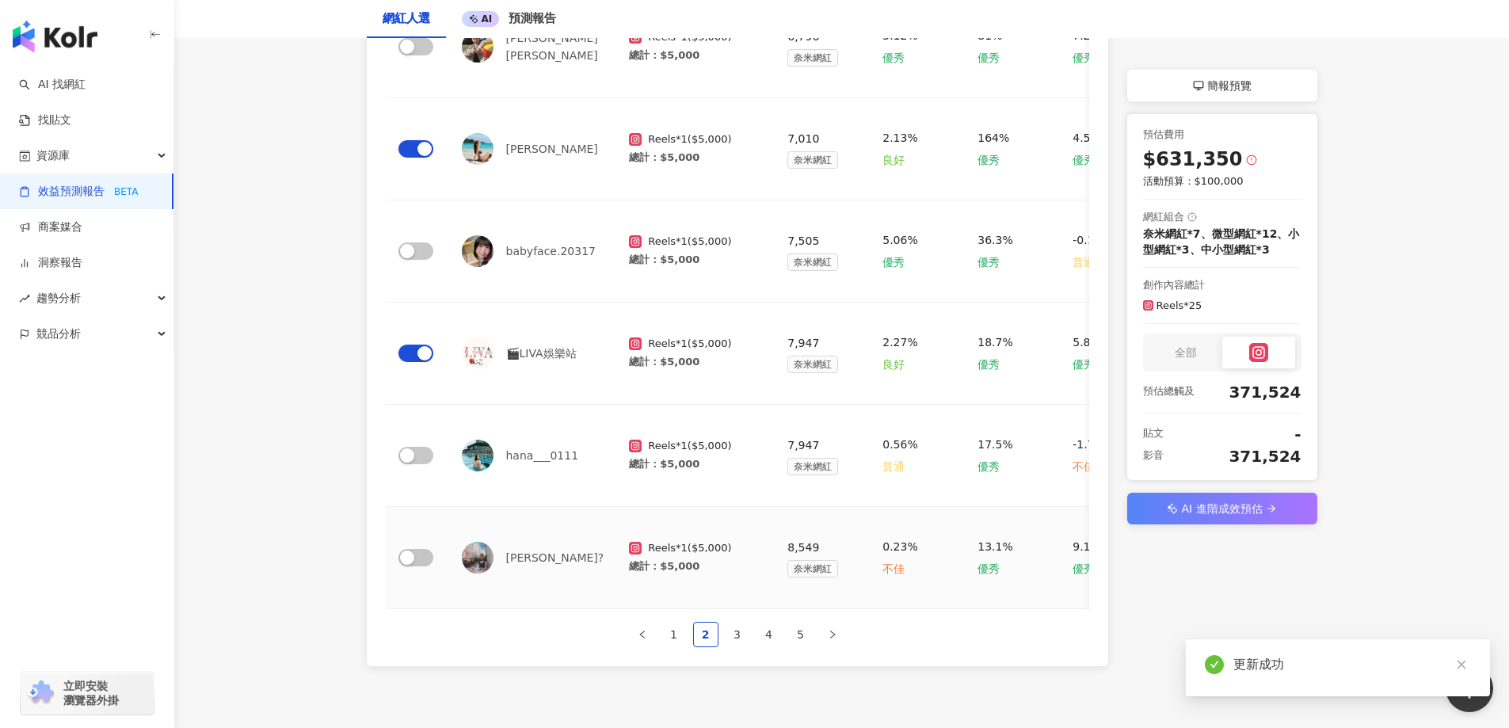
scroll to position [821, 0]
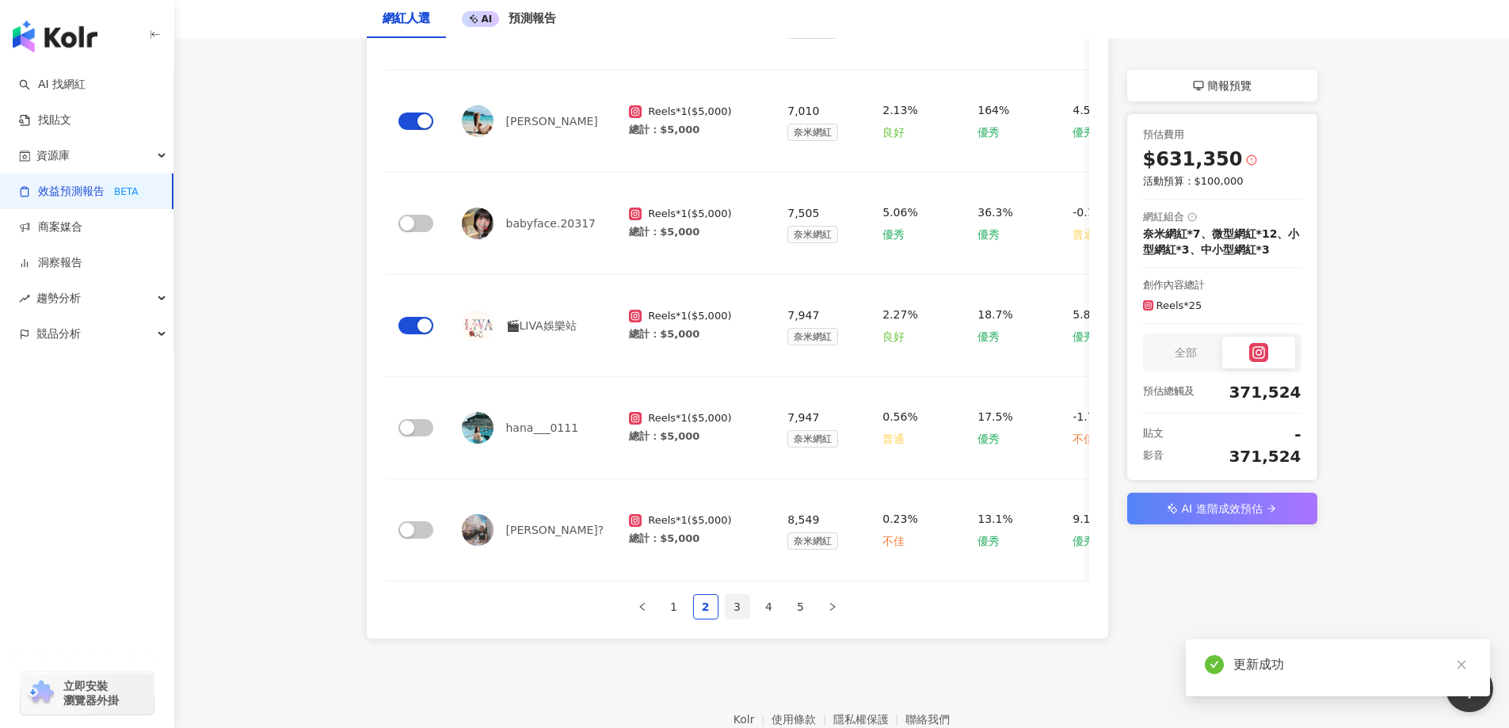
click at [734, 616] on link "3" at bounding box center [738, 607] width 24 height 24
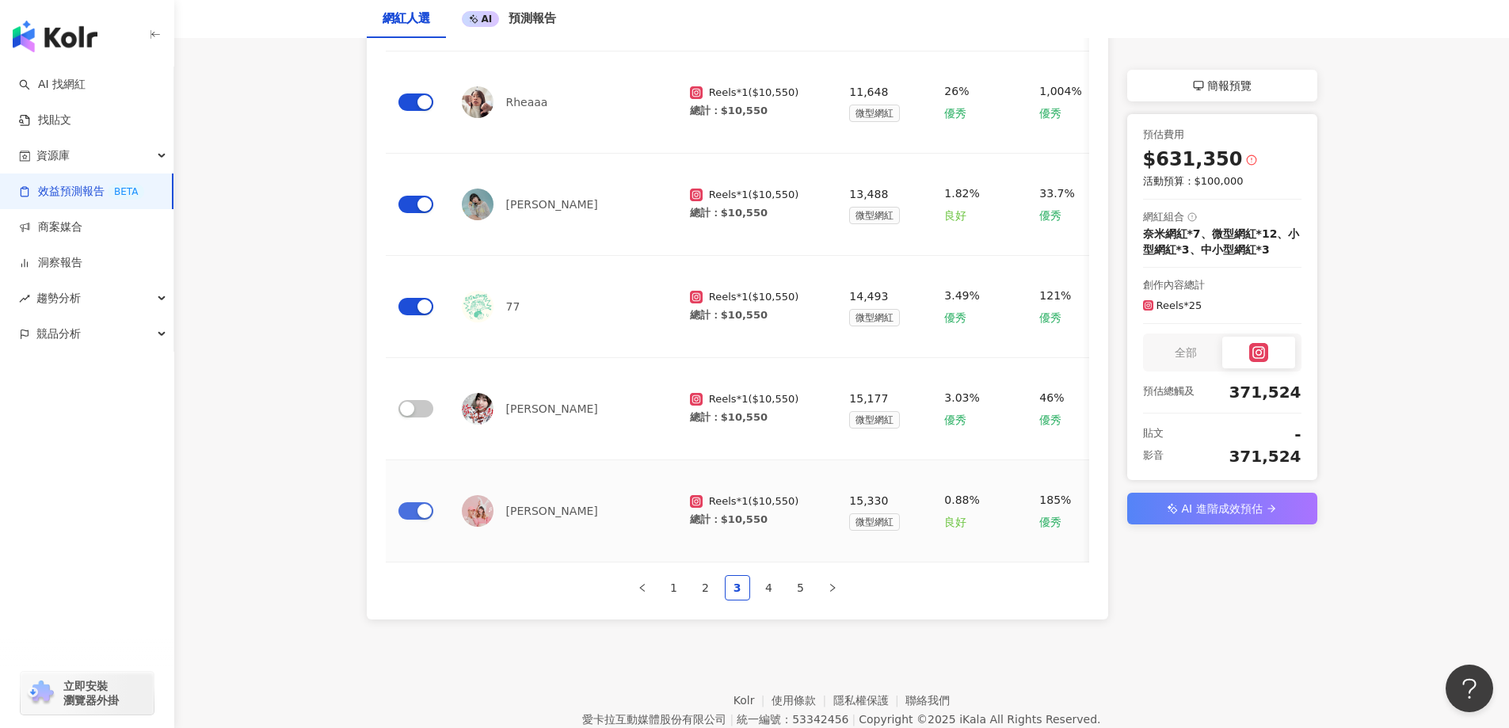
click at [423, 509] on div "button" at bounding box center [424, 511] width 14 height 14
click at [413, 405] on div "button" at bounding box center [407, 409] width 14 height 14
click at [425, 310] on div "button" at bounding box center [424, 306] width 14 height 14
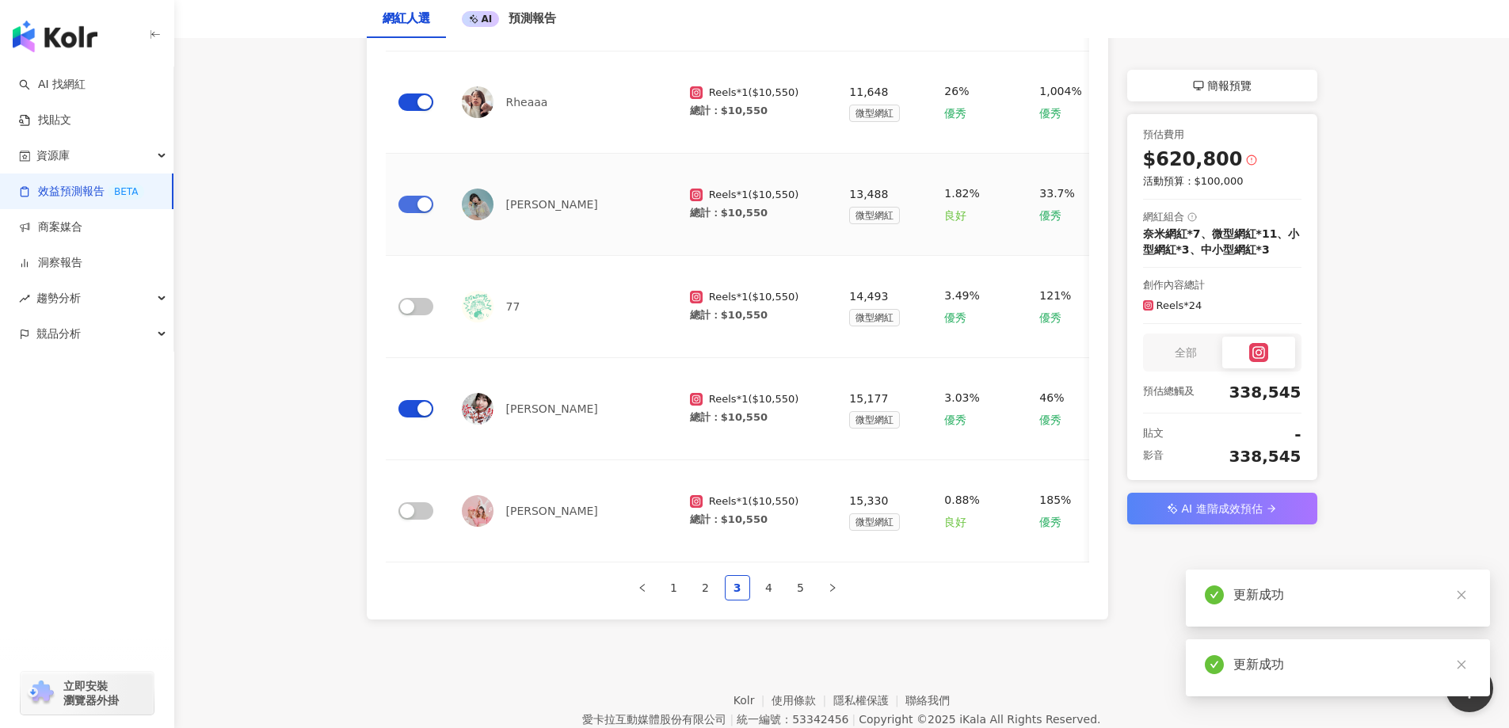
click at [425, 204] on div "button" at bounding box center [424, 204] width 14 height 14
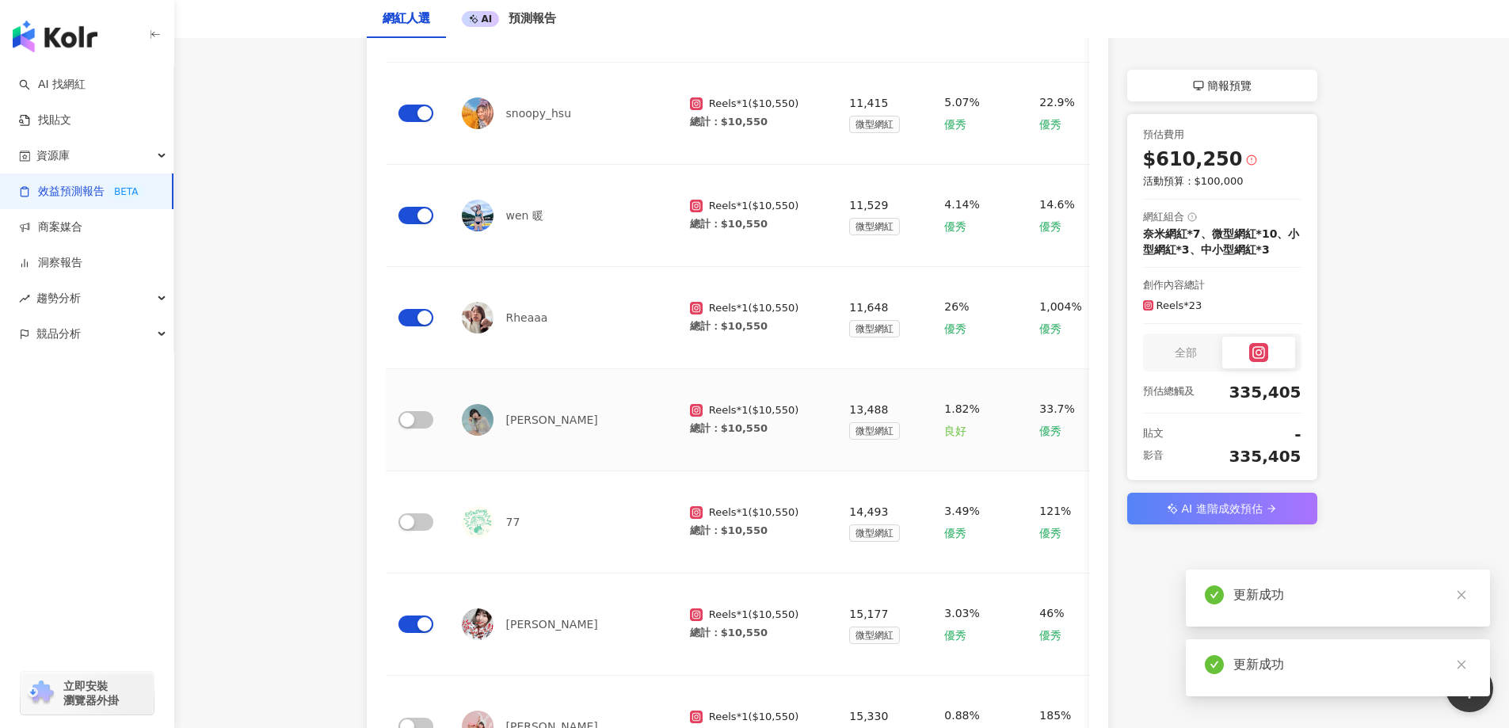
scroll to position [584, 0]
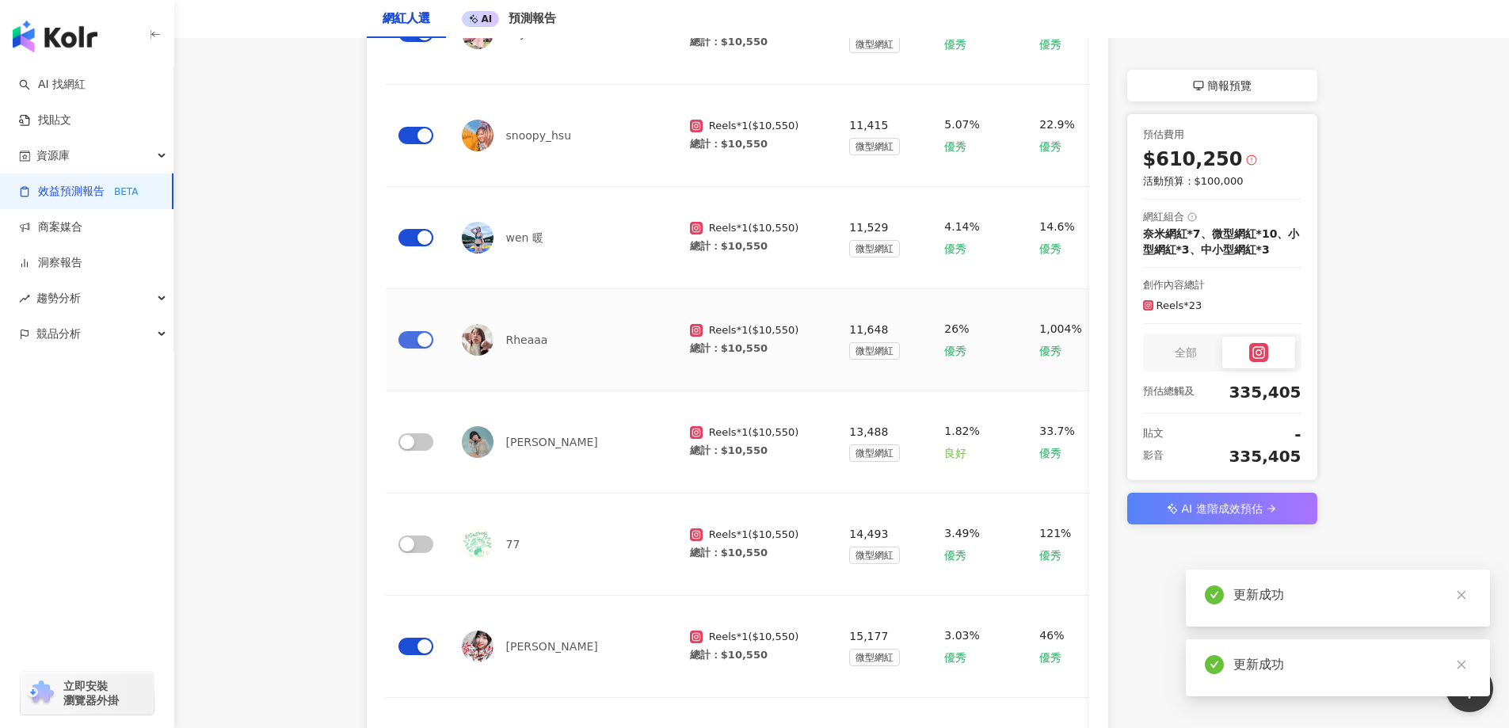
click at [425, 335] on div "button" at bounding box center [424, 340] width 14 height 14
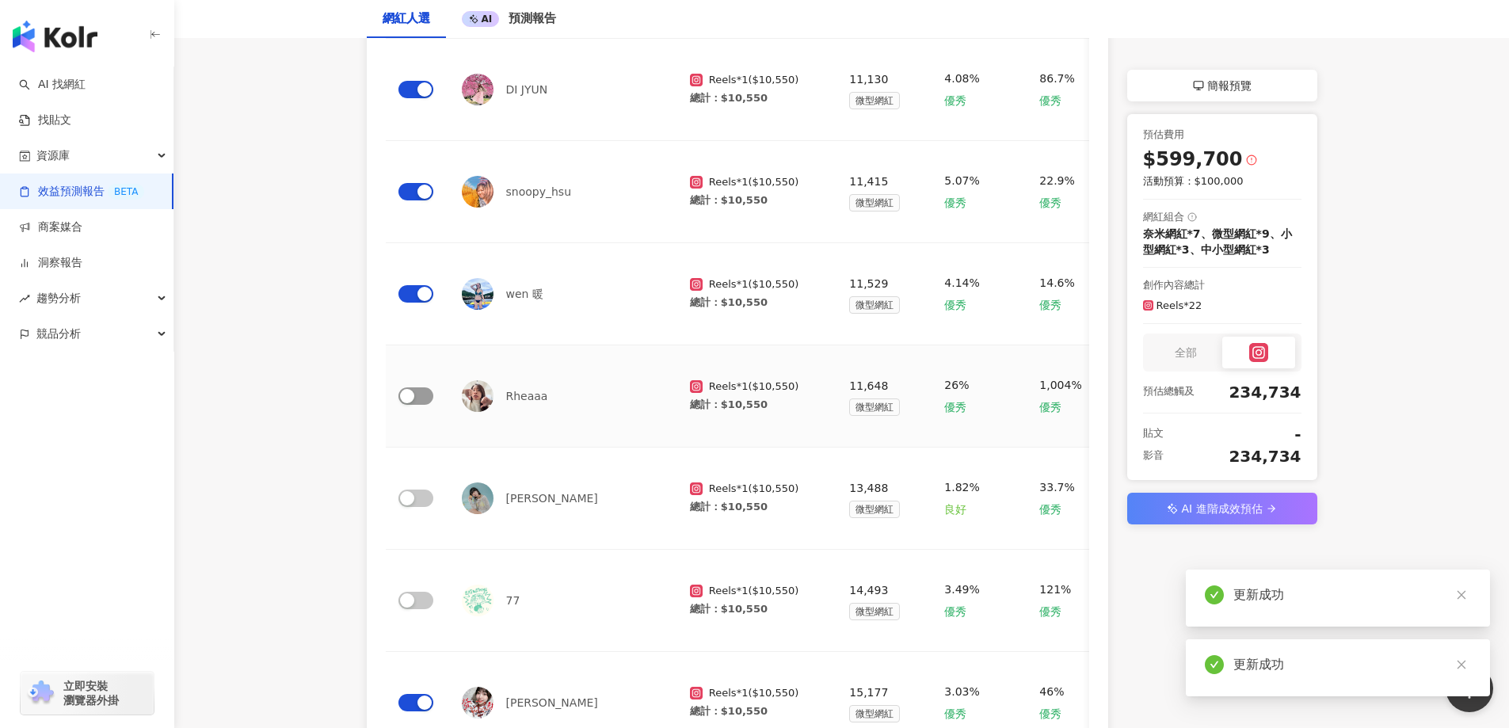
scroll to position [425, 0]
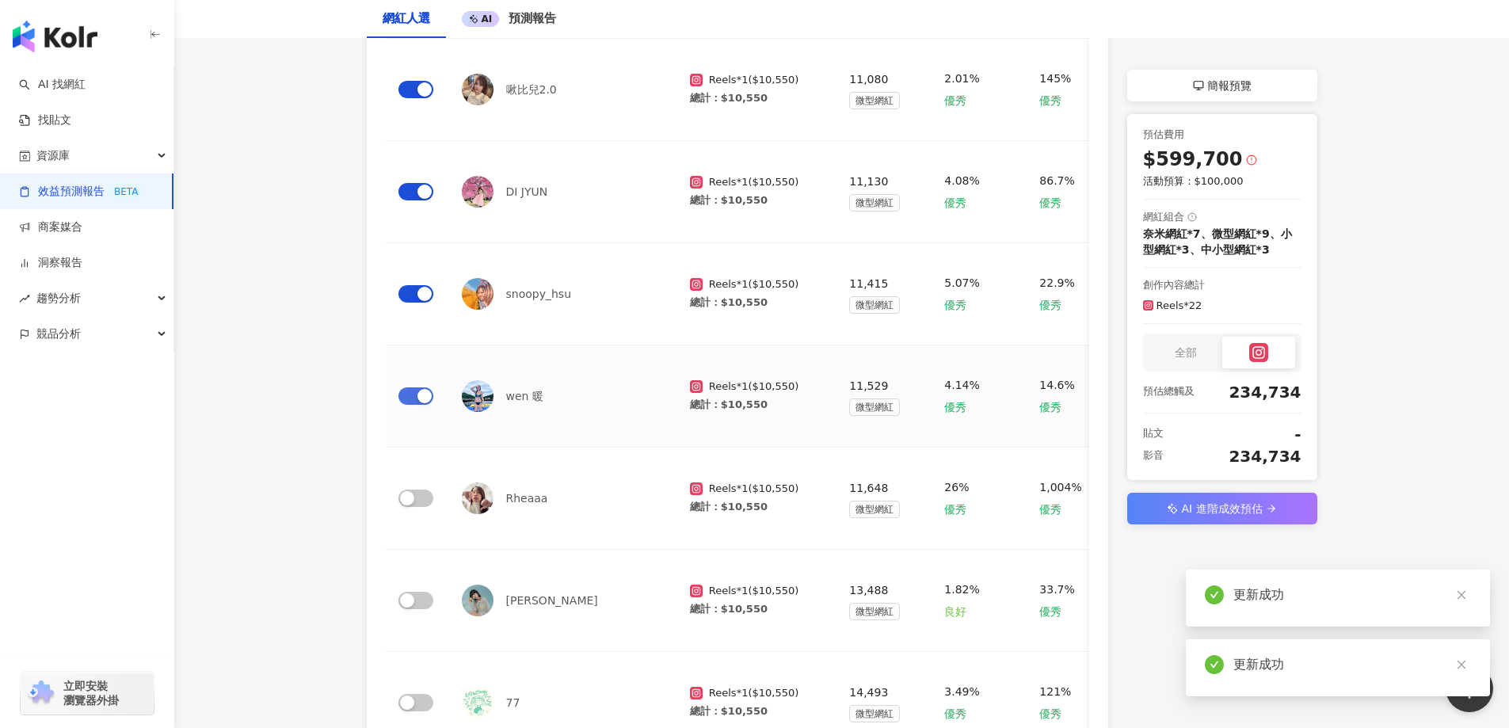
click at [421, 397] on div "button" at bounding box center [424, 396] width 14 height 14
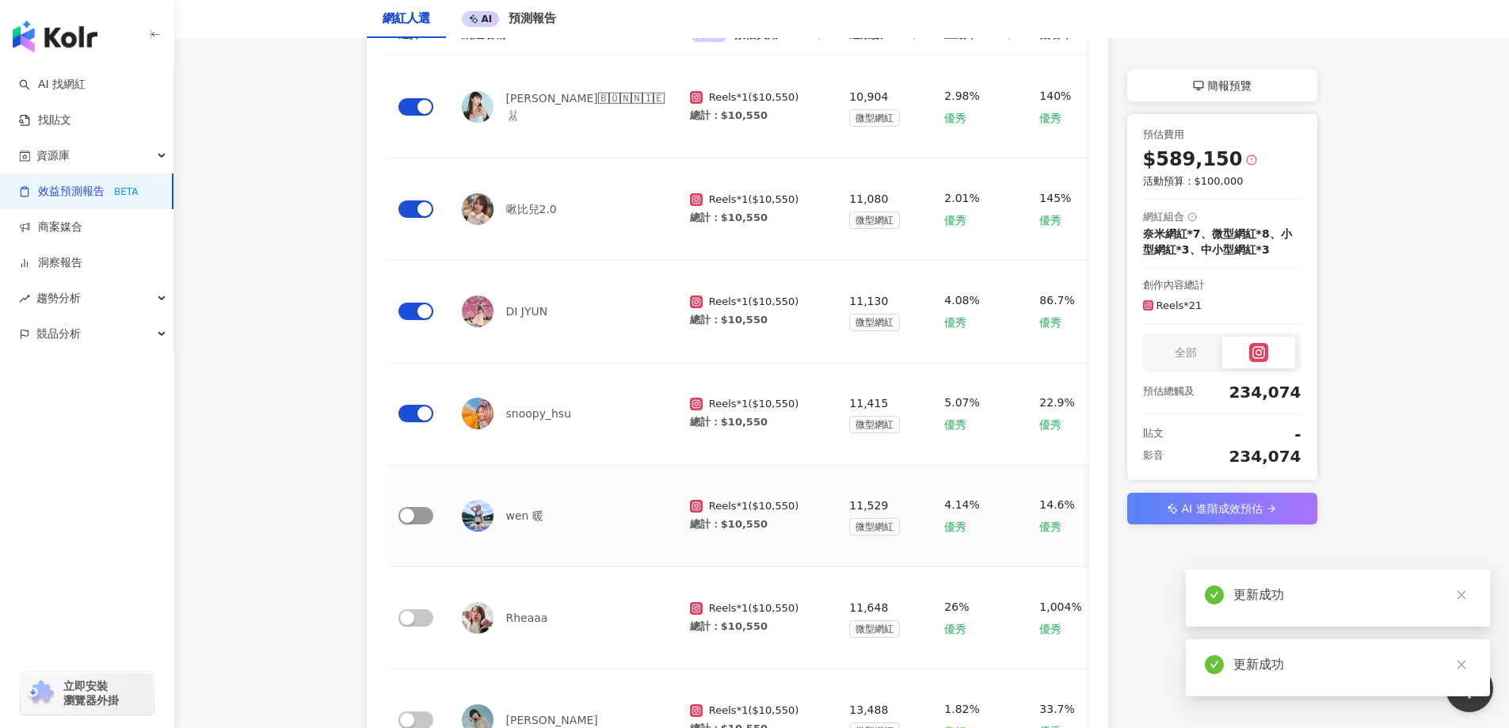
scroll to position [267, 0]
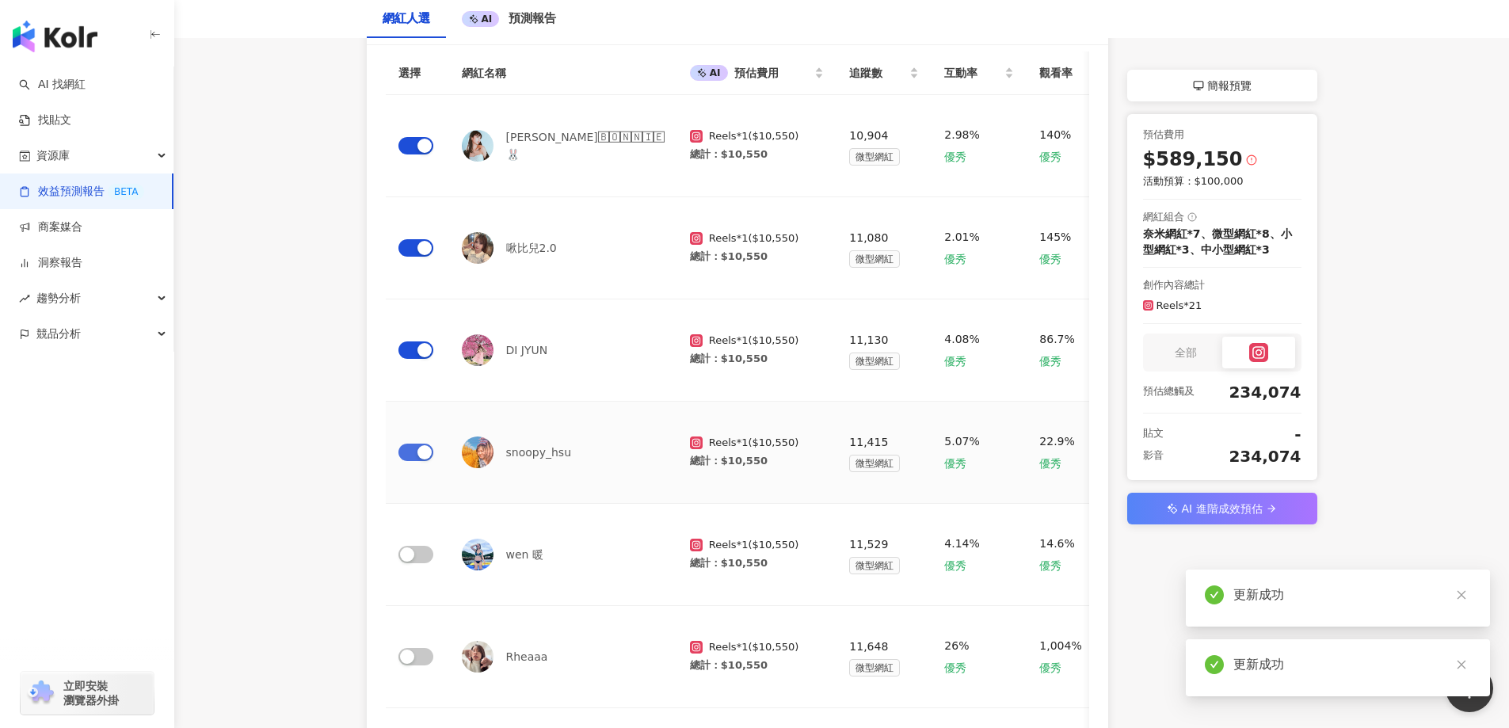
click at [417, 447] on div "button" at bounding box center [424, 452] width 14 height 14
click at [413, 351] on span "button" at bounding box center [415, 349] width 35 height 17
click at [415, 243] on span "button" at bounding box center [415, 247] width 35 height 17
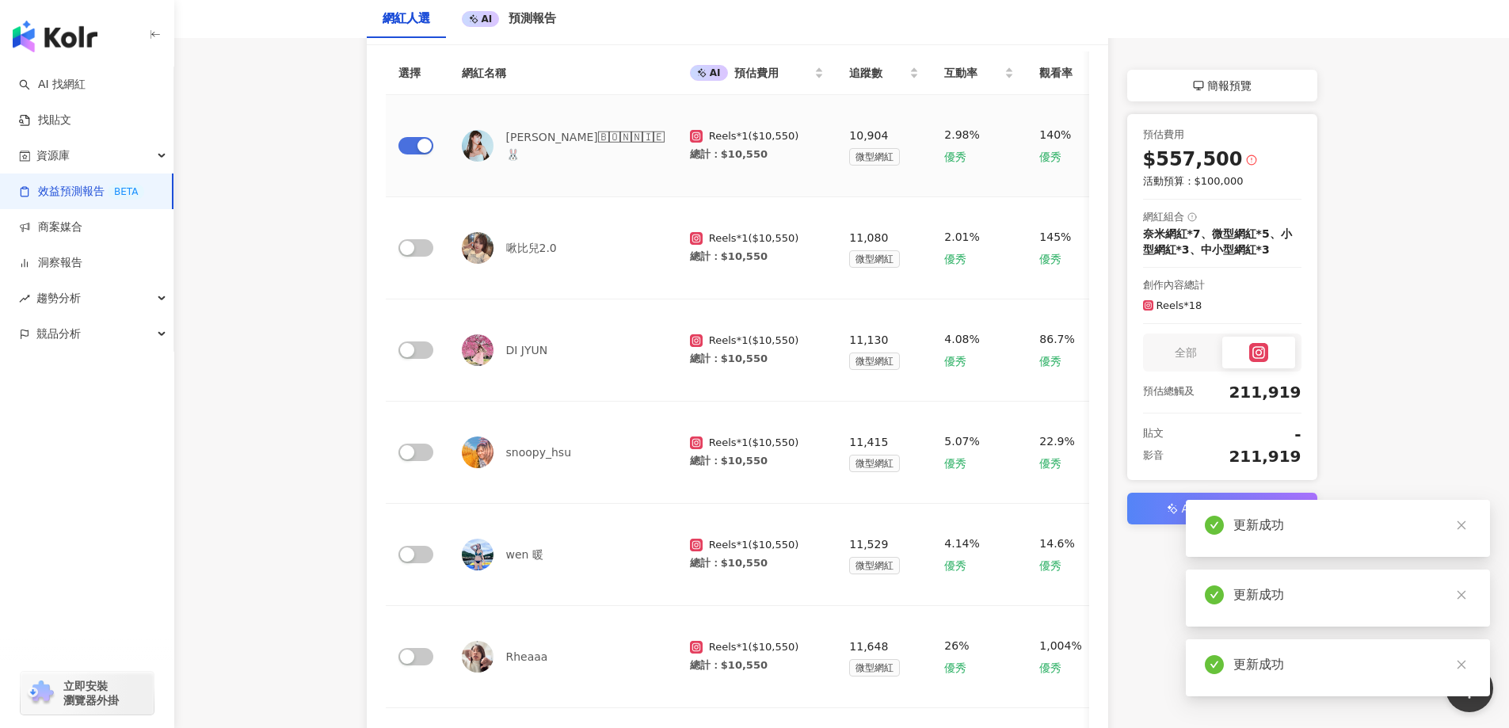
click at [418, 144] on div "button" at bounding box center [424, 146] width 14 height 14
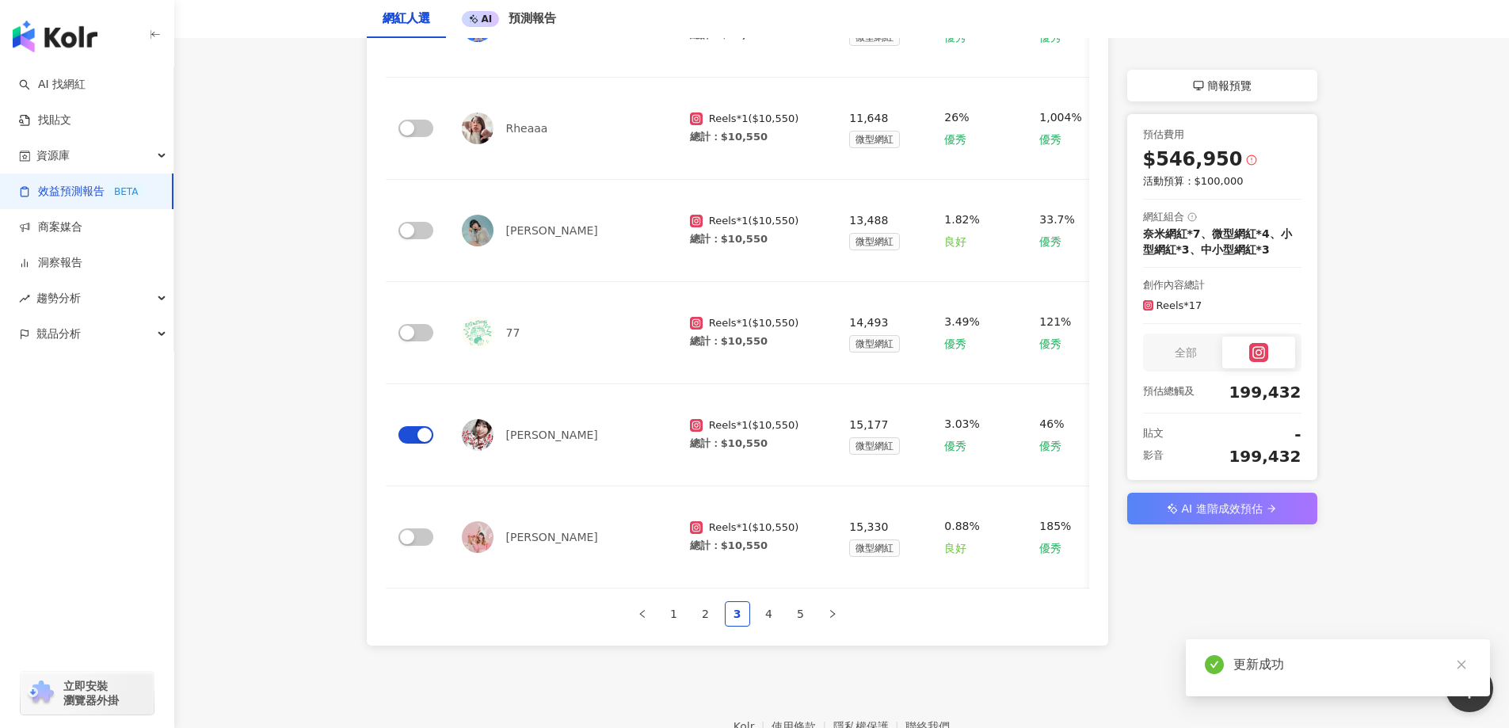
scroll to position [821, 0]
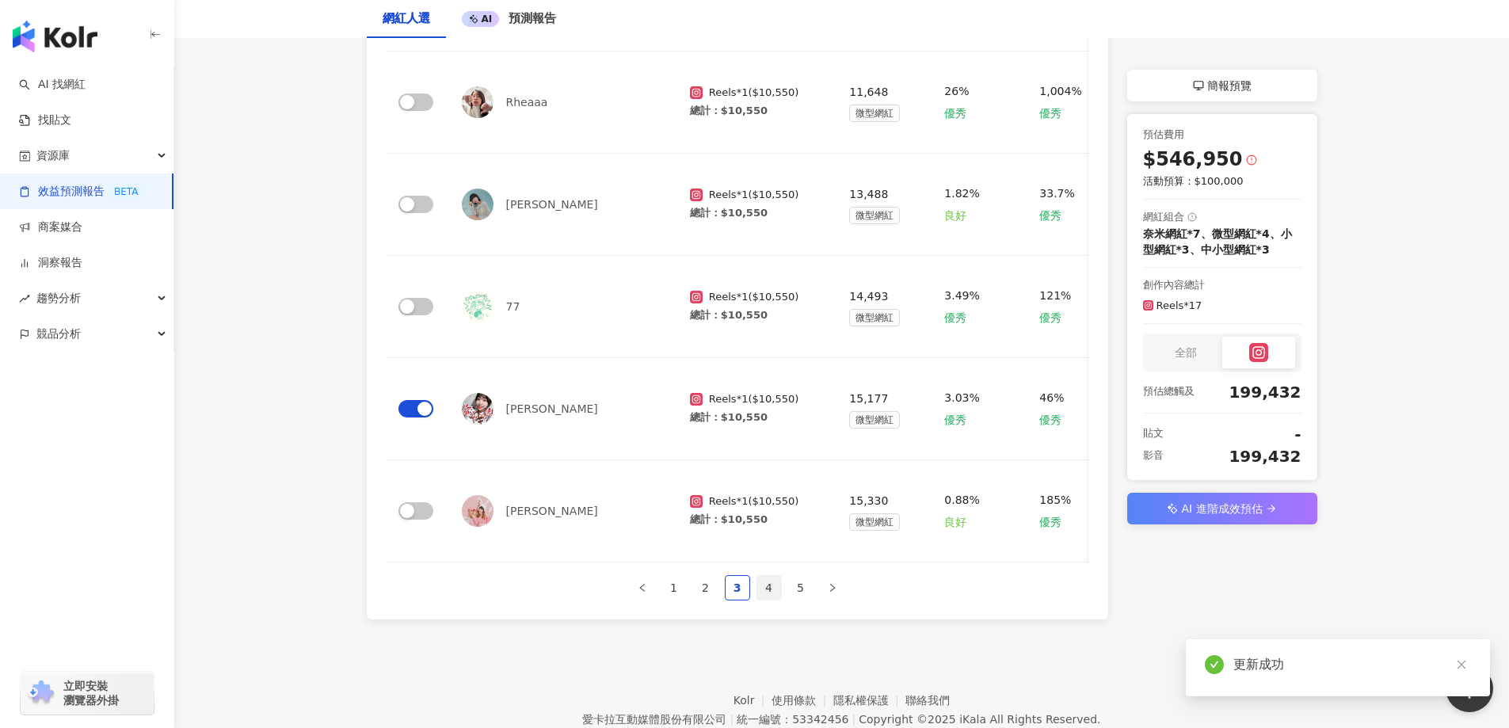
click at [768, 600] on link "4" at bounding box center [769, 588] width 24 height 24
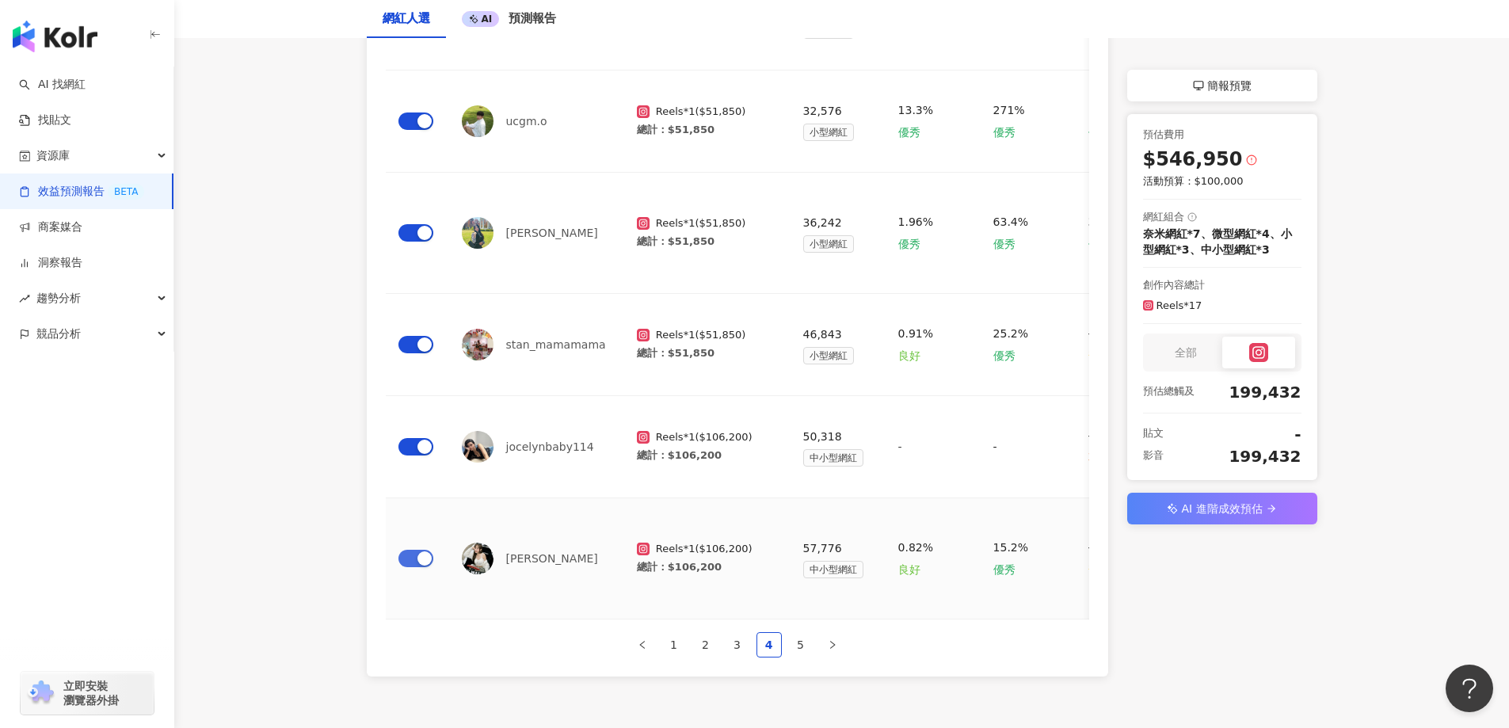
click at [416, 550] on button "button" at bounding box center [415, 558] width 35 height 17
click at [417, 440] on div "button" at bounding box center [424, 447] width 14 height 14
click at [417, 337] on div "button" at bounding box center [424, 344] width 14 height 14
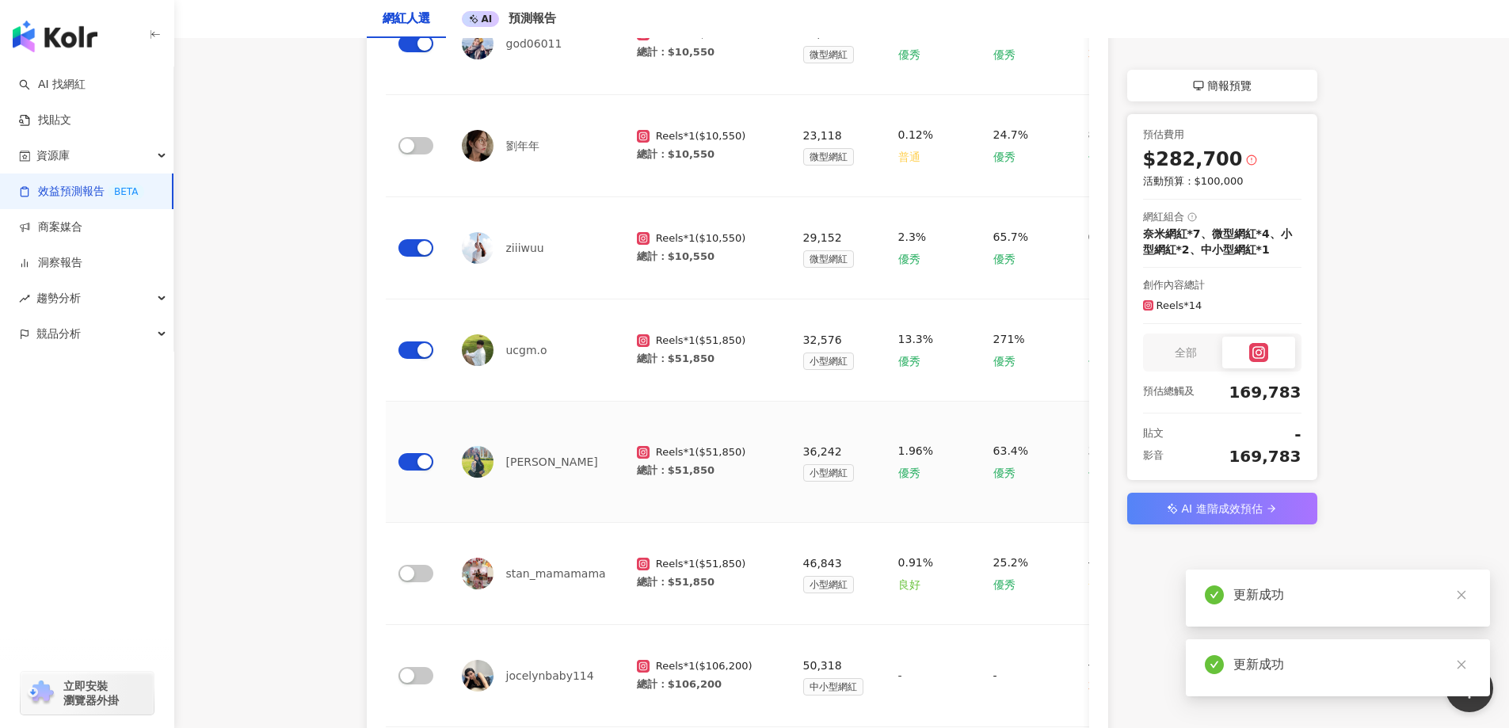
scroll to position [584, 0]
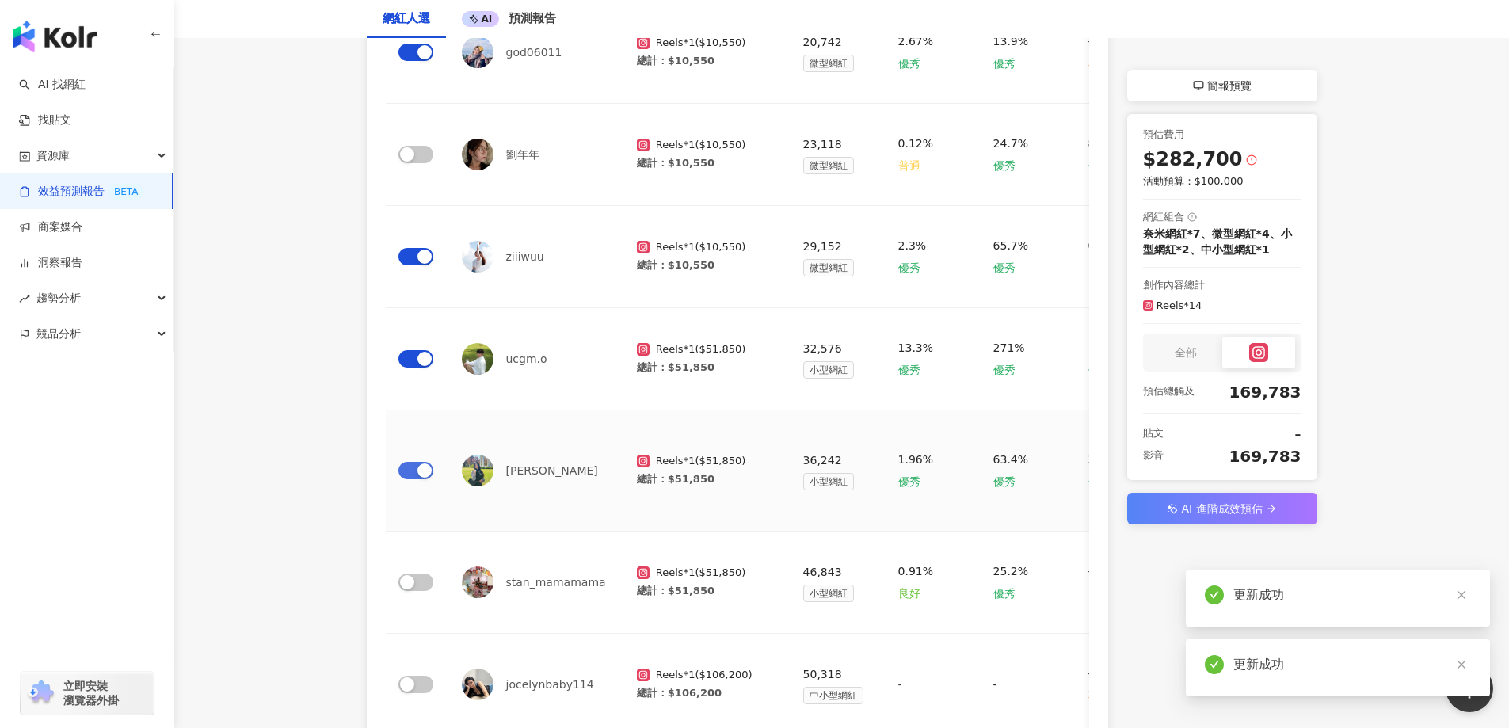
click at [414, 462] on span "button" at bounding box center [415, 470] width 35 height 17
click at [415, 350] on span "button" at bounding box center [415, 358] width 35 height 17
click at [417, 250] on div "button" at bounding box center [424, 257] width 14 height 14
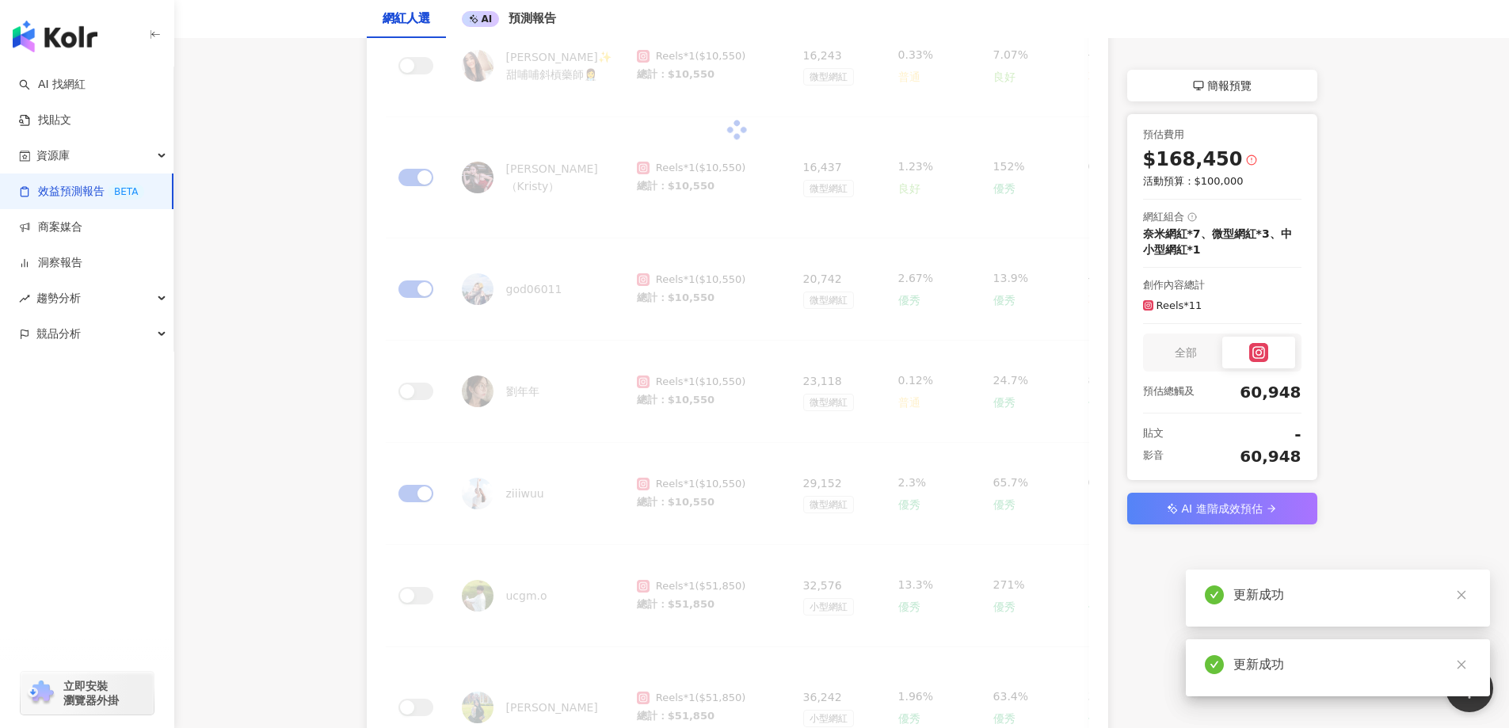
scroll to position [346, 0]
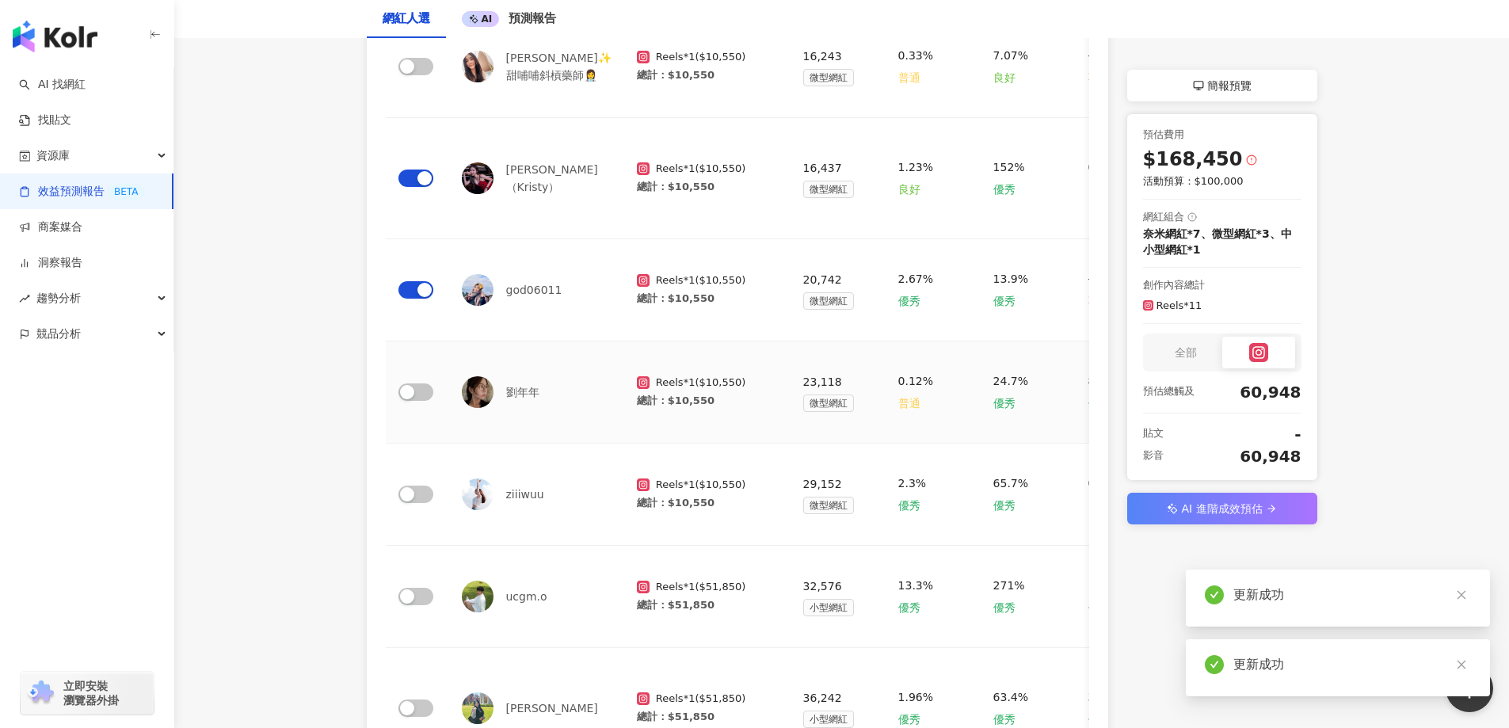
click at [416, 383] on span "button" at bounding box center [415, 391] width 35 height 17
click at [421, 283] on div "button" at bounding box center [424, 290] width 14 height 14
click at [415, 170] on span "button" at bounding box center [415, 178] width 35 height 17
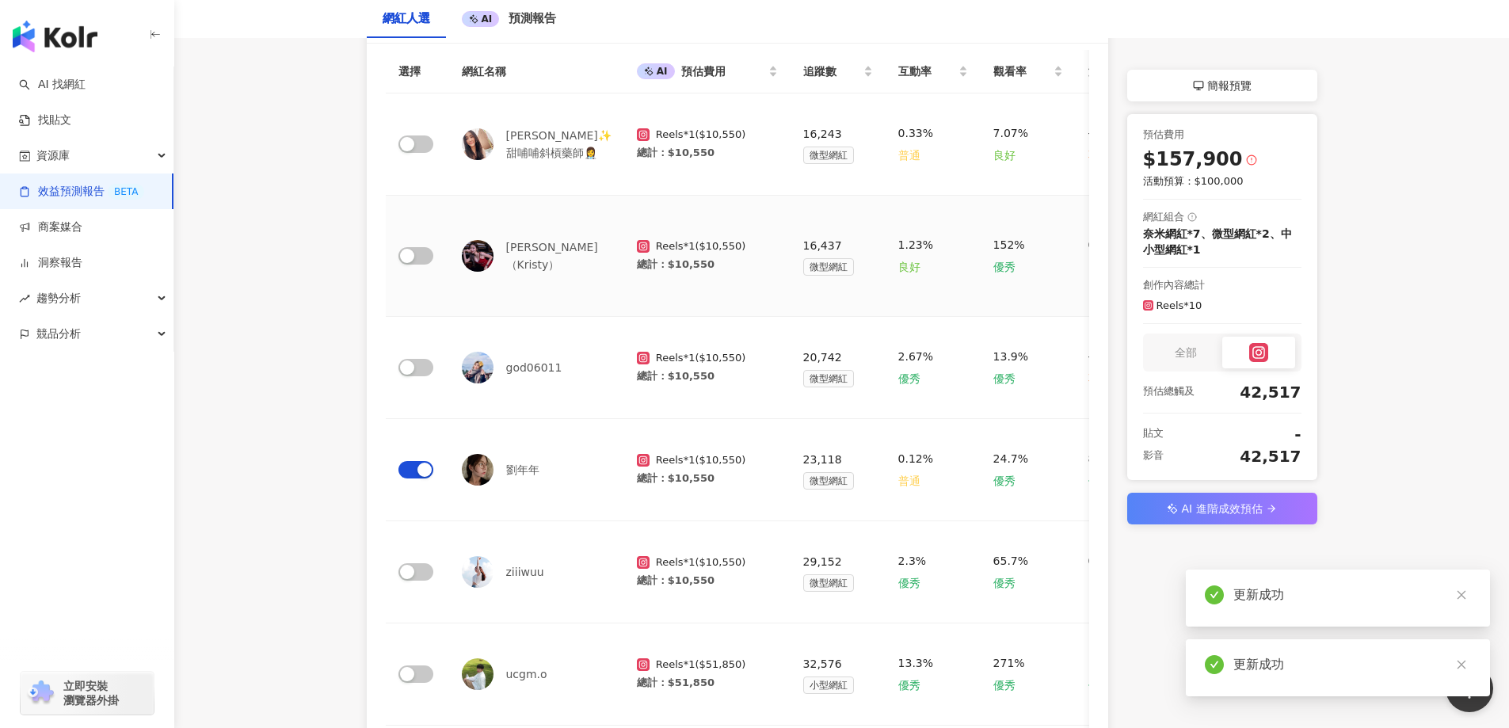
scroll to position [109, 0]
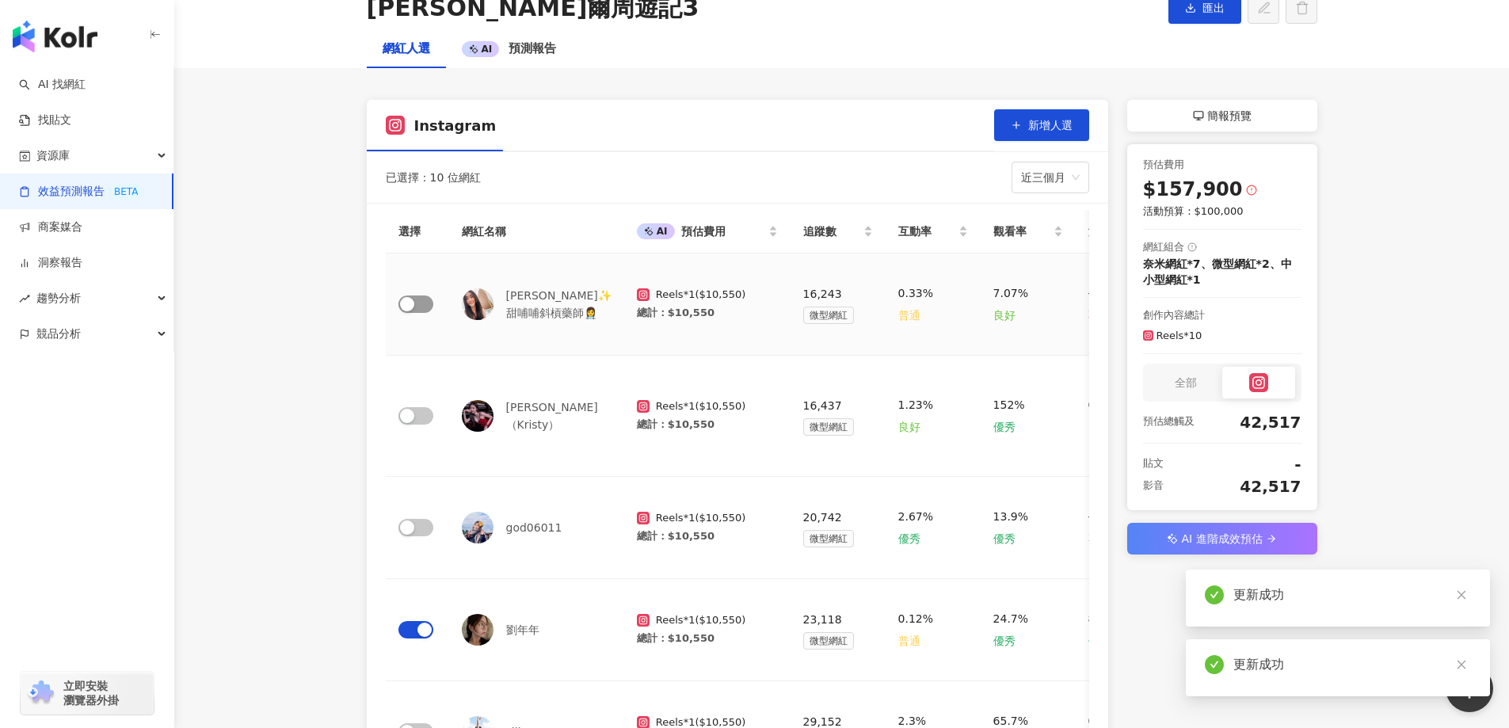
click at [419, 301] on span "button" at bounding box center [415, 303] width 35 height 17
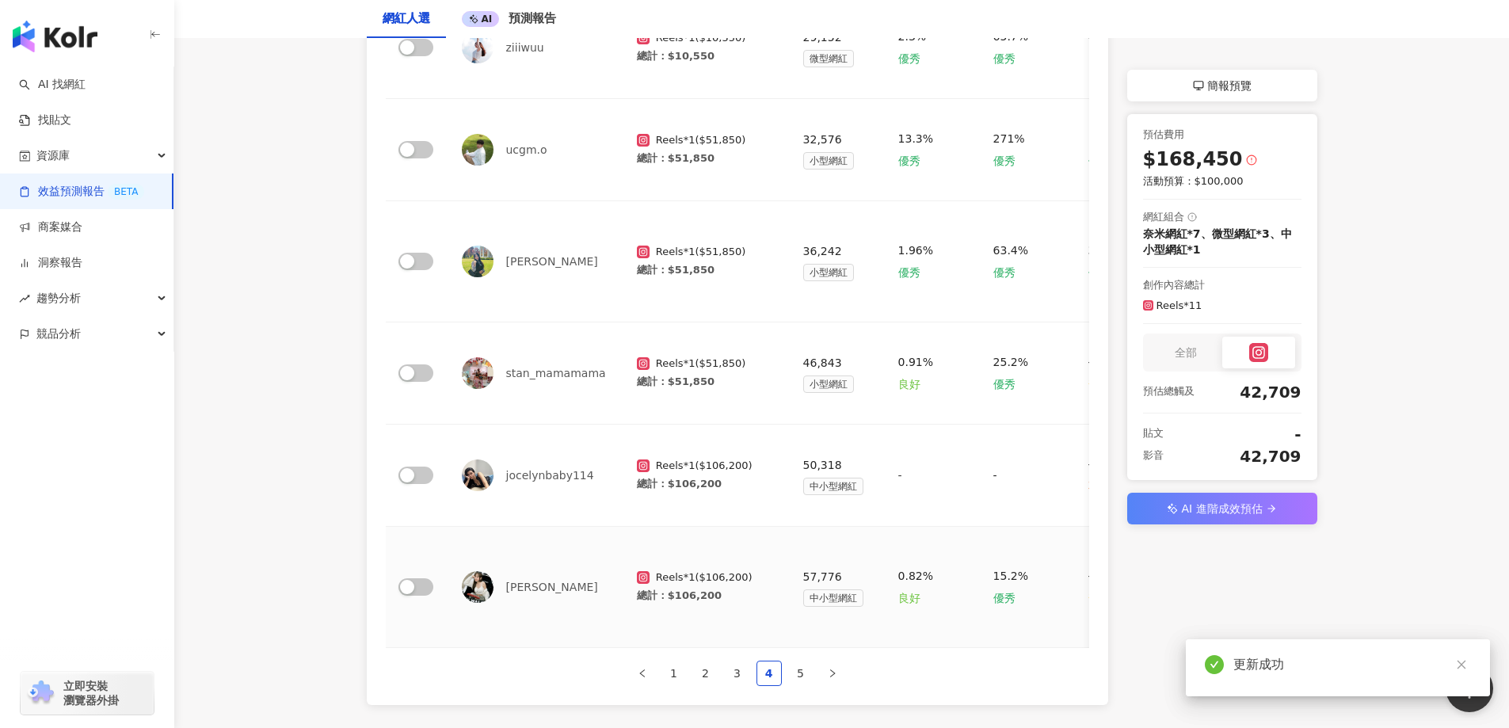
scroll to position [821, 0]
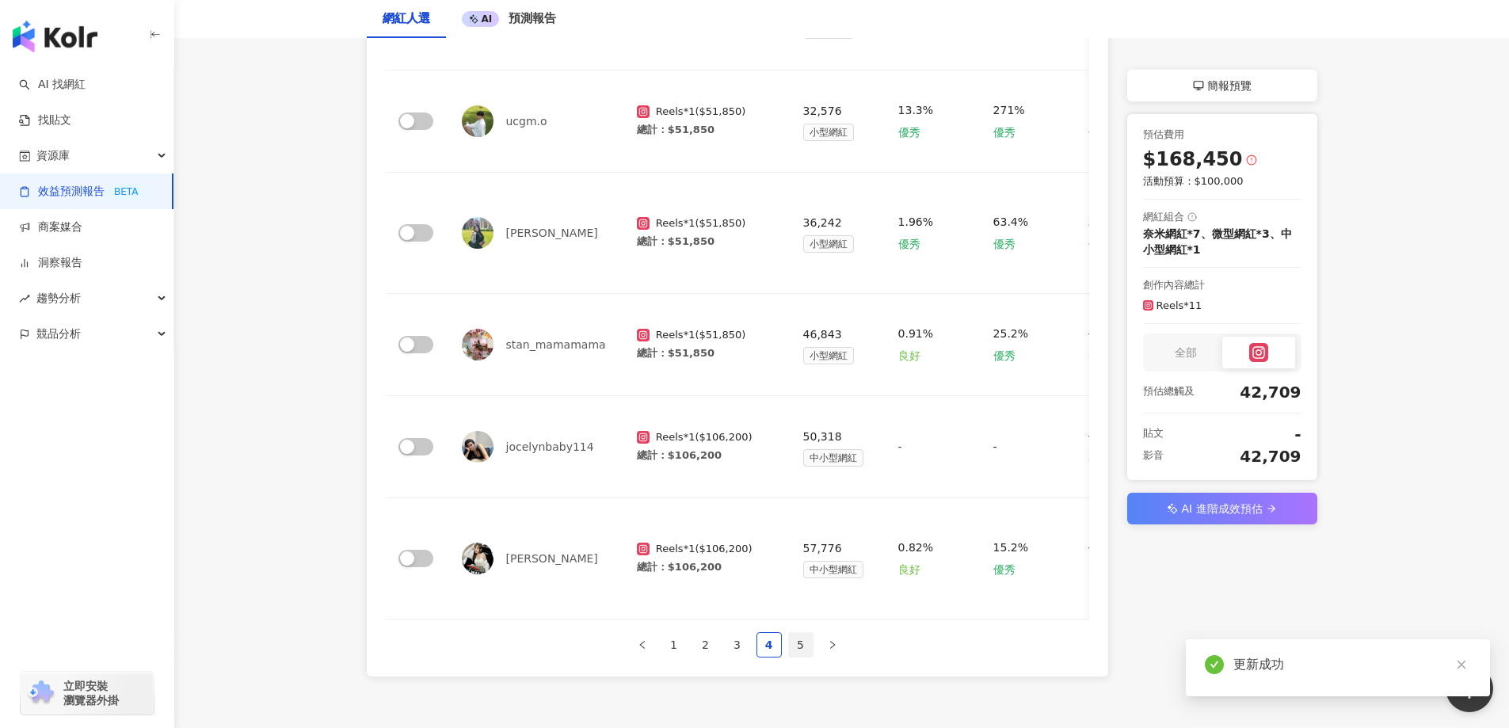
click at [800, 633] on link "5" at bounding box center [801, 645] width 24 height 24
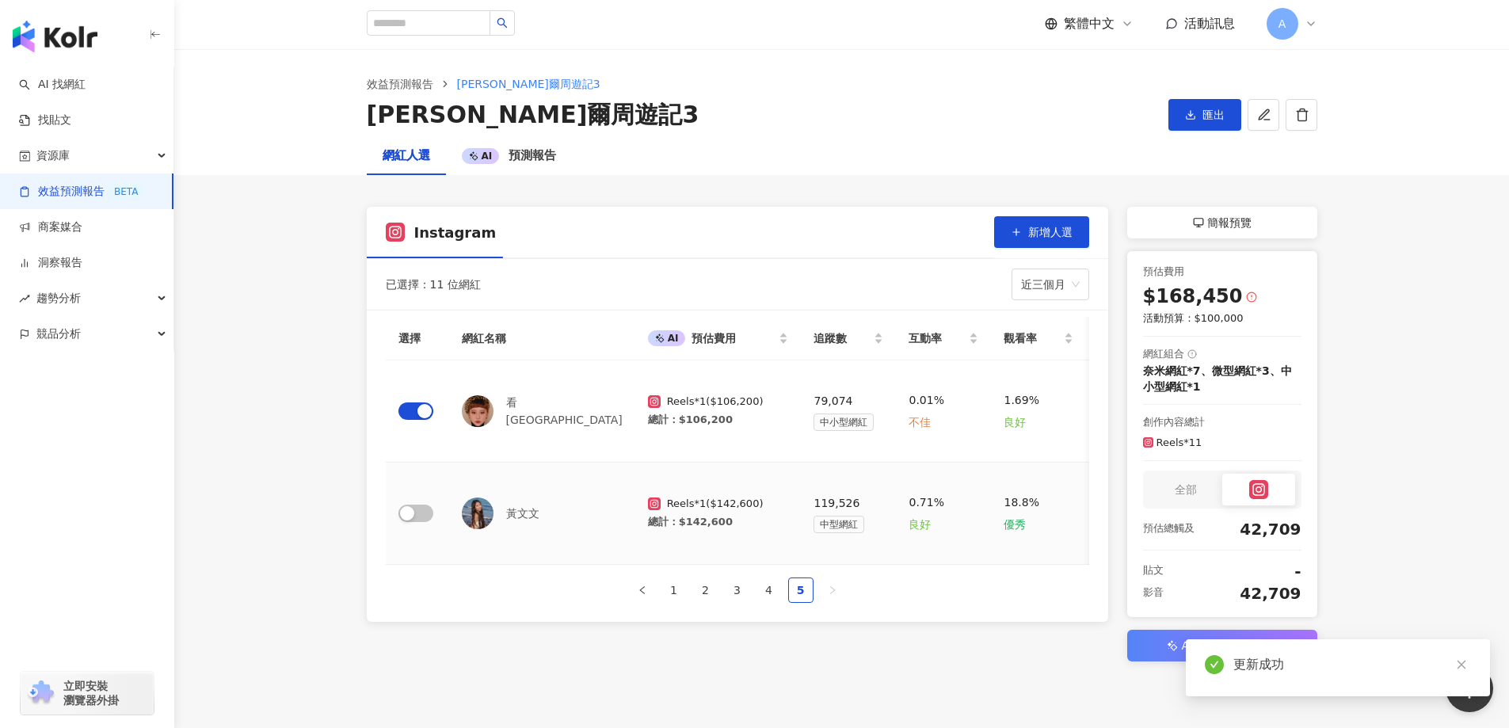
scroll to position [0, 0]
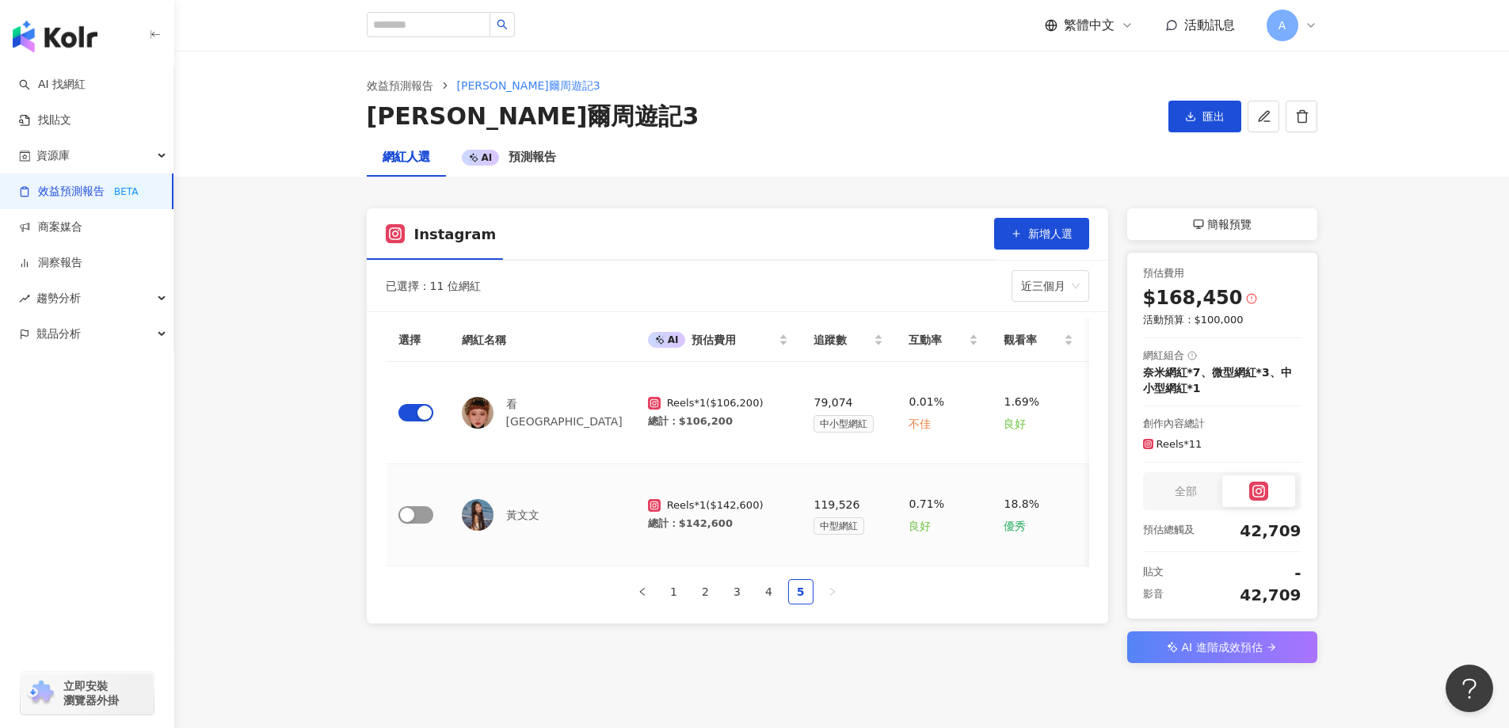
click at [412, 512] on div "button" at bounding box center [407, 515] width 14 height 14
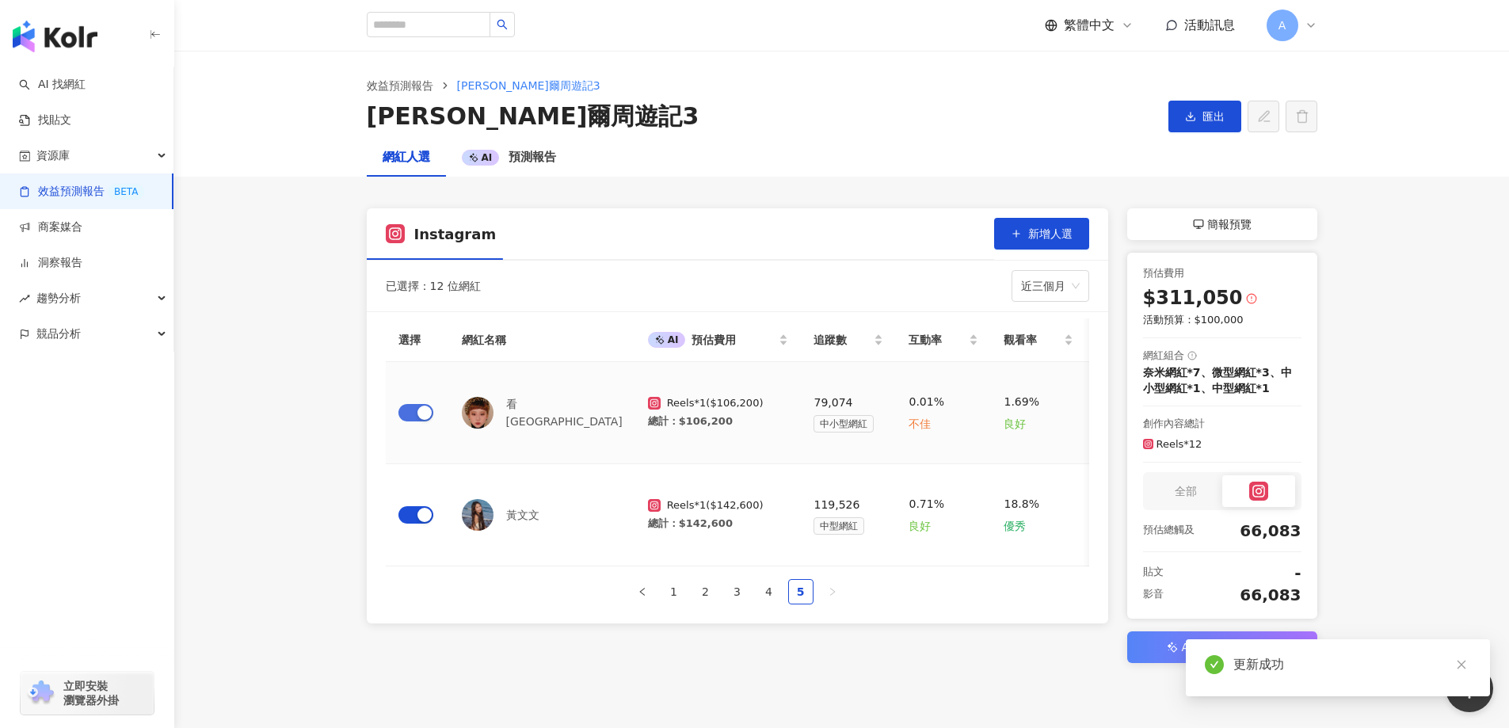
click at [415, 410] on span "button" at bounding box center [415, 412] width 35 height 17
click at [1200, 115] on button "匯出" at bounding box center [1204, 117] width 73 height 32
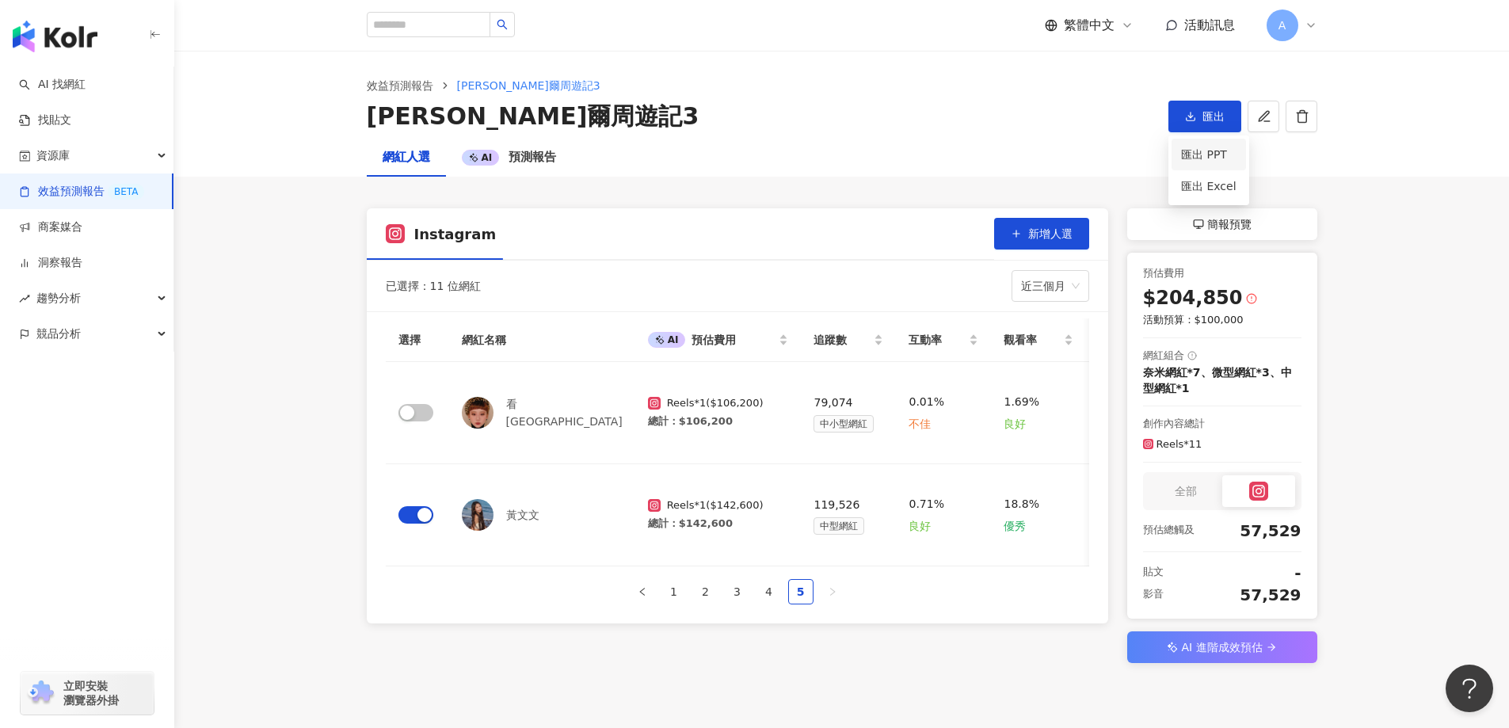
click at [1204, 157] on span "匯出 PPT" at bounding box center [1208, 154] width 55 height 17
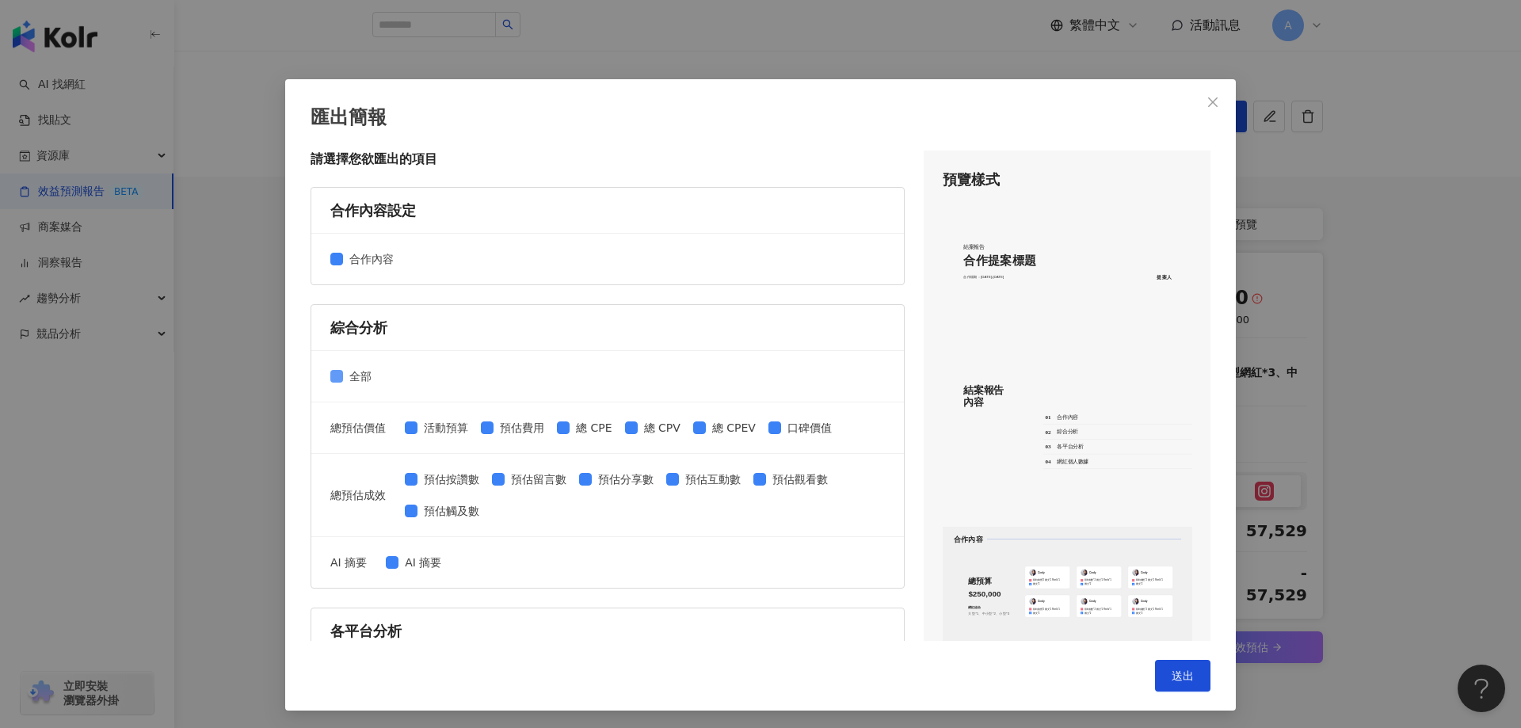
click at [343, 368] on span "全部" at bounding box center [360, 376] width 35 height 17
click at [352, 263] on span "合作內容" at bounding box center [371, 258] width 57 height 17
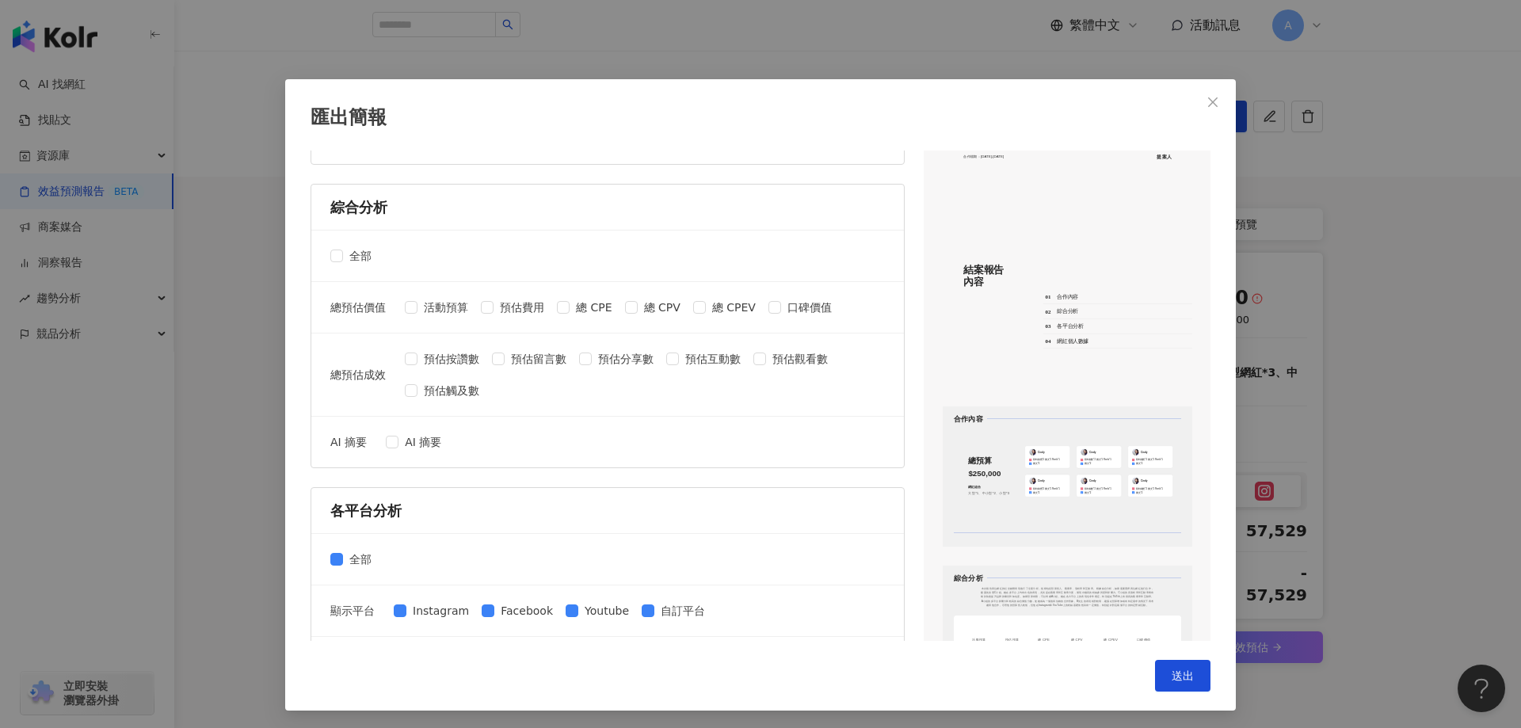
scroll to position [317, 0]
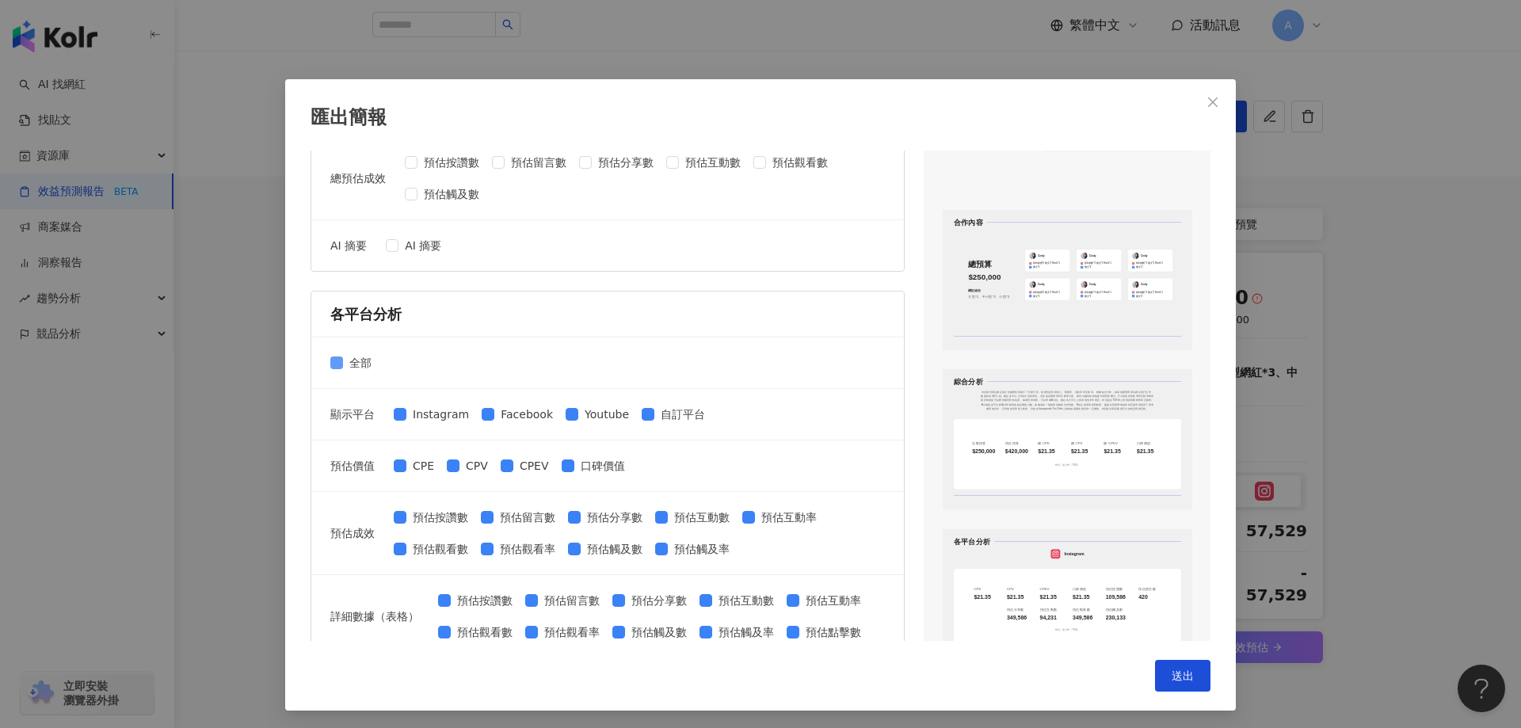
click at [330, 369] on span at bounding box center [336, 362] width 13 height 13
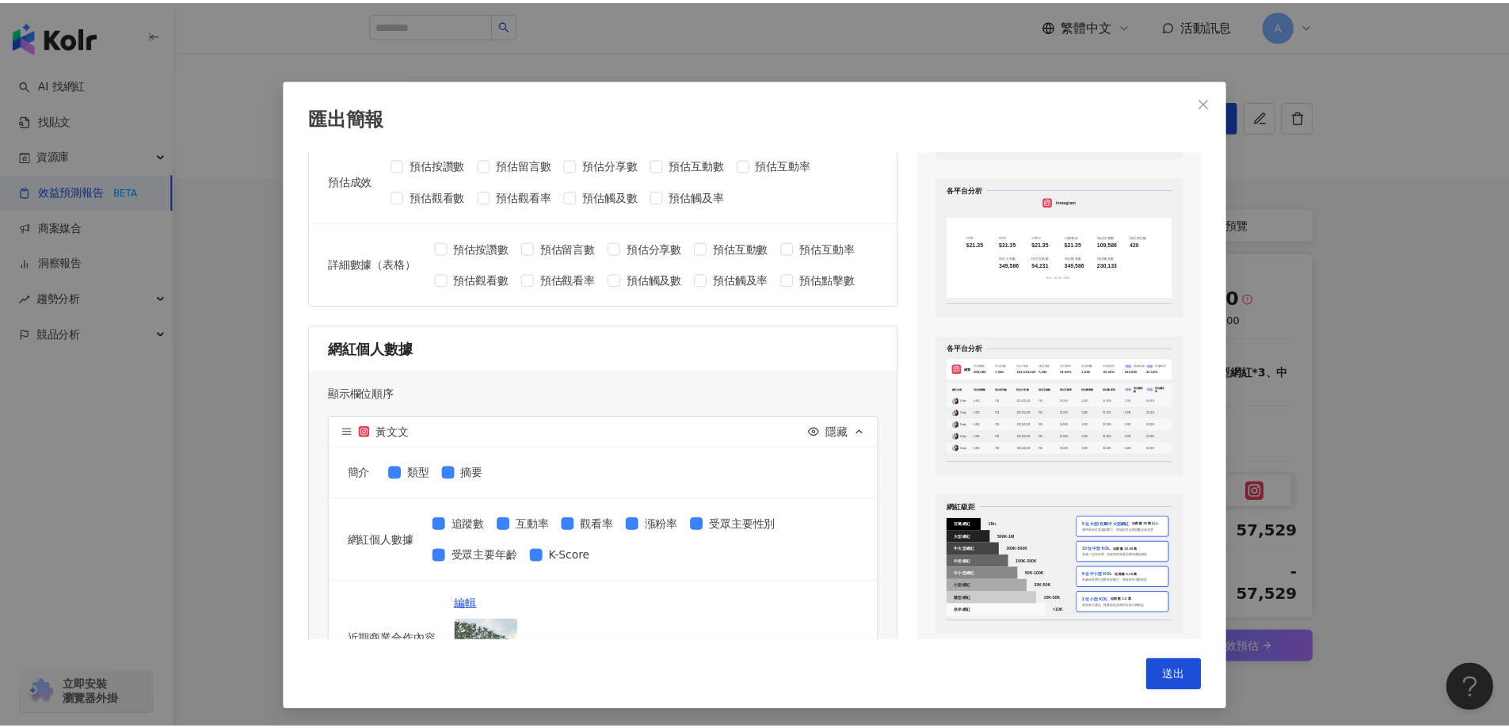
scroll to position [634, 0]
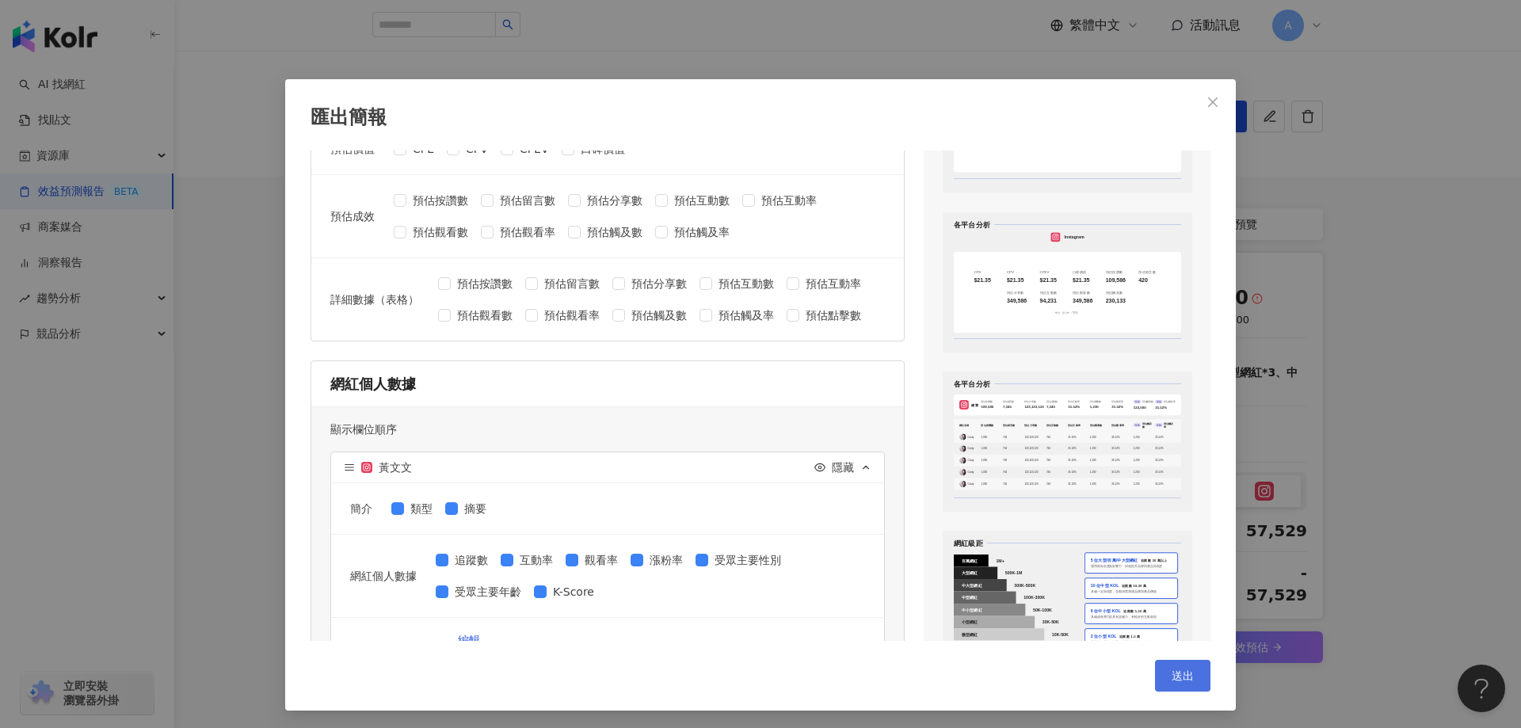
click at [1172, 669] on span "送出" at bounding box center [1183, 675] width 22 height 13
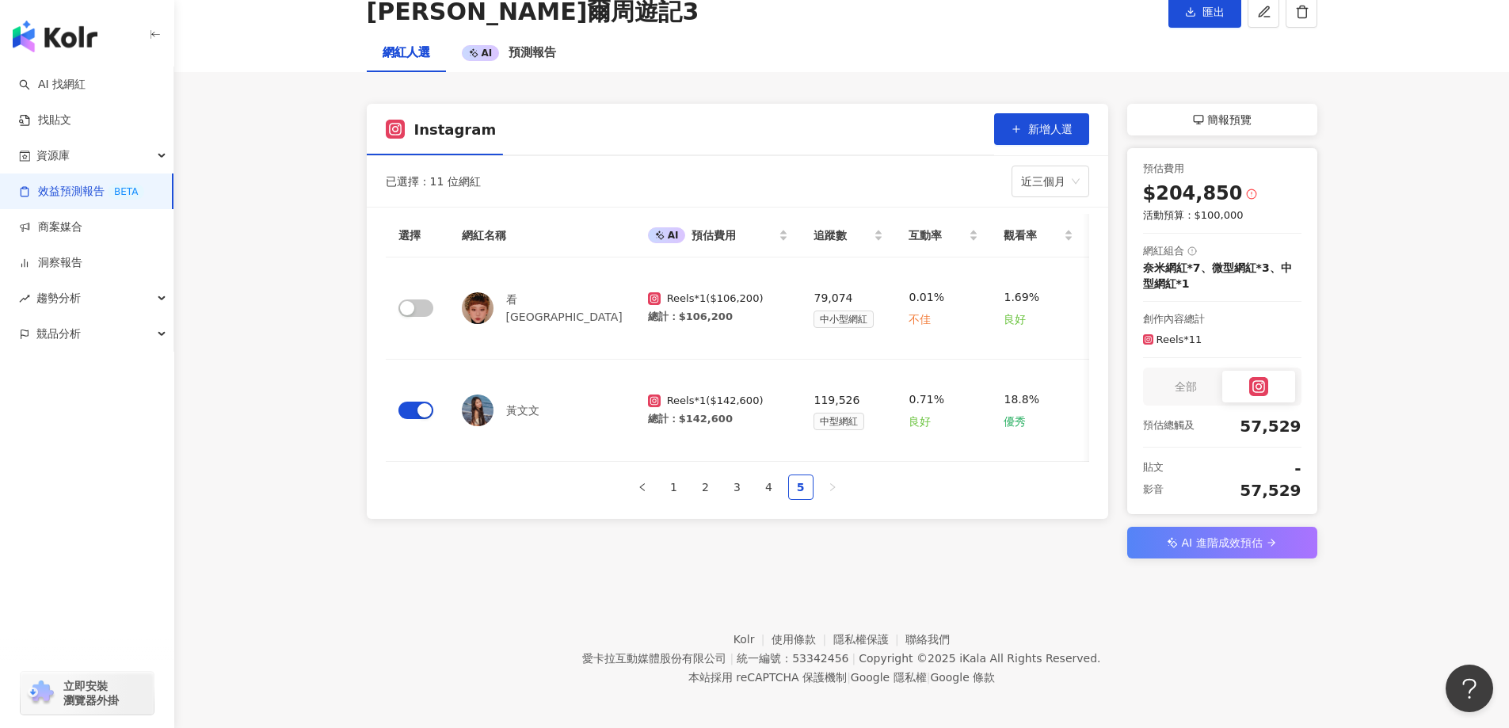
scroll to position [111, 0]
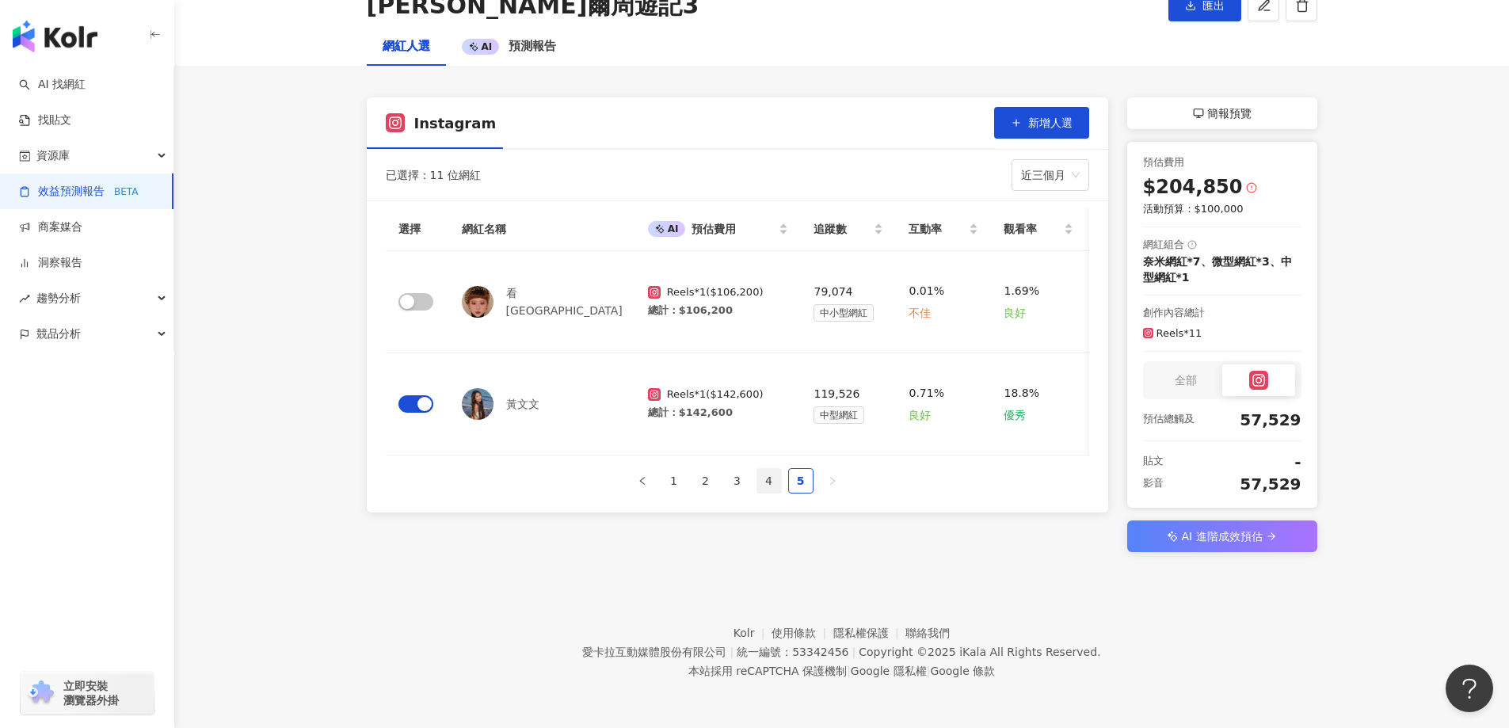
click at [764, 493] on link "4" at bounding box center [769, 481] width 24 height 24
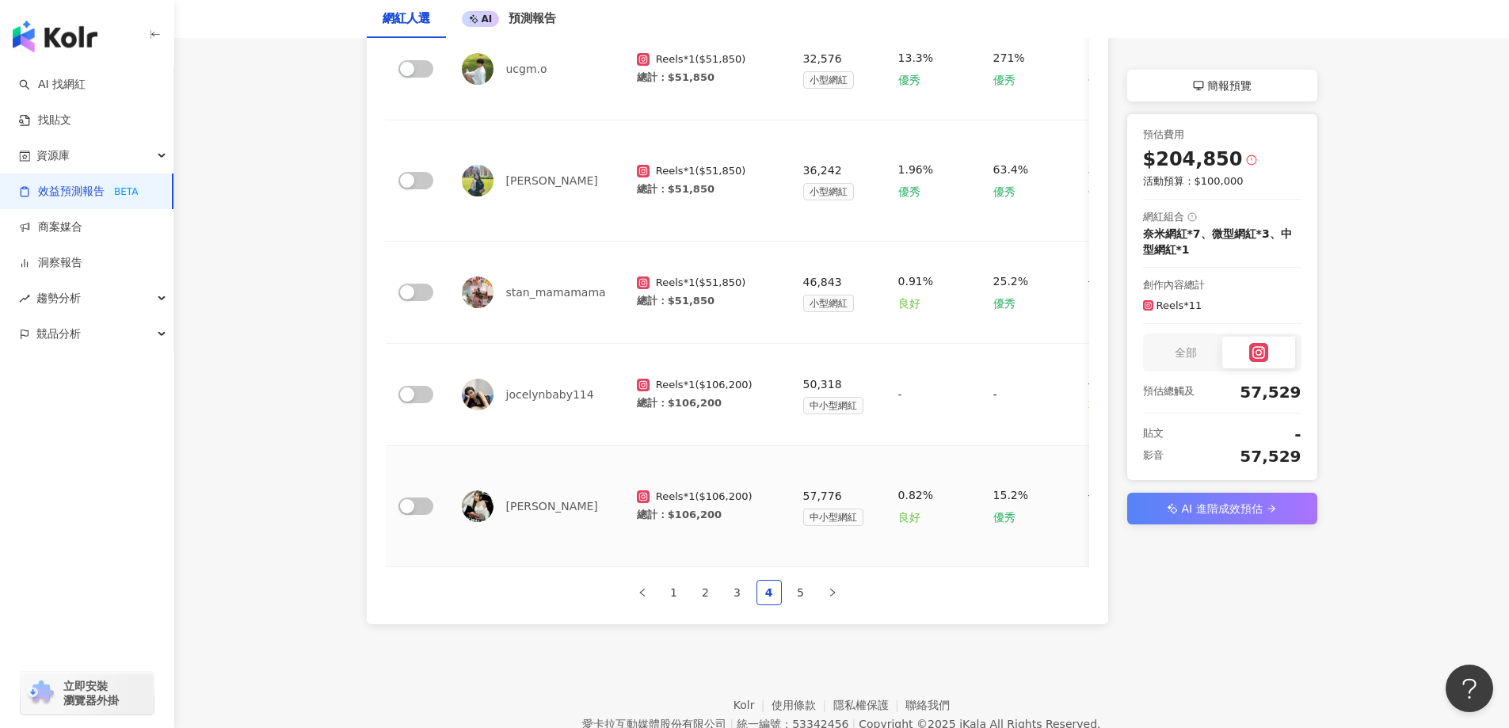
scroll to position [901, 0]
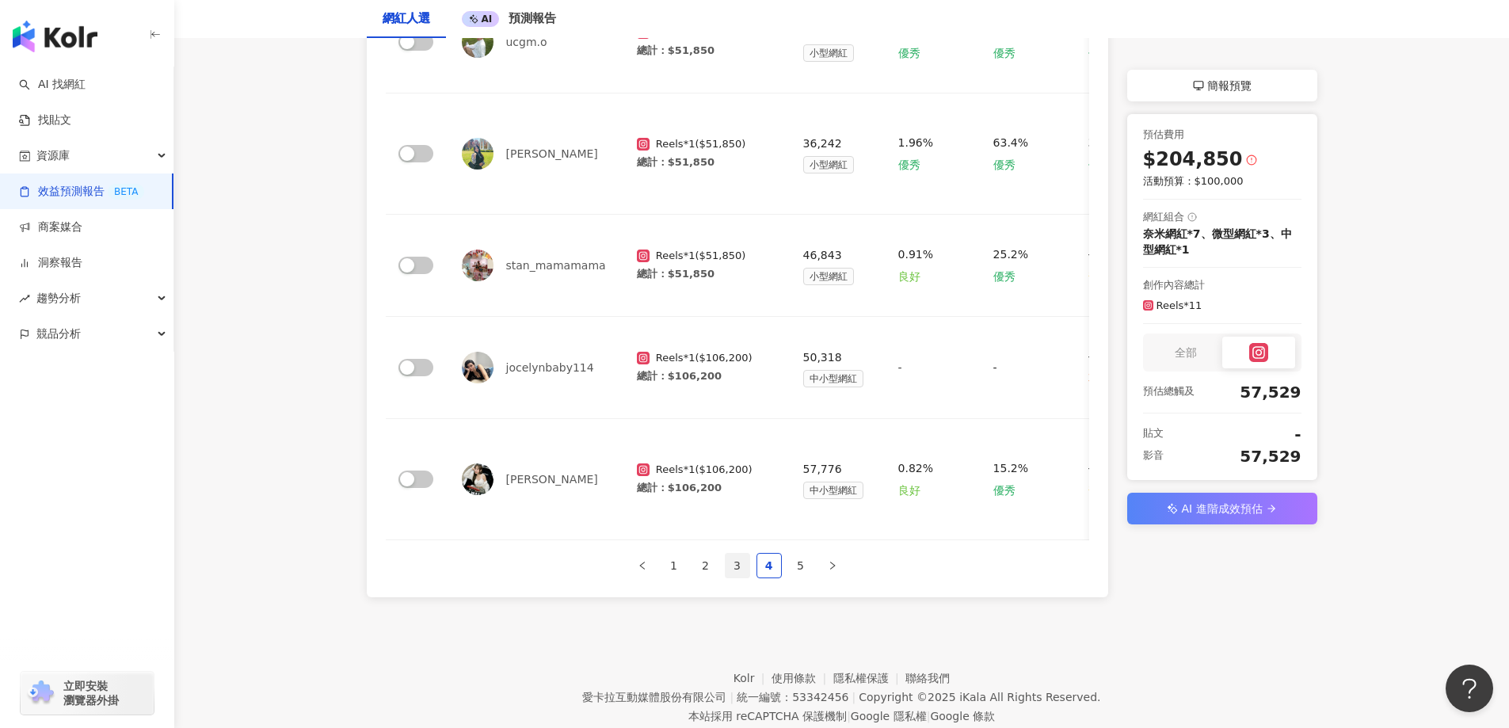
click at [736, 554] on link "3" at bounding box center [738, 566] width 24 height 24
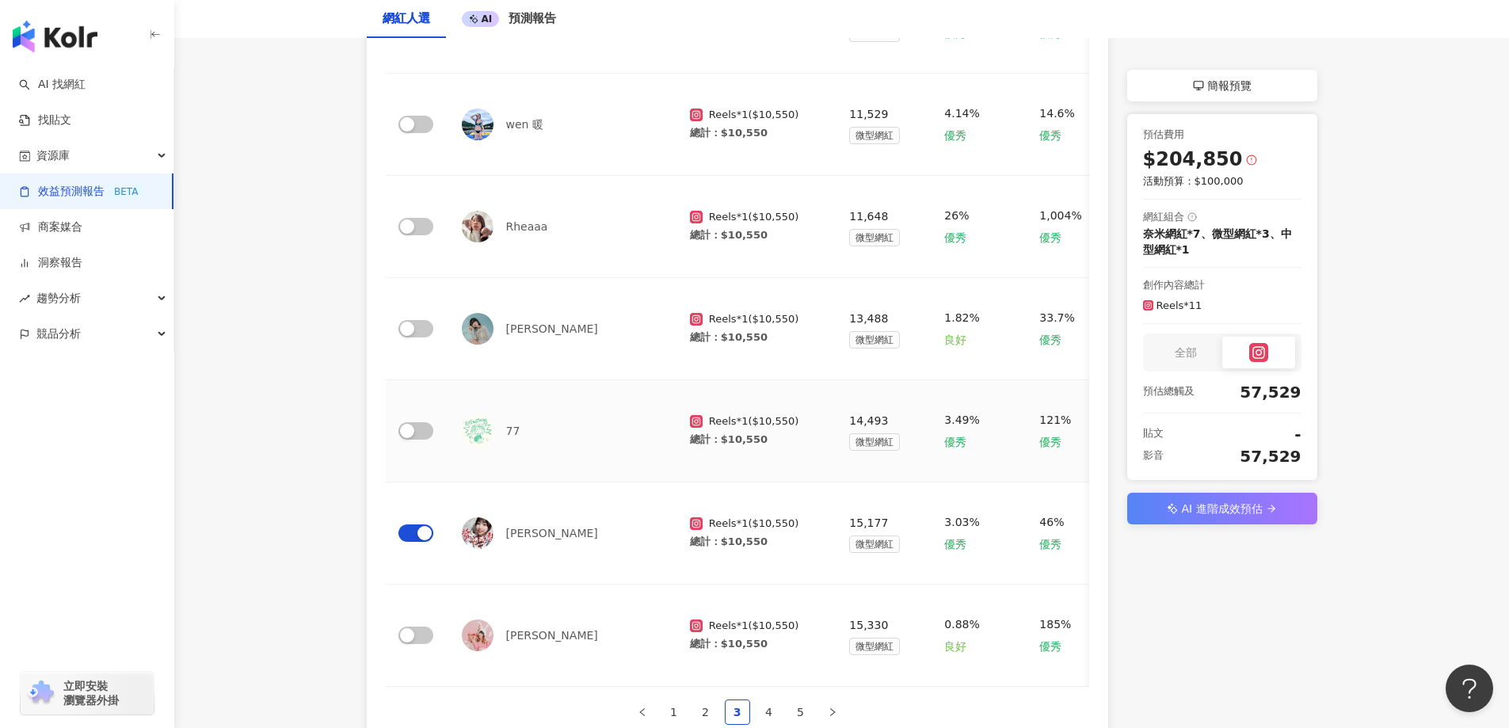
scroll to position [821, 0]
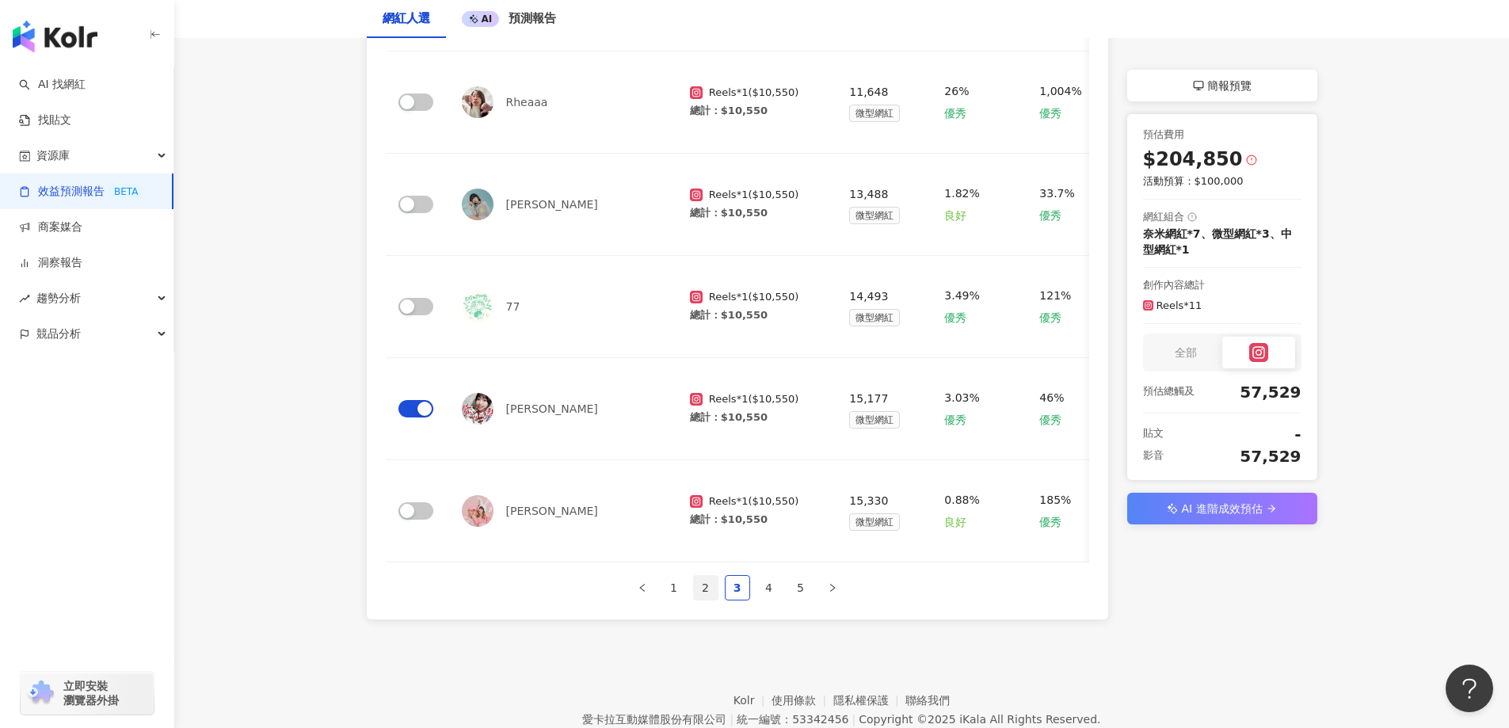
click at [703, 598] on link "2" at bounding box center [706, 588] width 24 height 24
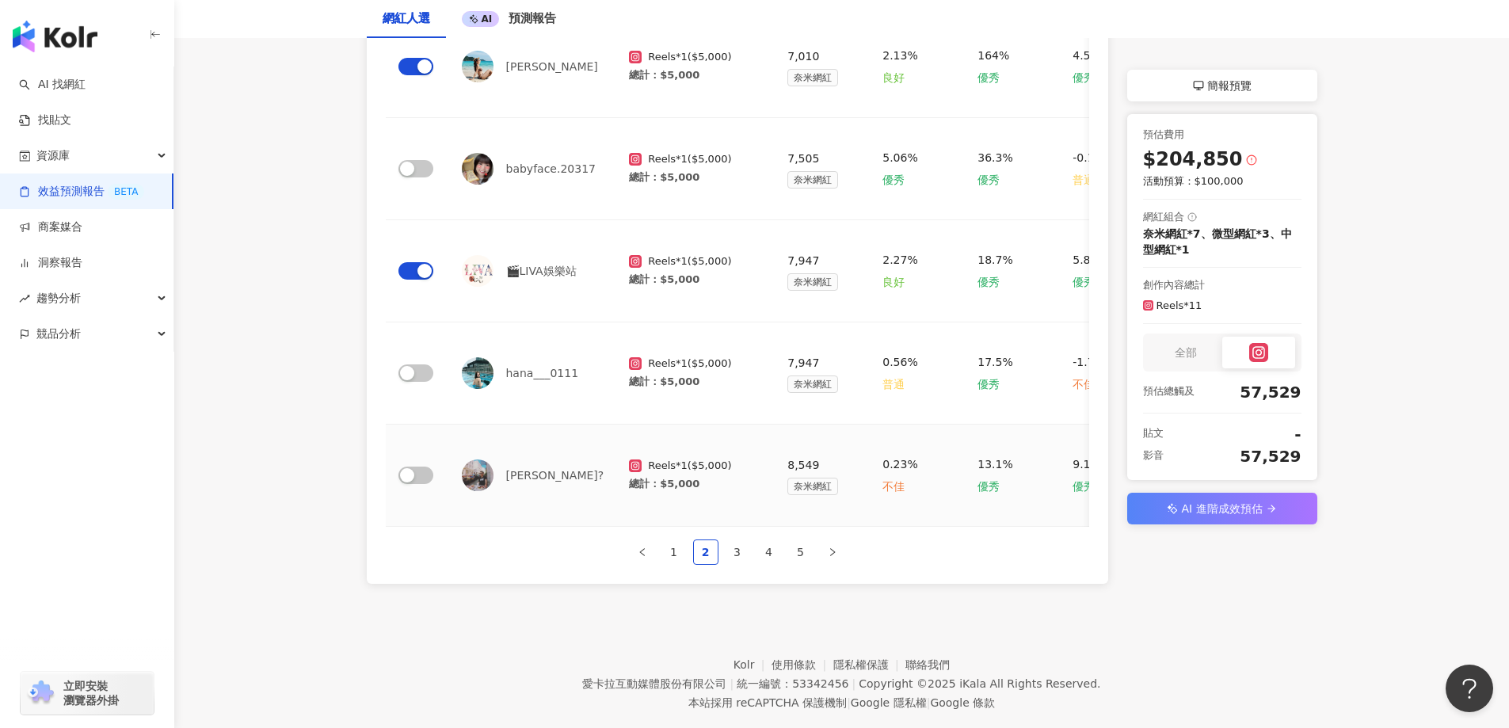
scroll to position [920, 0]
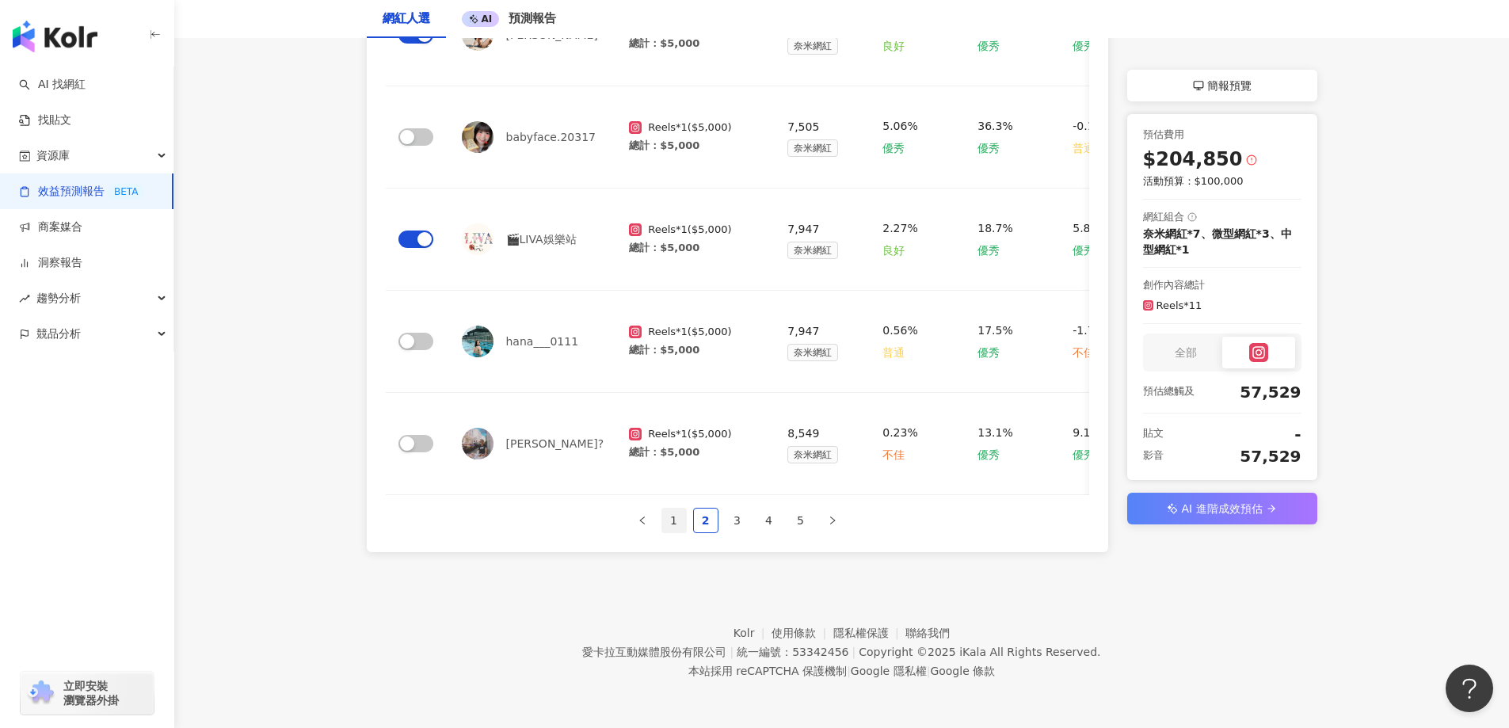
click at [673, 525] on link "1" at bounding box center [674, 521] width 24 height 24
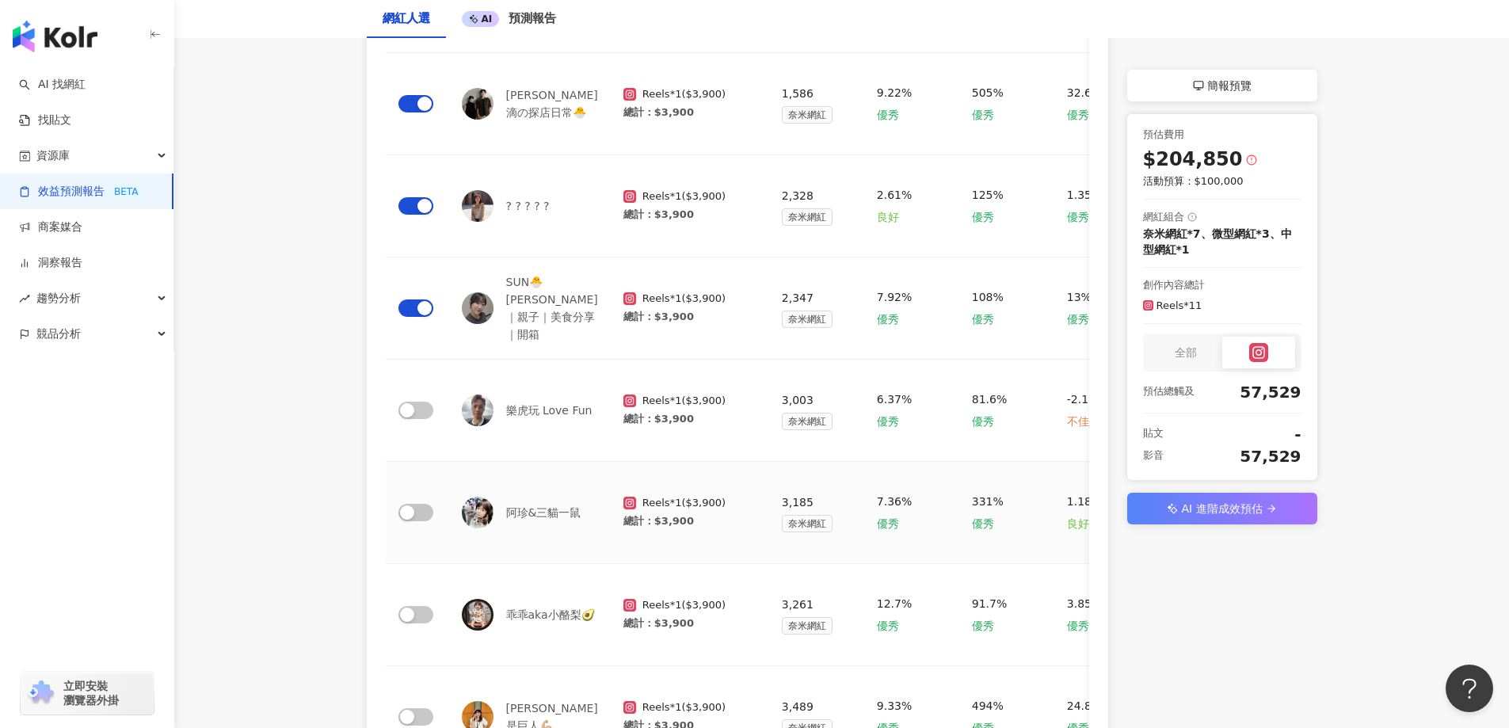
scroll to position [505, 0]
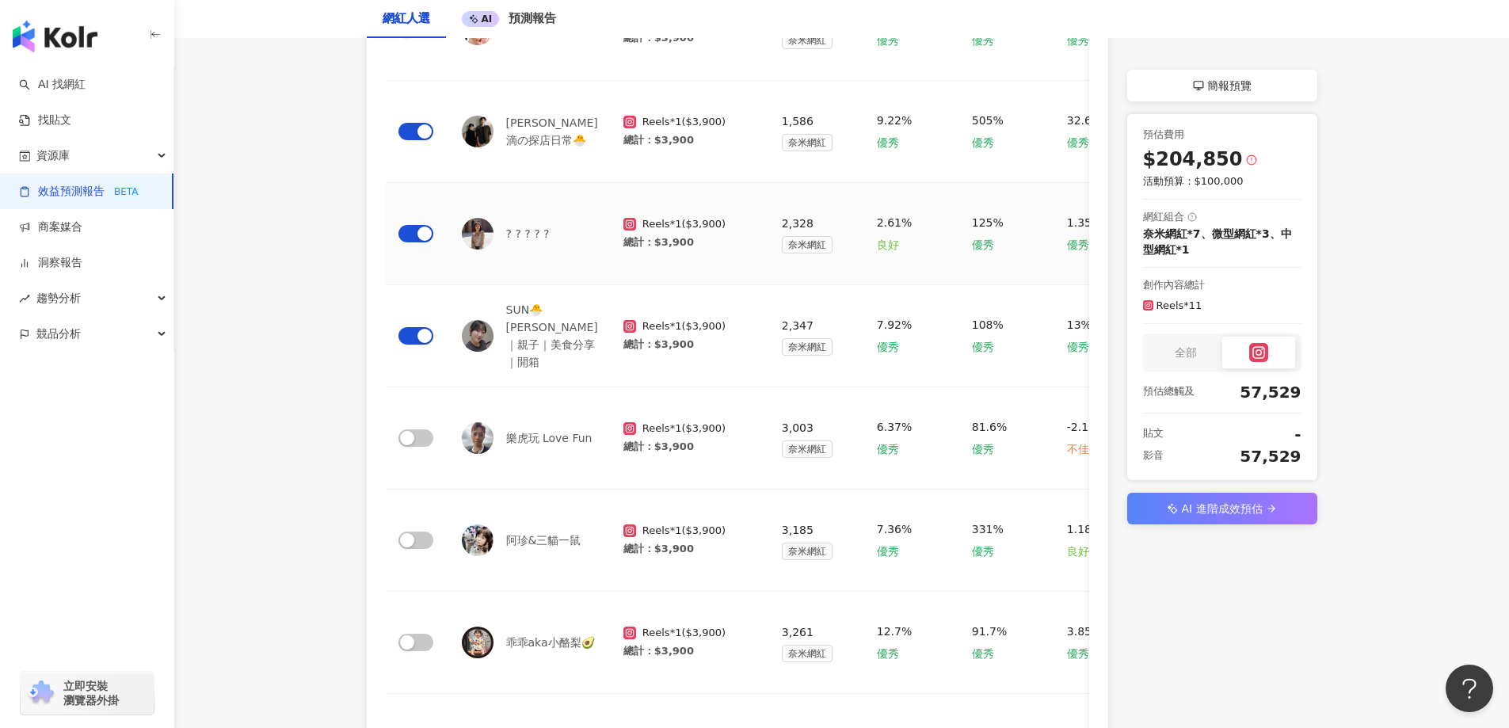
click at [537, 218] on div "? ? ? ? ?" at bounding box center [530, 234] width 136 height 32
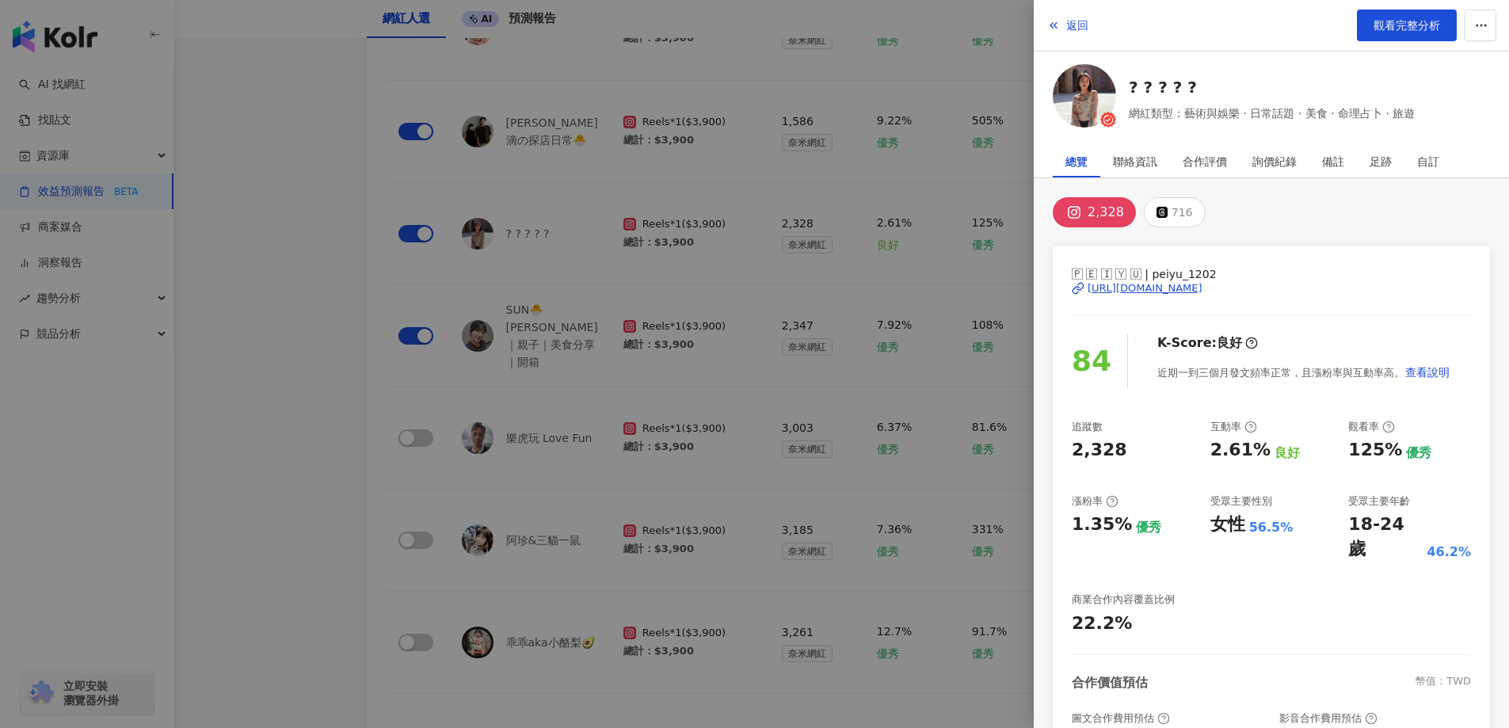
click at [1202, 289] on div "[URL][DOMAIN_NAME]" at bounding box center [1145, 288] width 115 height 14
click at [267, 357] on div at bounding box center [754, 364] width 1509 height 728
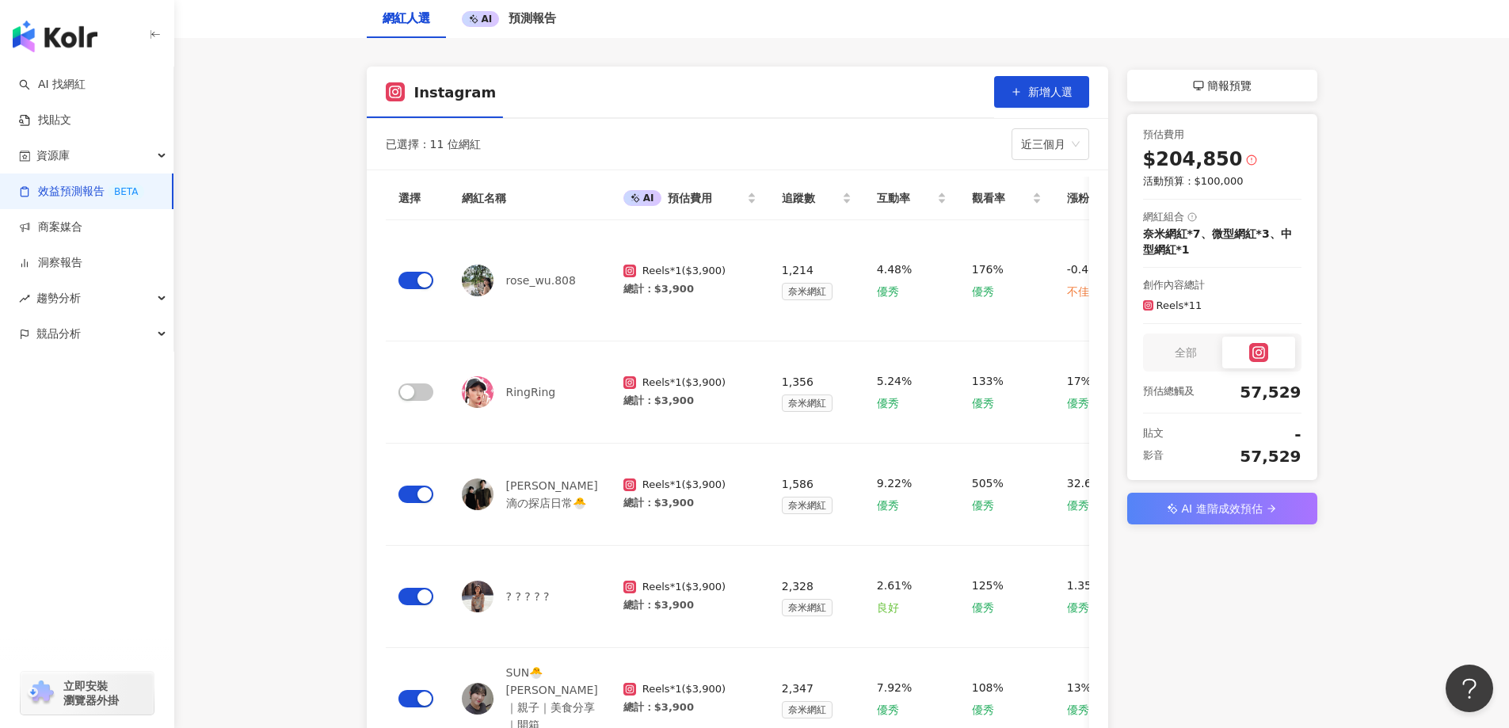
scroll to position [0, 0]
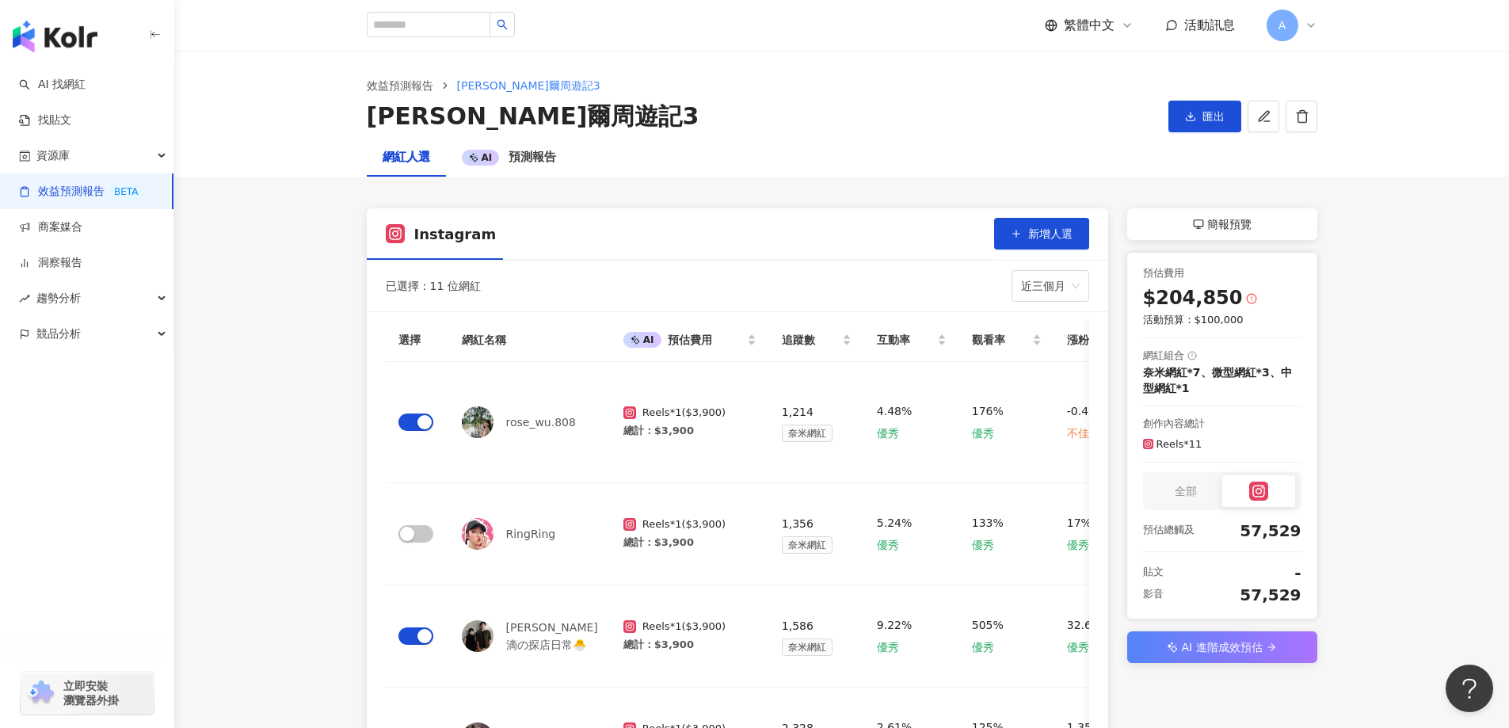
click at [1298, 30] on div "A" at bounding box center [1292, 26] width 51 height 32
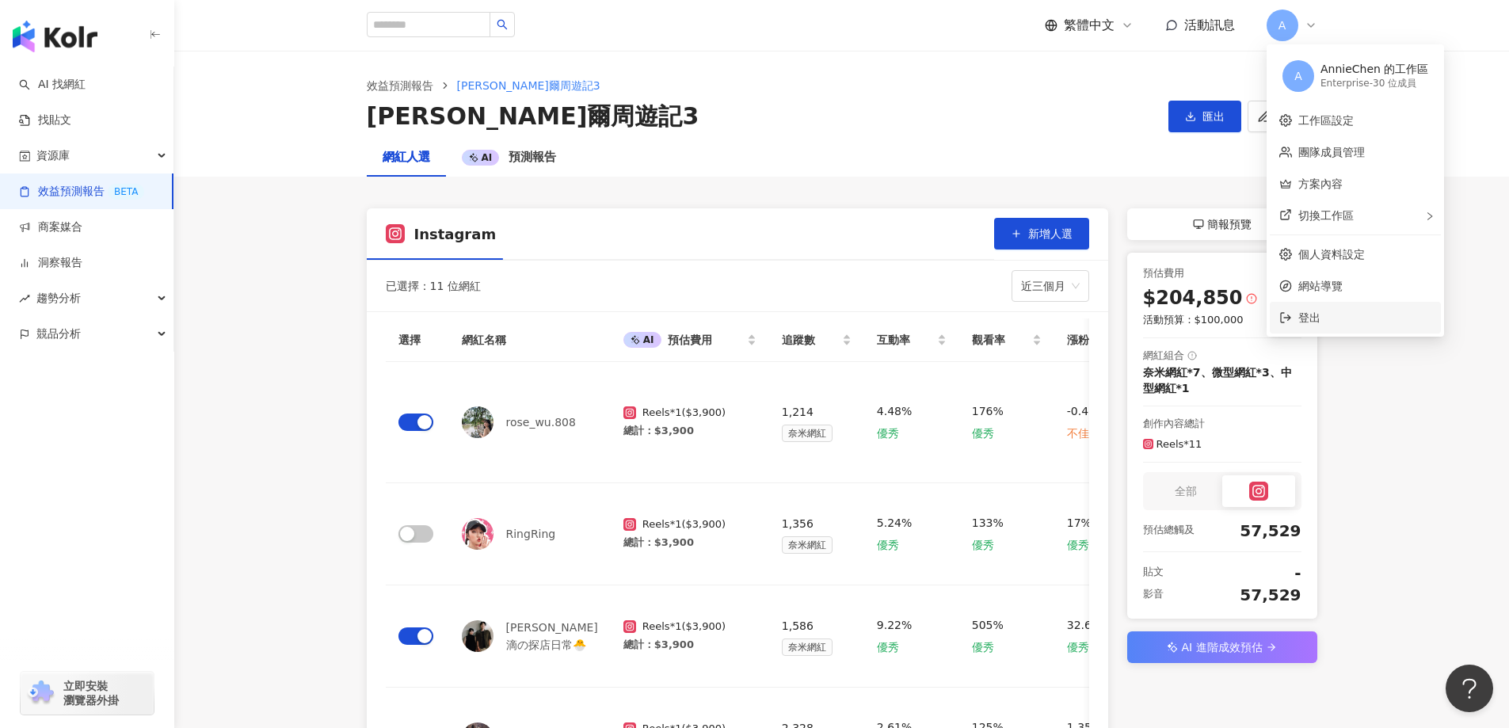
click at [1298, 308] on li "登出" at bounding box center [1355, 318] width 171 height 32
